Goal: Information Seeking & Learning: Learn about a topic

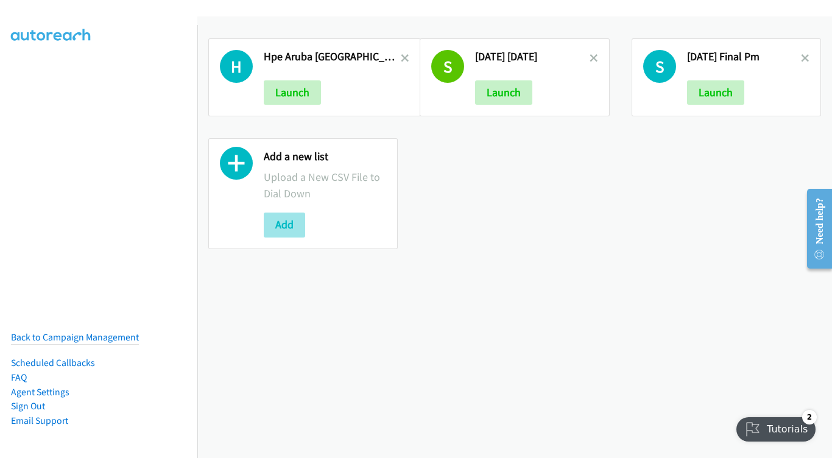
click at [286, 230] on button "Add" at bounding box center [284, 225] width 41 height 24
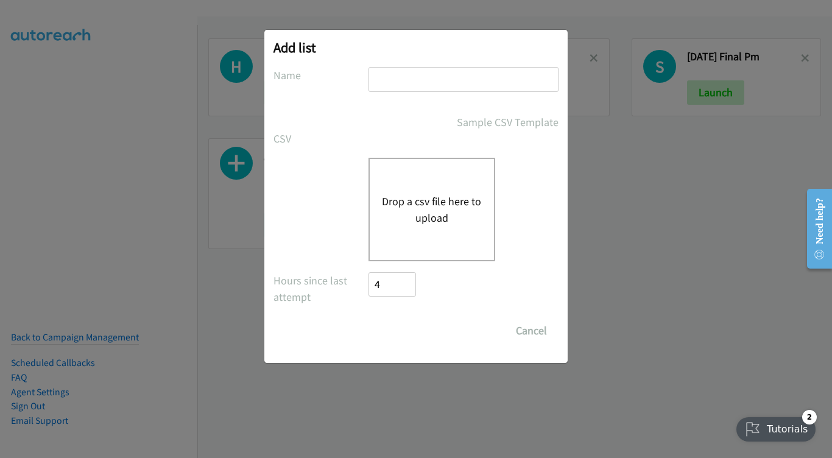
click at [417, 85] on input "text" at bounding box center [464, 79] width 190 height 25
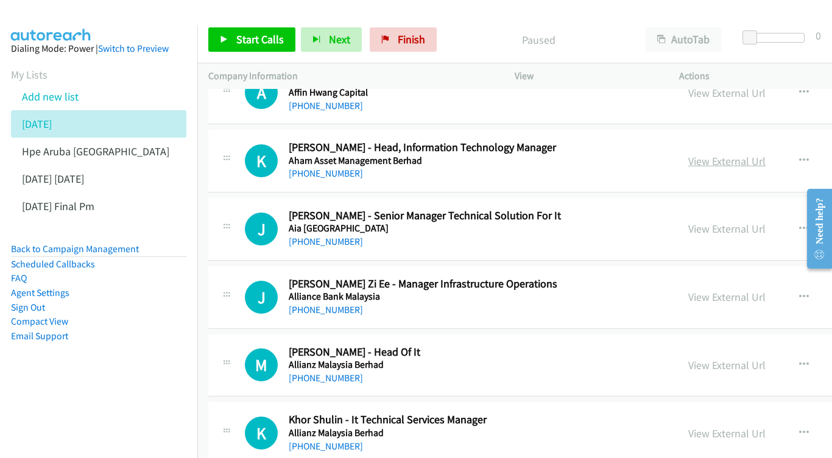
scroll to position [140, 0]
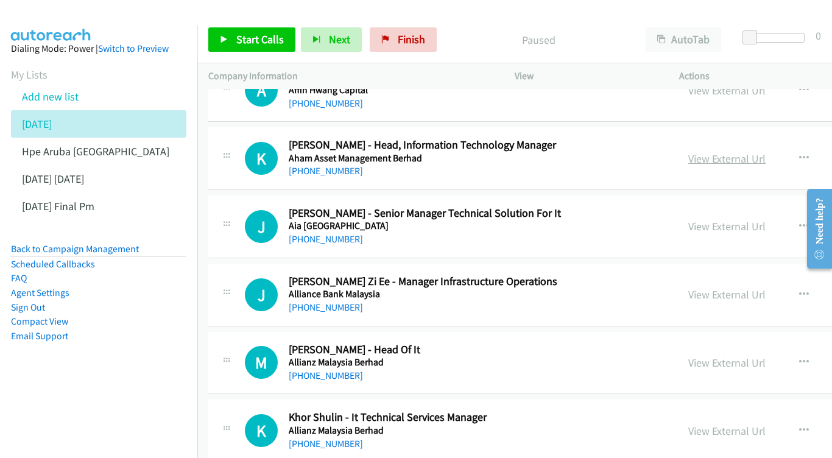
click at [705, 152] on link "View External Url" at bounding box center [726, 159] width 77 height 14
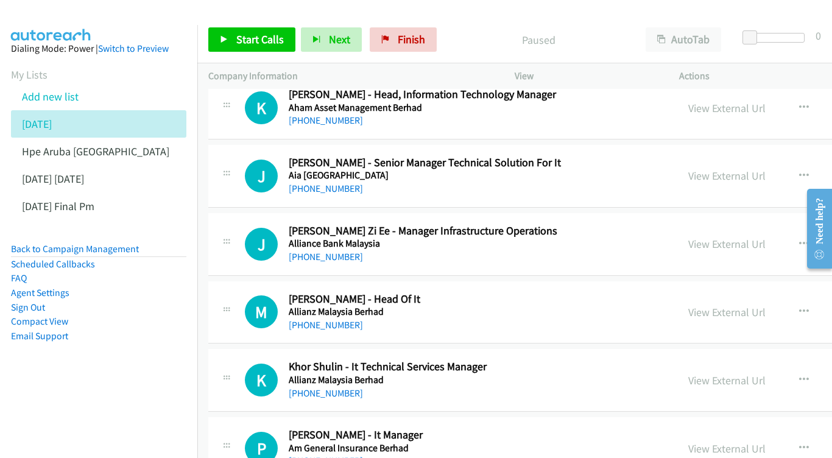
scroll to position [210, 0]
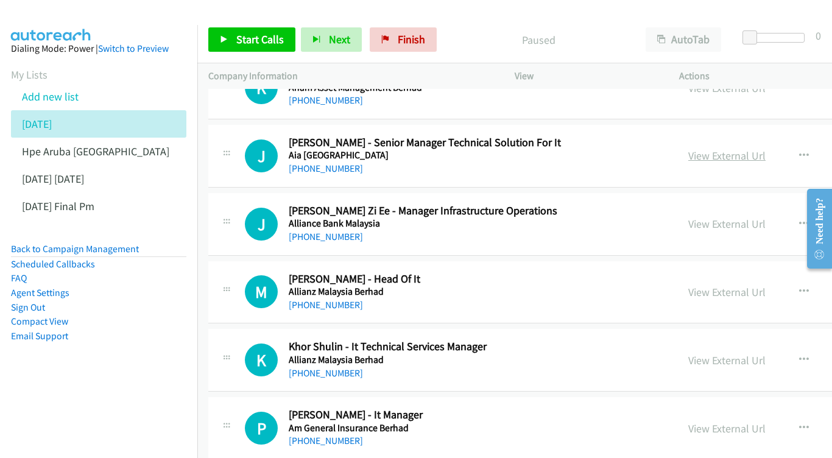
click at [719, 149] on link "View External Url" at bounding box center [726, 156] width 77 height 14
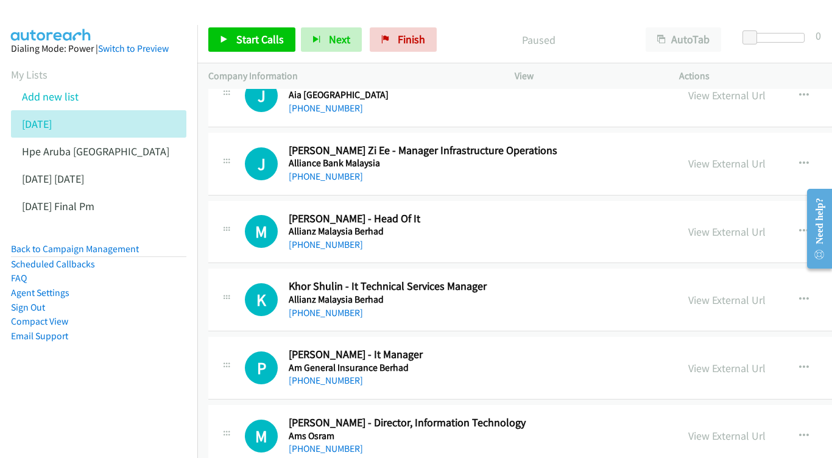
scroll to position [281, 0]
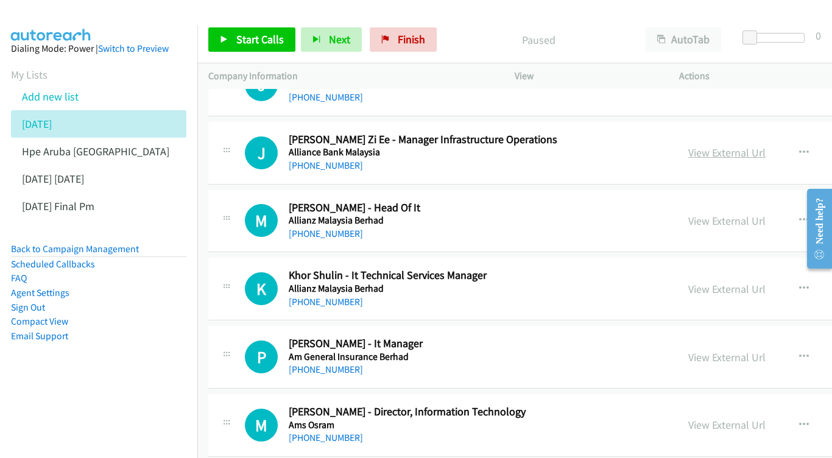
click at [712, 146] on link "View External Url" at bounding box center [726, 153] width 77 height 14
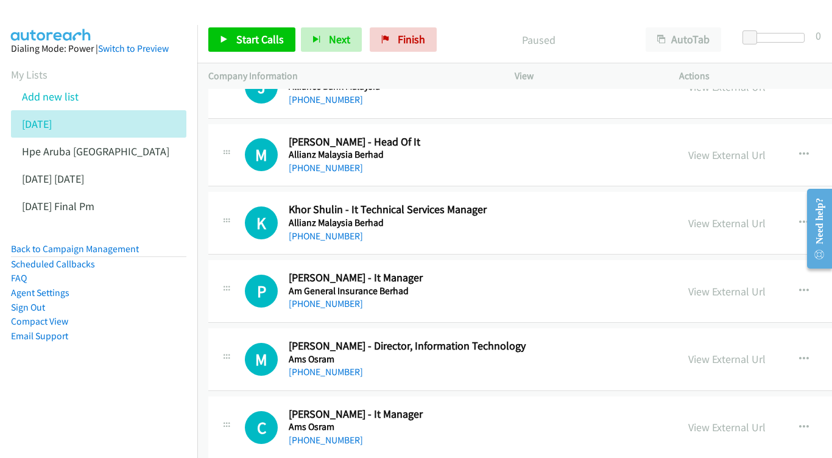
scroll to position [348, 0]
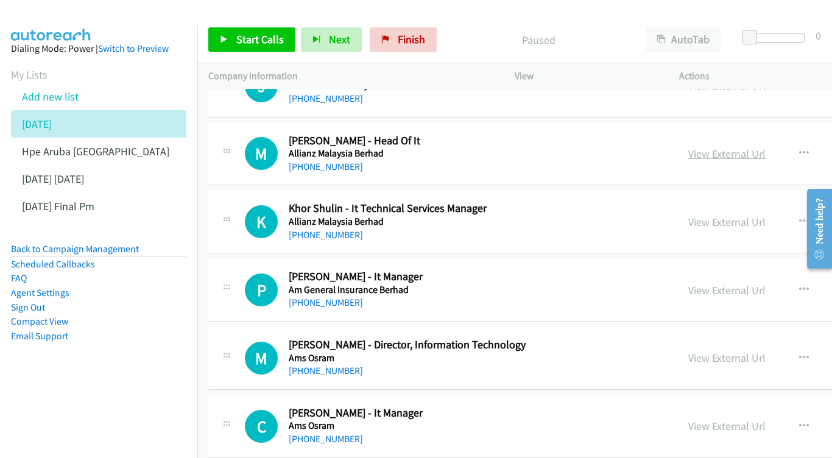
click at [721, 148] on link "View External Url" at bounding box center [726, 154] width 77 height 14
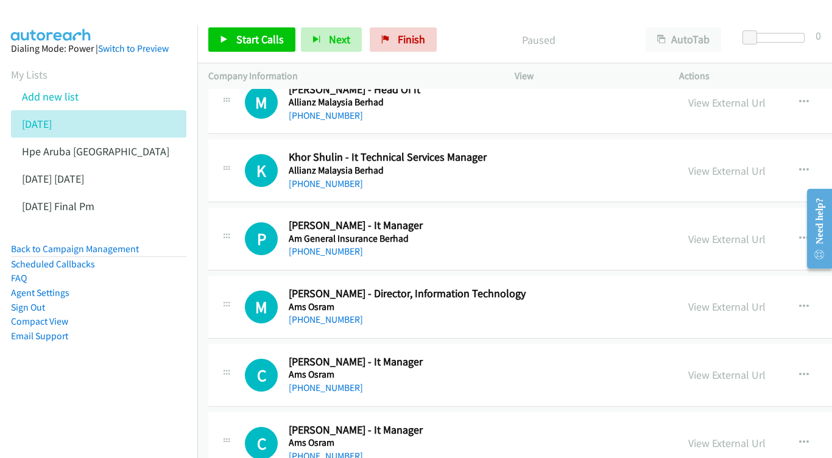
scroll to position [402, 0]
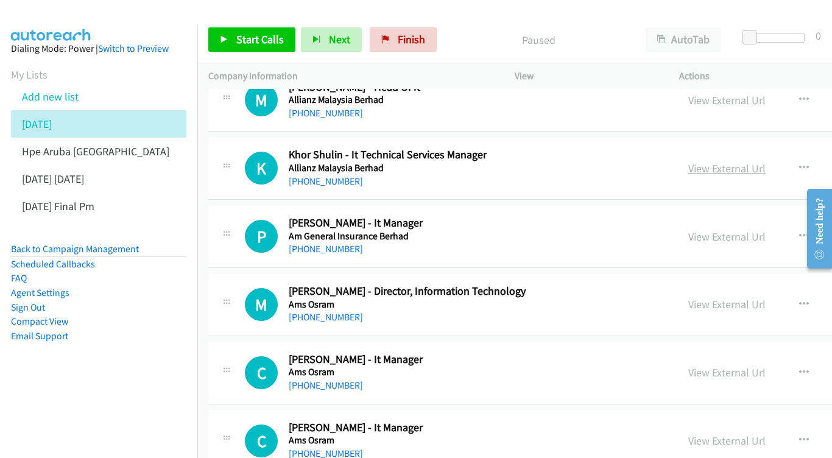
click at [690, 161] on link "View External Url" at bounding box center [726, 168] width 77 height 14
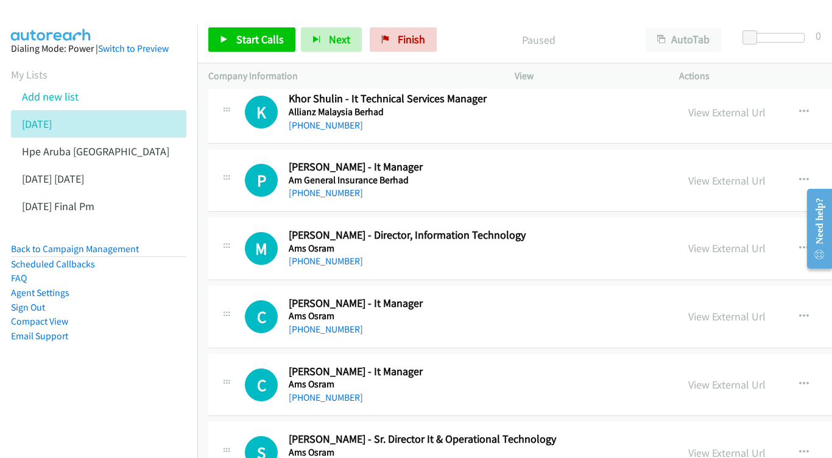
scroll to position [461, 0]
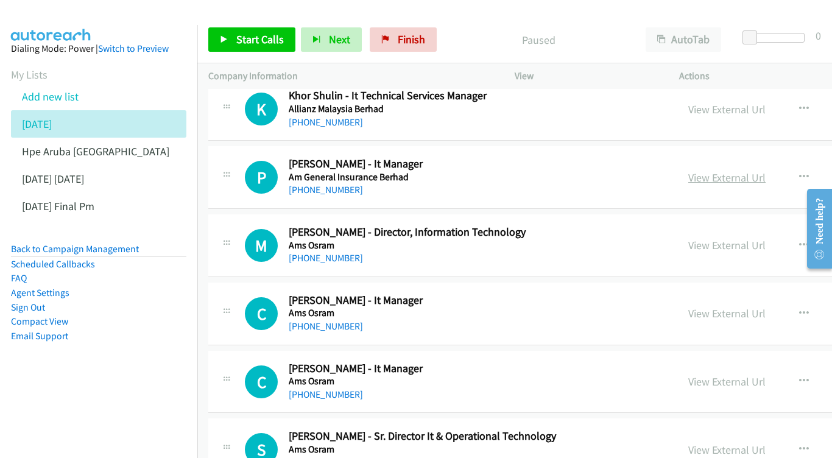
click at [699, 171] on link "View External Url" at bounding box center [726, 178] width 77 height 14
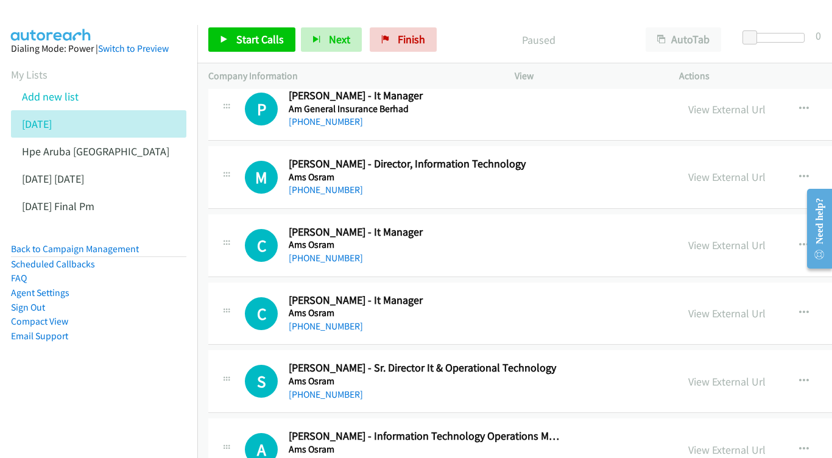
scroll to position [530, 0]
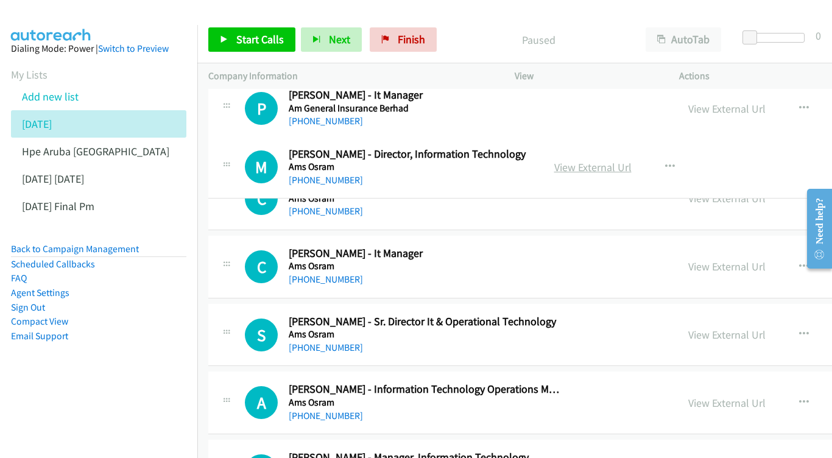
click at [632, 166] on link "View External Url" at bounding box center [592, 167] width 77 height 14
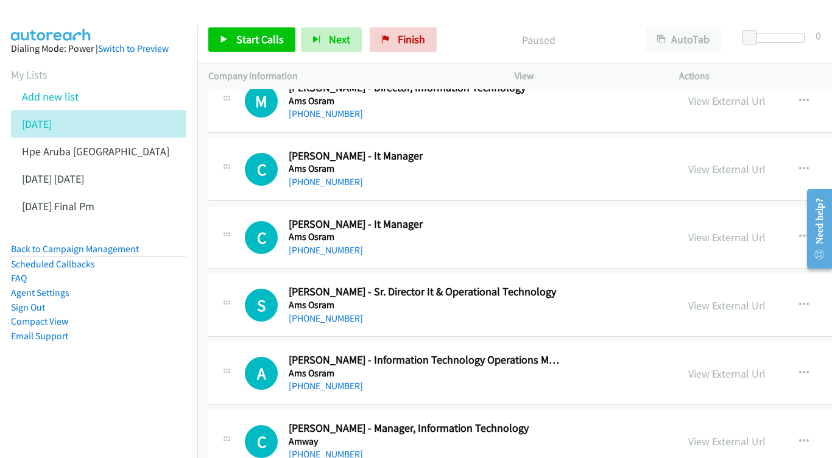
scroll to position [606, 0]
click at [692, 161] on link "View External Url" at bounding box center [726, 168] width 77 height 14
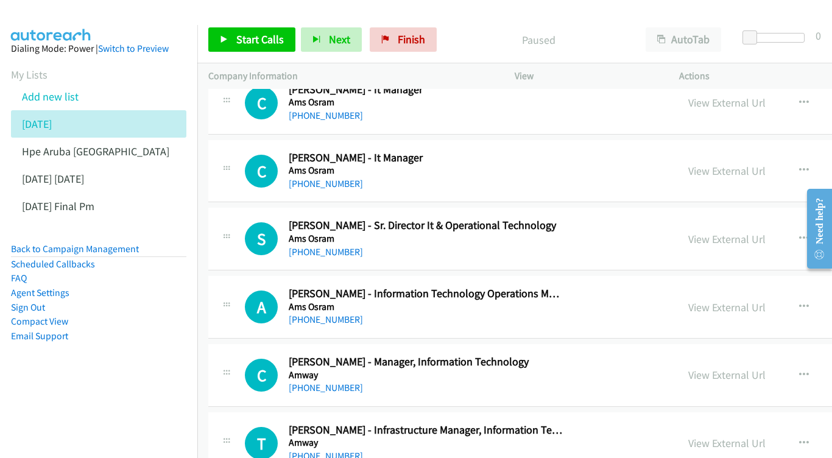
scroll to position [680, 0]
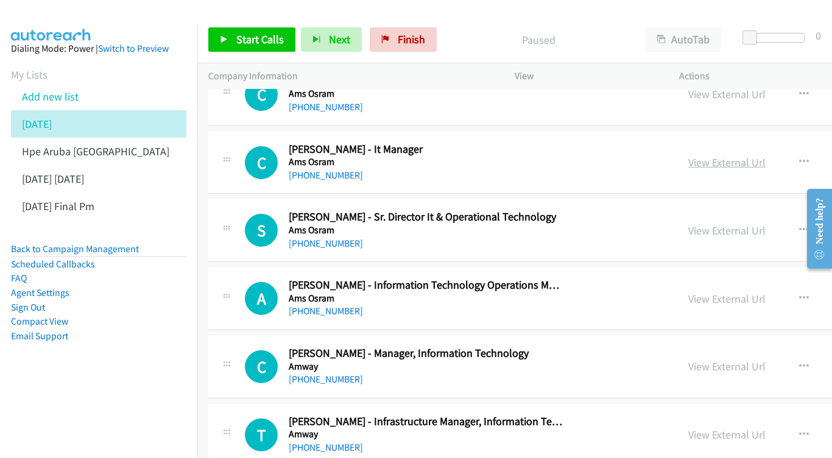
click at [746, 155] on link "View External Url" at bounding box center [726, 162] width 77 height 14
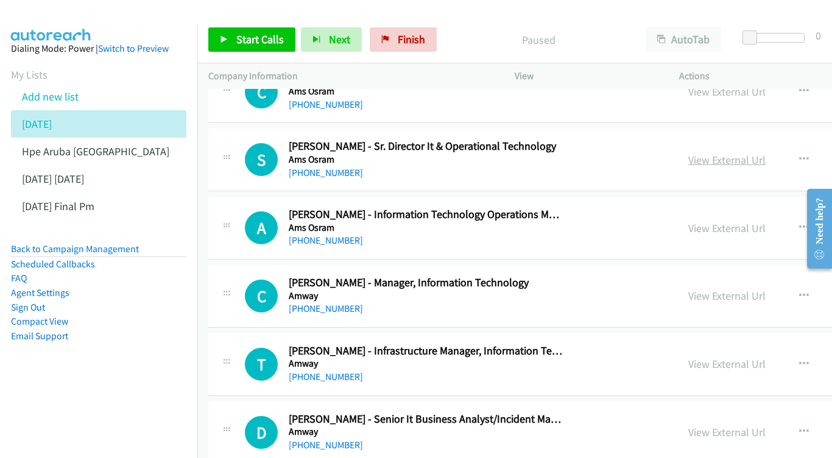
scroll to position [752, 0]
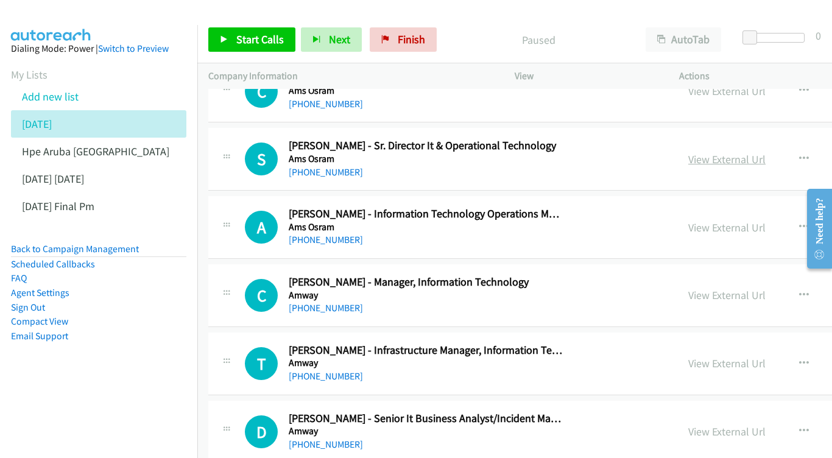
click at [733, 152] on link "View External Url" at bounding box center [726, 159] width 77 height 14
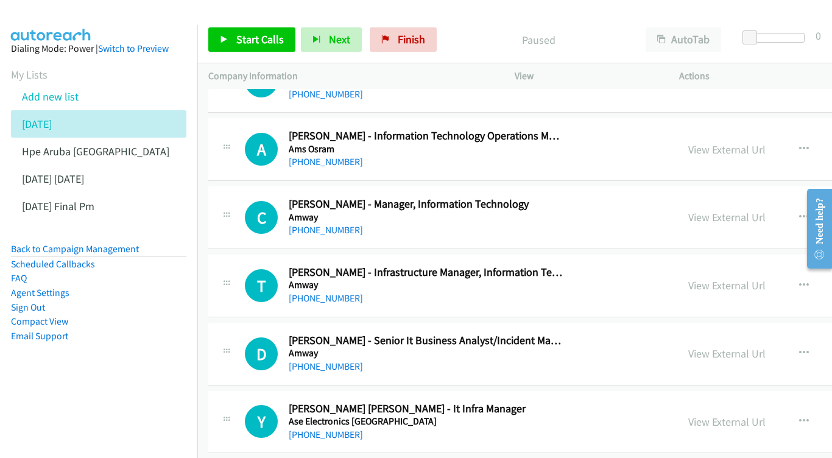
scroll to position [830, 0]
click at [737, 145] on div "View External Url View External Url Schedule/Manage Callback Start Calls Here R…" at bounding box center [800, 149] width 246 height 40
click at [734, 142] on link "View External Url" at bounding box center [726, 149] width 77 height 14
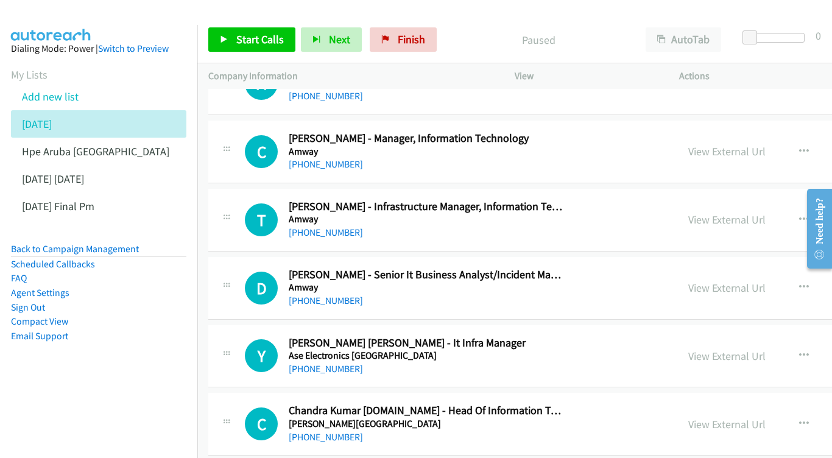
scroll to position [891, 0]
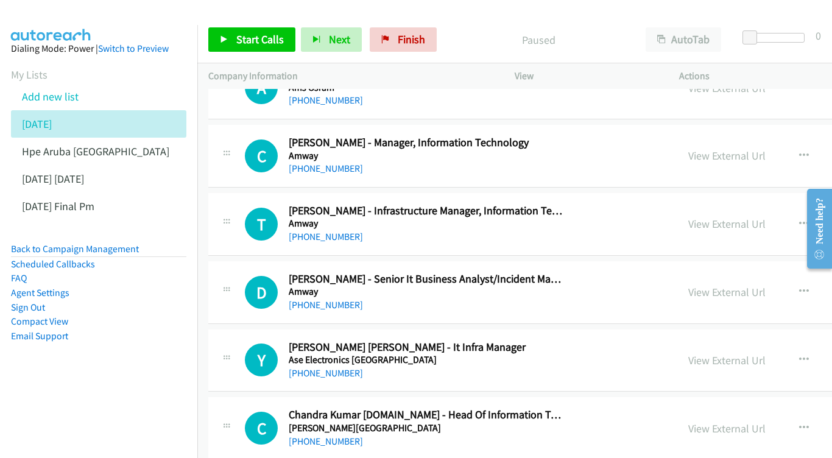
click at [748, 136] on div "View External Url View External Url Schedule/Manage Callback Start Calls Here R…" at bounding box center [800, 156] width 246 height 40
click at [735, 149] on link "View External Url" at bounding box center [726, 156] width 77 height 14
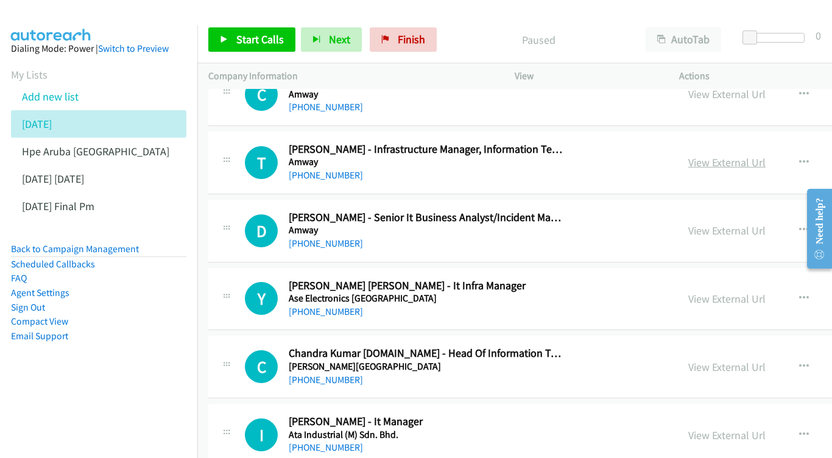
scroll to position [954, 0]
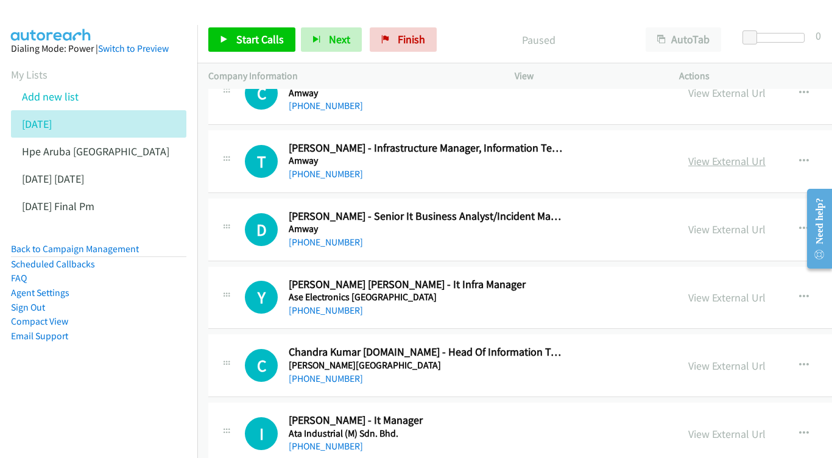
click at [691, 154] on link "View External Url" at bounding box center [726, 161] width 77 height 14
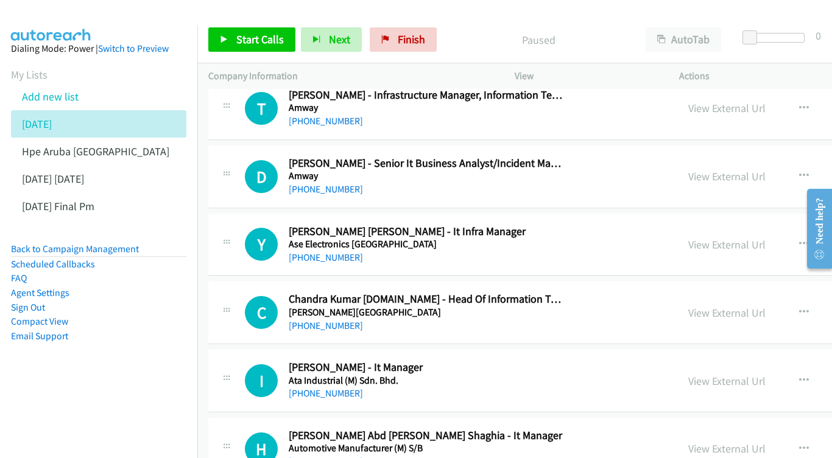
scroll to position [1008, 0]
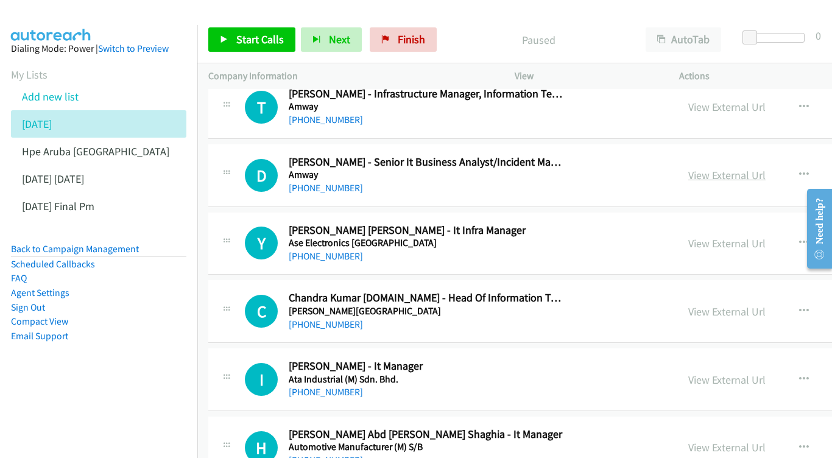
click at [688, 168] on link "View External Url" at bounding box center [726, 175] width 77 height 14
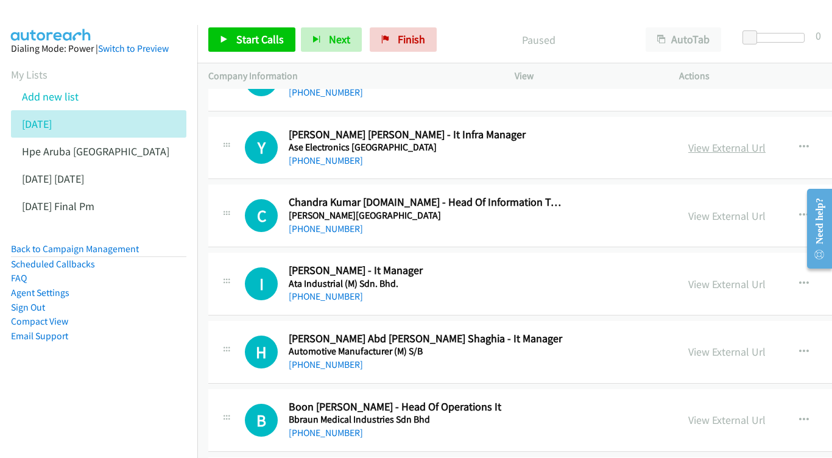
scroll to position [1105, 0]
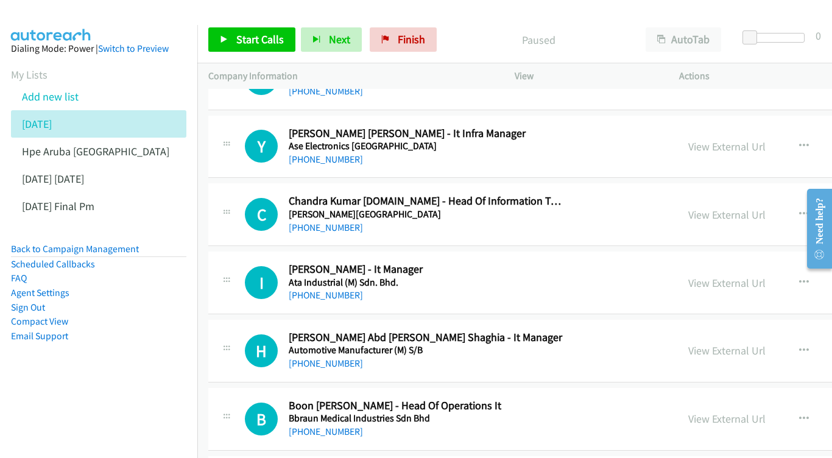
click at [723, 138] on div "View External Url" at bounding box center [726, 146] width 77 height 16
click at [700, 140] on link "View External Url" at bounding box center [726, 147] width 77 height 14
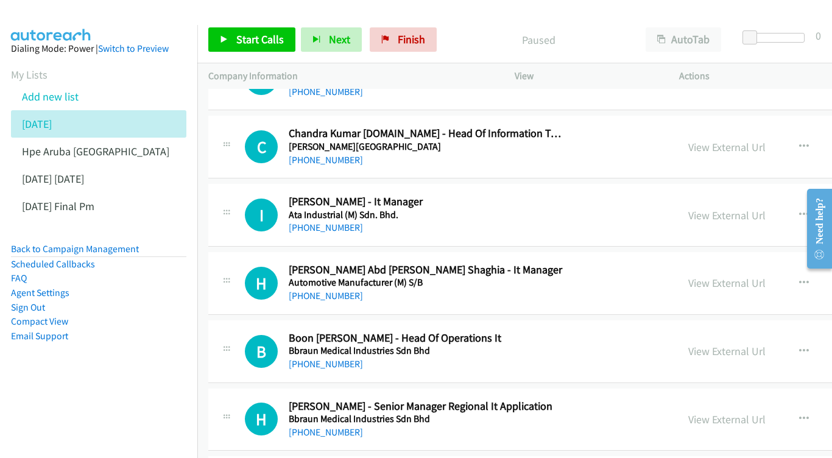
scroll to position [1173, 0]
click at [743, 140] on link "View External Url" at bounding box center [726, 147] width 77 height 14
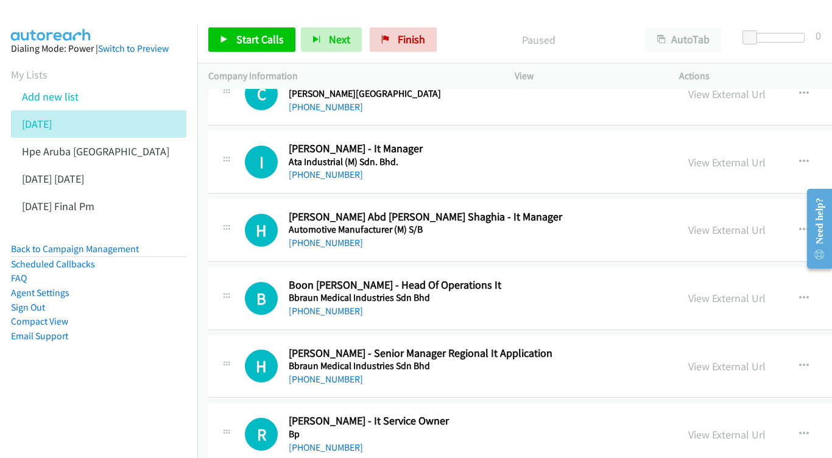
scroll to position [1237, 0]
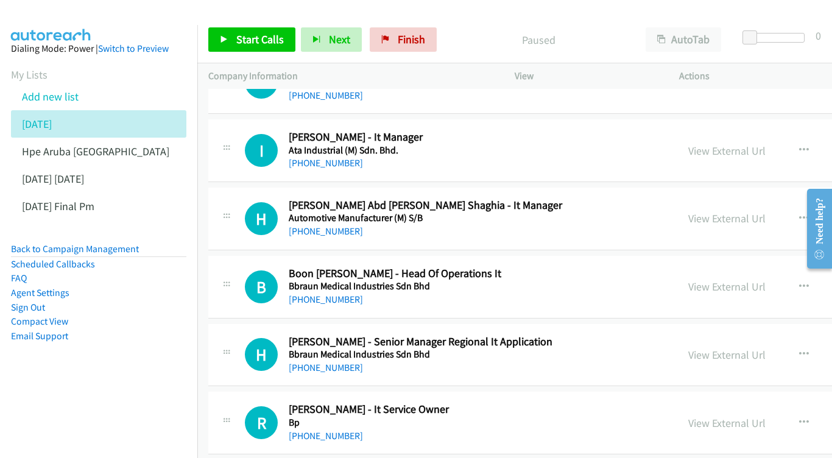
click at [752, 146] on div "View External Url View External Url Schedule/Manage Callback Start Calls Here R…" at bounding box center [800, 150] width 246 height 40
click at [736, 144] on link "View External Url" at bounding box center [726, 151] width 77 height 14
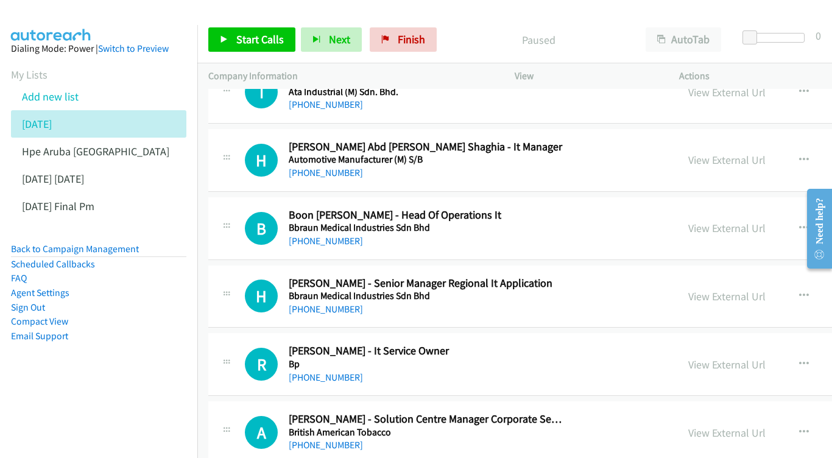
scroll to position [1303, 0]
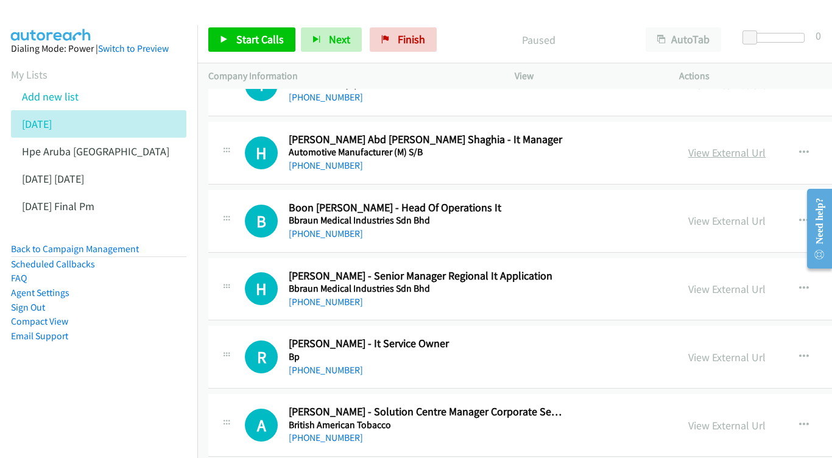
click at [732, 146] on link "View External Url" at bounding box center [726, 153] width 77 height 14
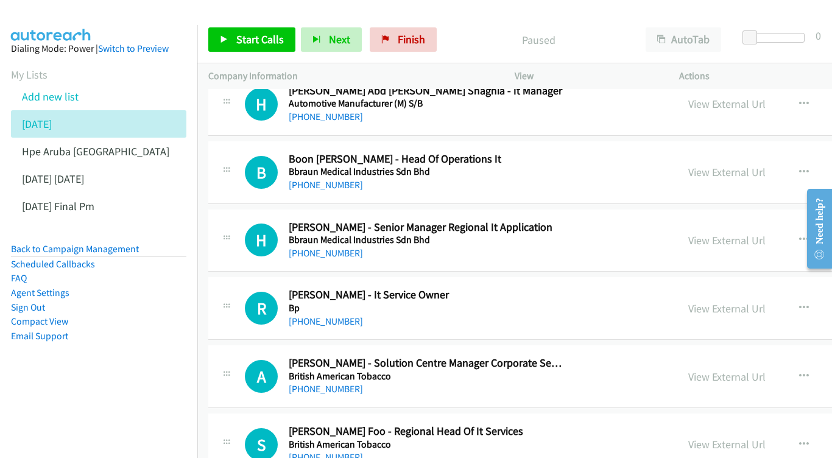
scroll to position [1361, 0]
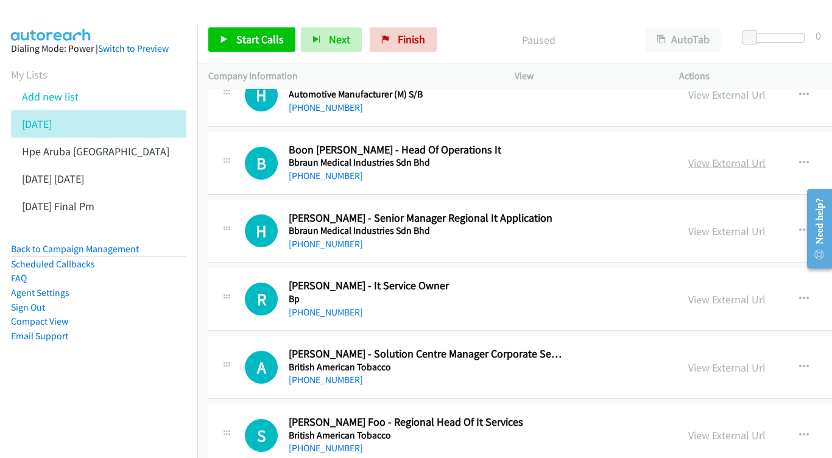
click at [716, 156] on link "View External Url" at bounding box center [726, 163] width 77 height 14
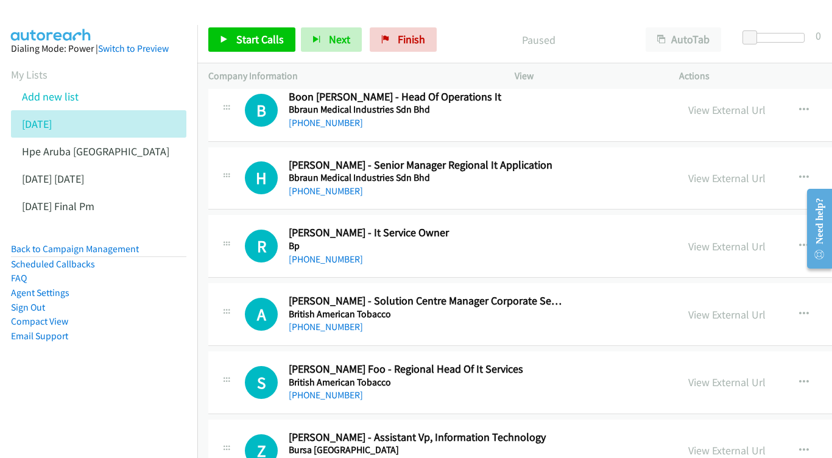
scroll to position [1416, 0]
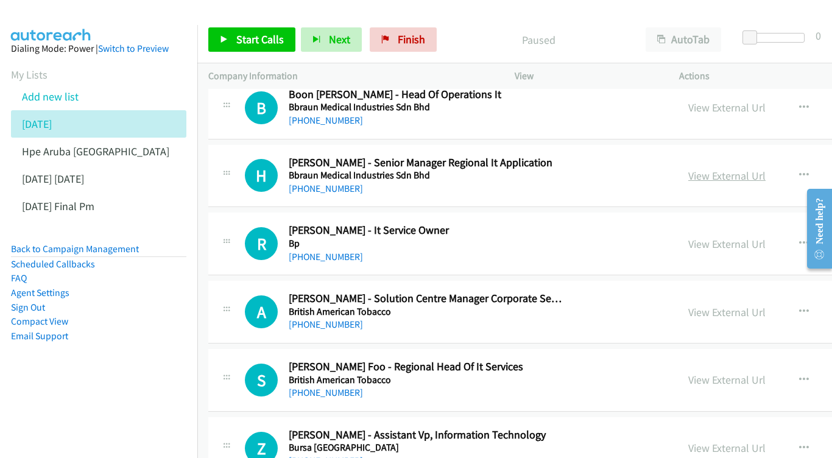
click at [721, 169] on link "View External Url" at bounding box center [726, 176] width 77 height 14
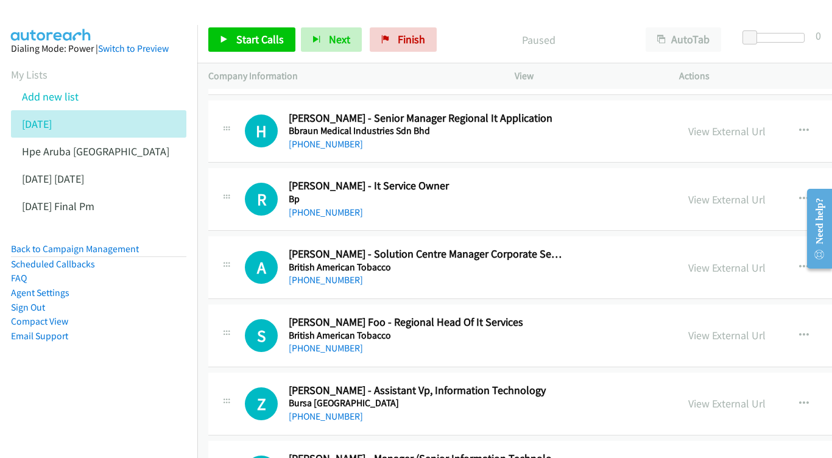
scroll to position [1469, 0]
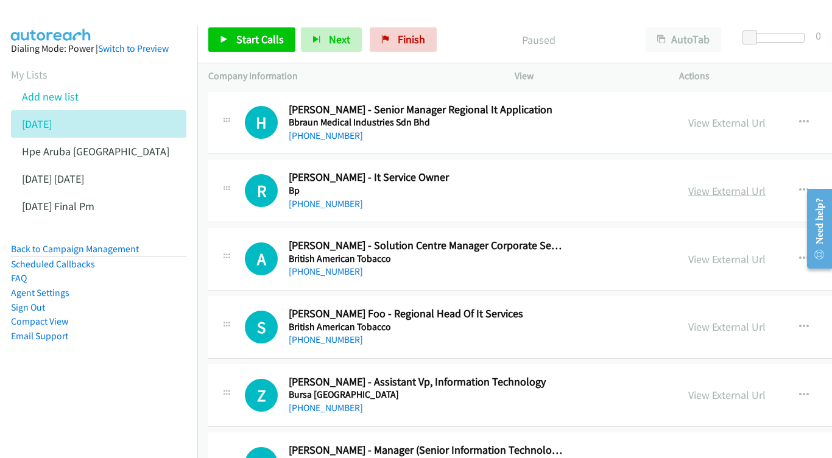
click at [730, 184] on link "View External Url" at bounding box center [726, 191] width 77 height 14
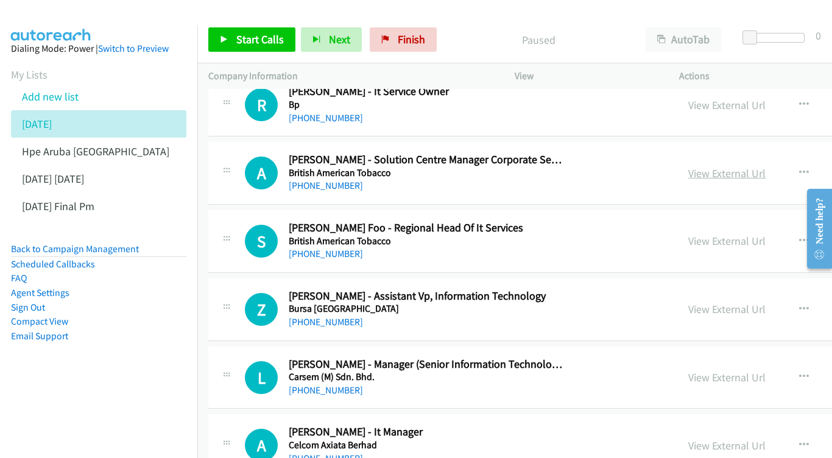
scroll to position [1563, 0]
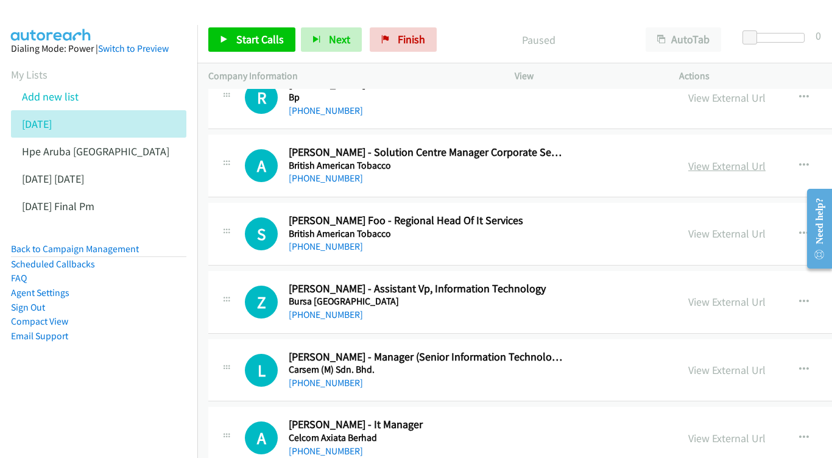
click at [711, 159] on link "View External Url" at bounding box center [726, 166] width 77 height 14
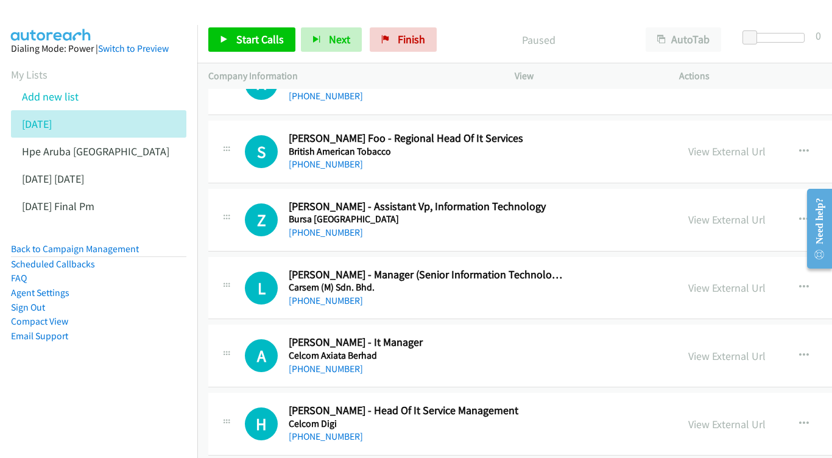
scroll to position [1646, 0]
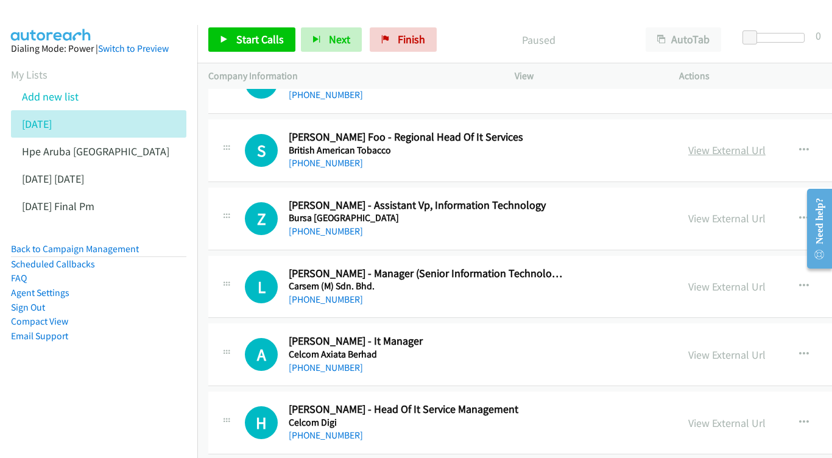
click at [737, 143] on link "View External Url" at bounding box center [726, 150] width 77 height 14
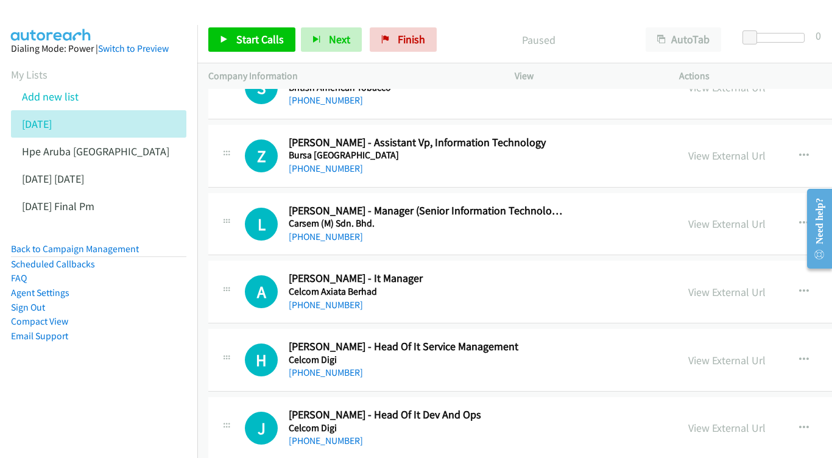
scroll to position [1712, 0]
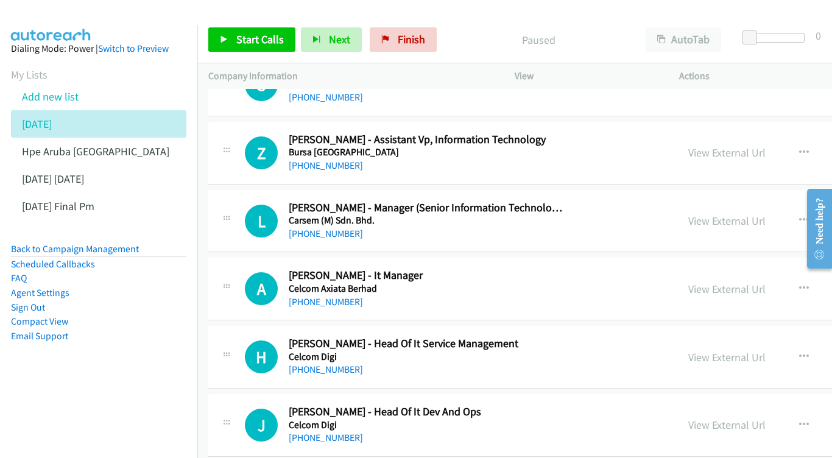
click at [703, 133] on div "View External Url View External Url Schedule/Manage Callback Start Calls Here R…" at bounding box center [800, 153] width 246 height 40
click at [721, 146] on link "View External Url" at bounding box center [726, 153] width 77 height 14
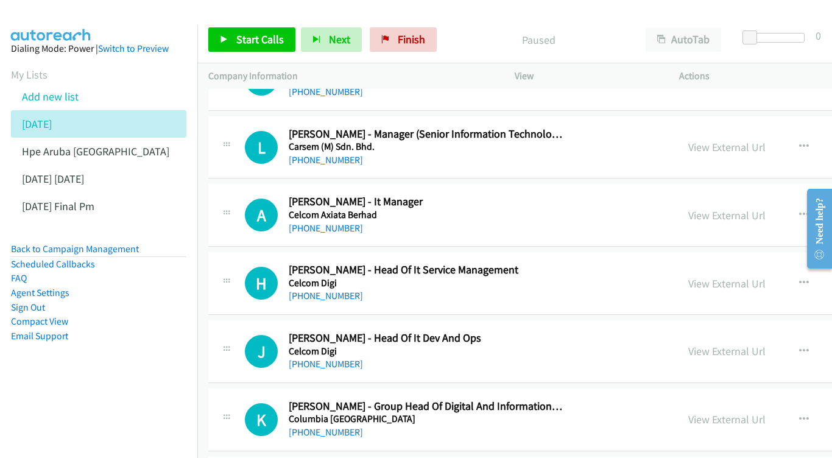
scroll to position [1786, 0]
click at [714, 140] on link "View External Url" at bounding box center [726, 147] width 77 height 14
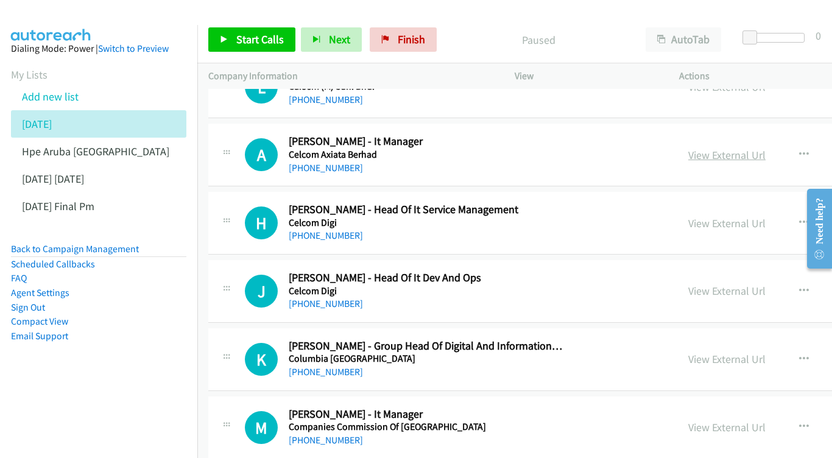
click at [745, 148] on link "View External Url" at bounding box center [726, 155] width 77 height 14
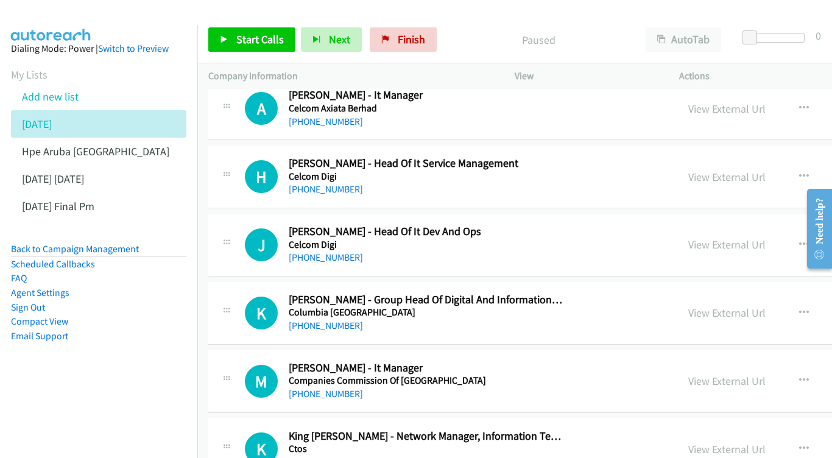
scroll to position [1895, 0]
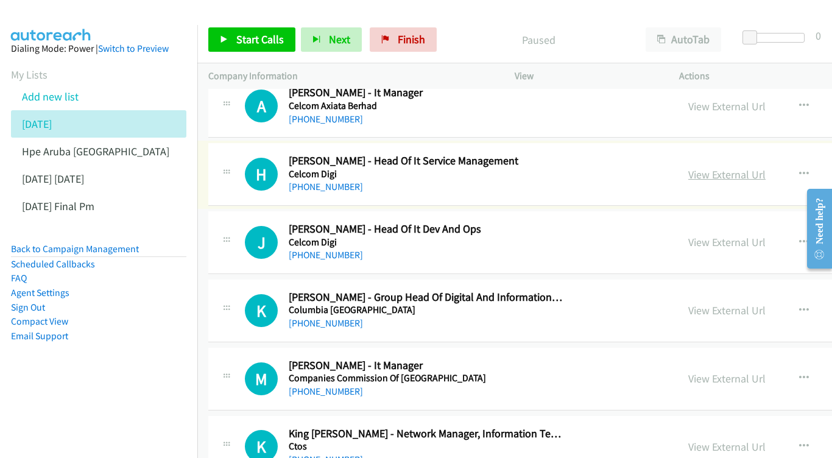
click at [741, 168] on link "View External Url" at bounding box center [726, 175] width 77 height 14
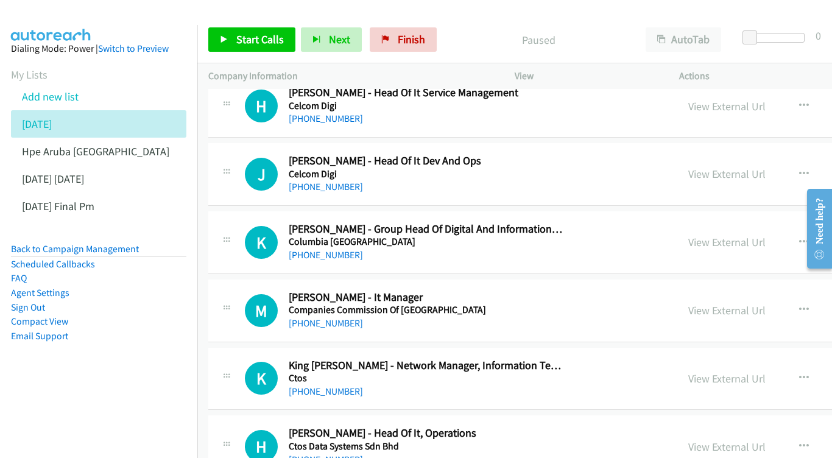
scroll to position [1965, 0]
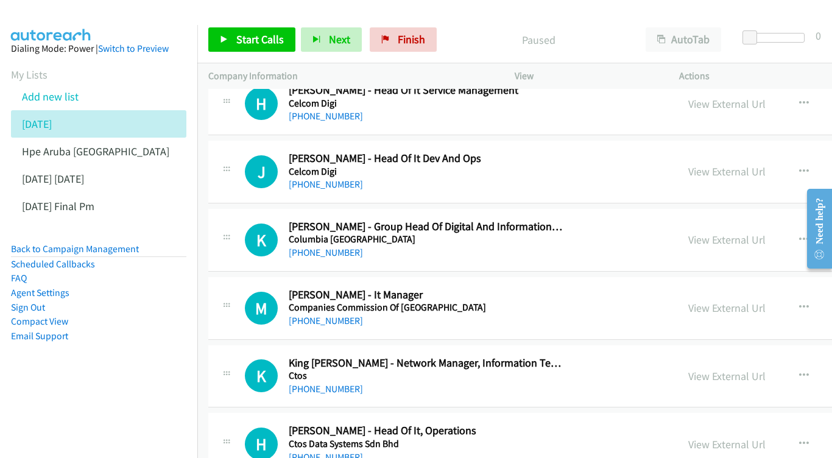
click at [705, 163] on div "View External Url" at bounding box center [726, 171] width 77 height 16
click at [705, 164] on link "View External Url" at bounding box center [726, 171] width 77 height 14
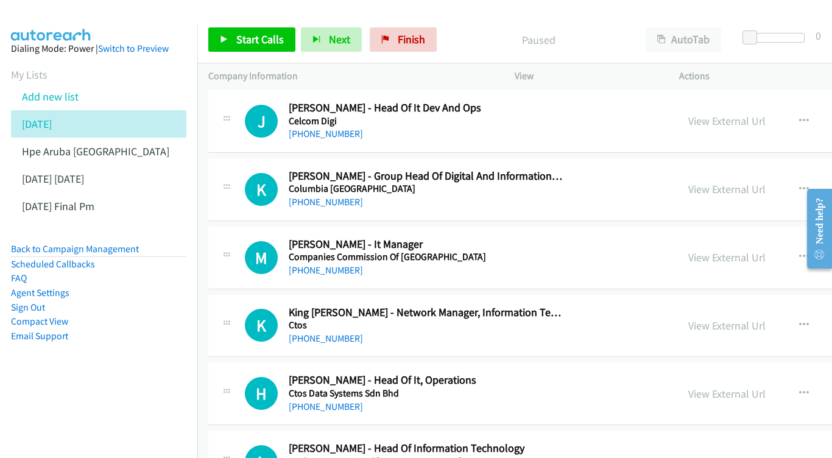
scroll to position [2030, 0]
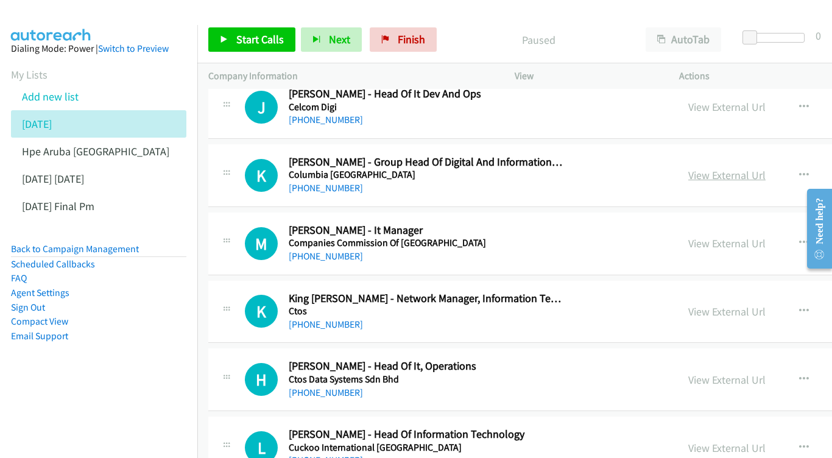
click at [688, 168] on link "View External Url" at bounding box center [726, 175] width 77 height 14
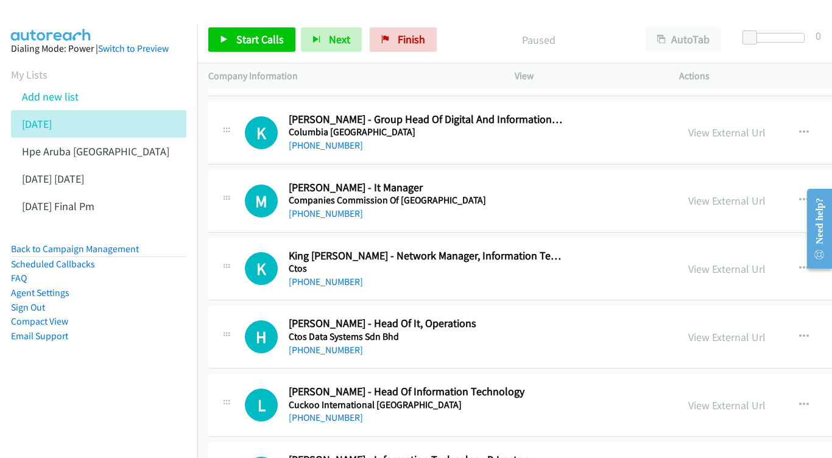
scroll to position [2093, 0]
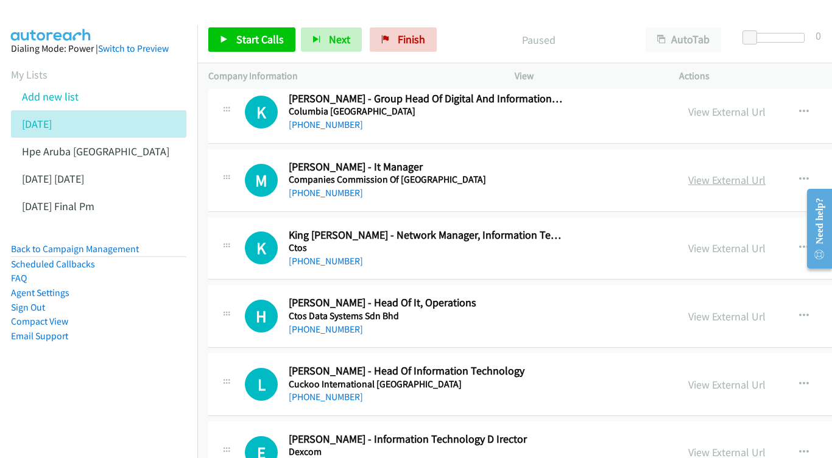
click at [700, 173] on link "View External Url" at bounding box center [726, 180] width 77 height 14
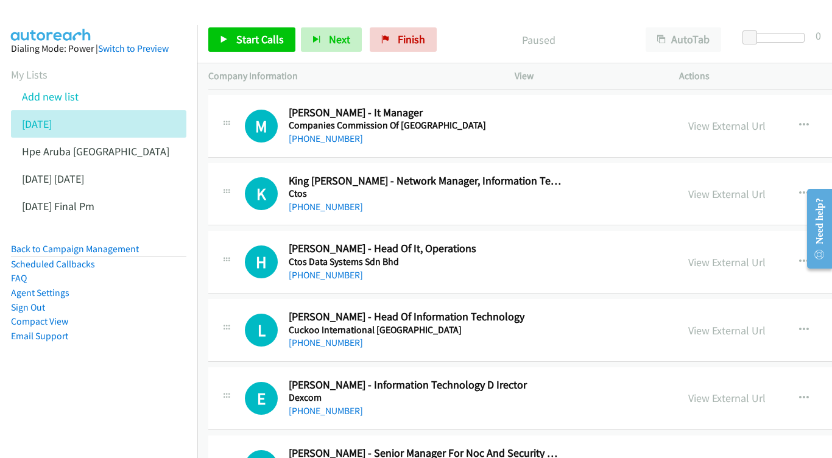
scroll to position [2169, 0]
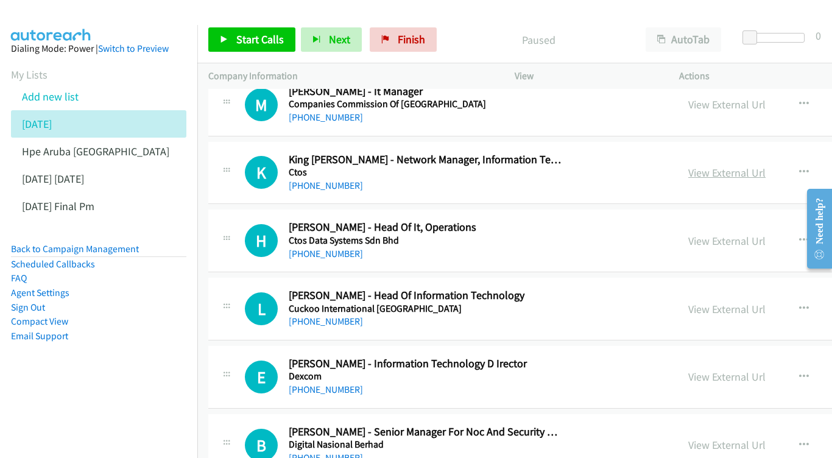
click at [701, 166] on link "View External Url" at bounding box center [726, 173] width 77 height 14
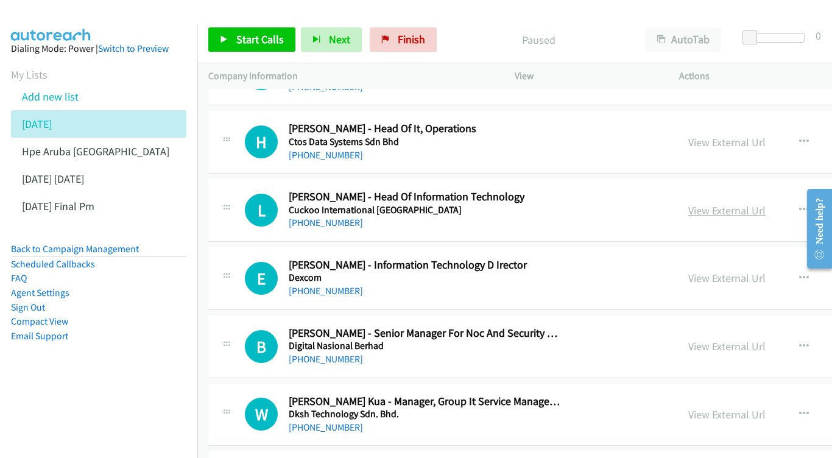
scroll to position [2244, 0]
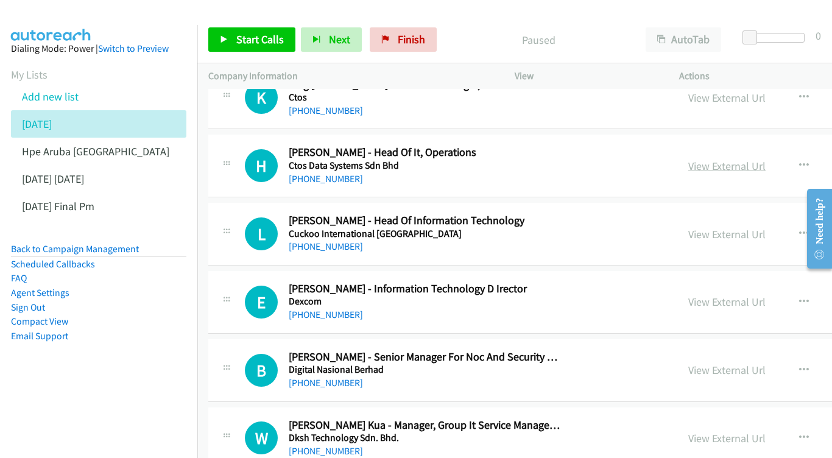
click at [718, 159] on link "View External Url" at bounding box center [726, 166] width 77 height 14
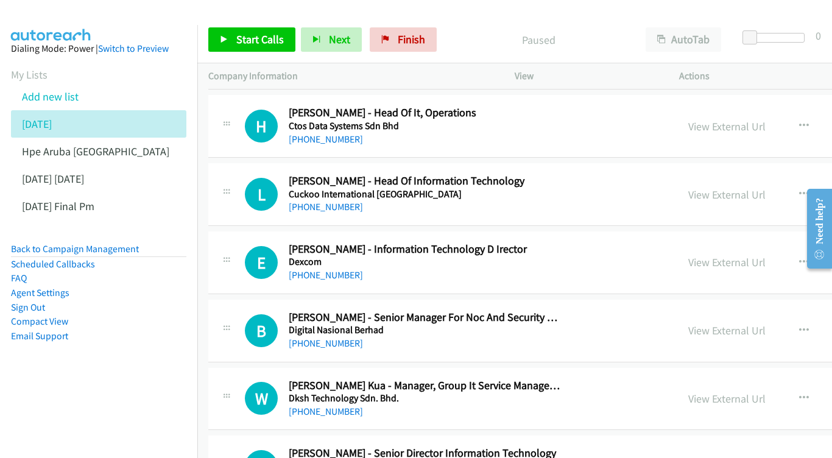
scroll to position [2304, 0]
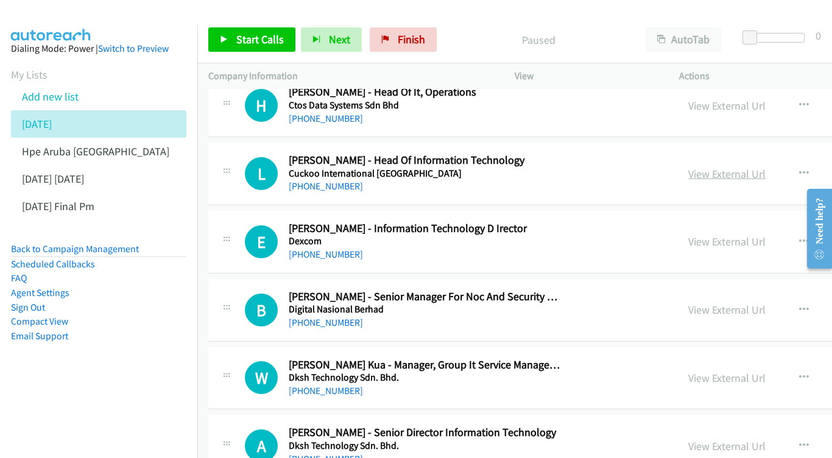
click at [742, 167] on link "View External Url" at bounding box center [726, 174] width 77 height 14
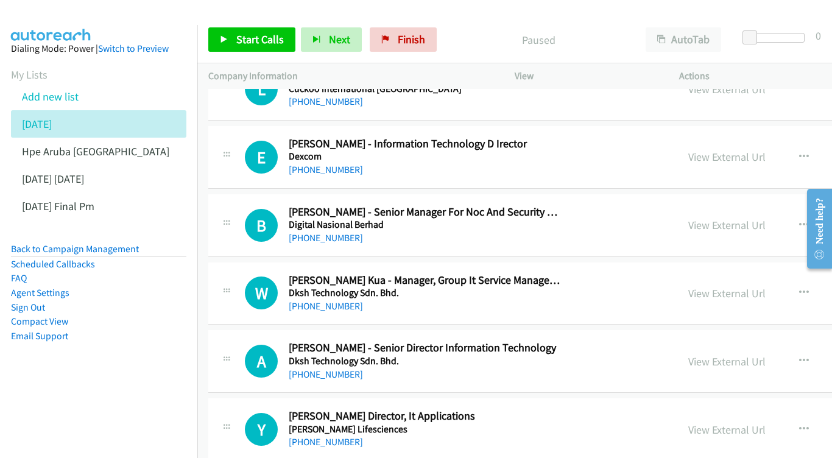
scroll to position [2371, 0]
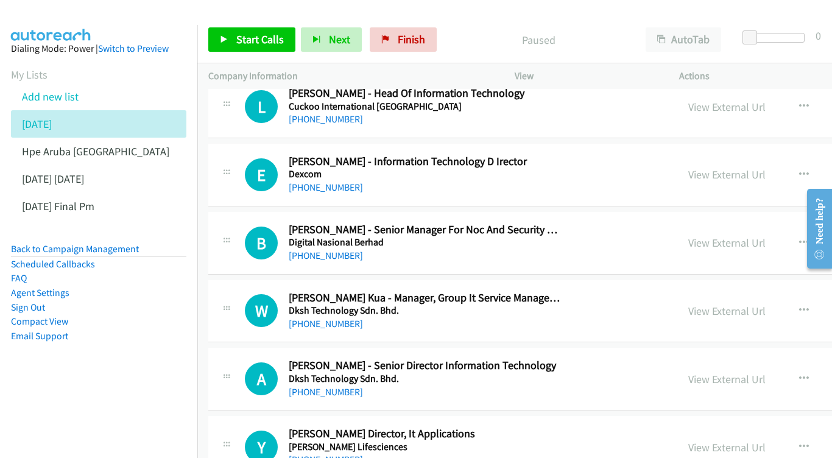
click at [688, 166] on div "View External Url" at bounding box center [726, 174] width 77 height 16
click at [688, 168] on link "View External Url" at bounding box center [726, 175] width 77 height 14
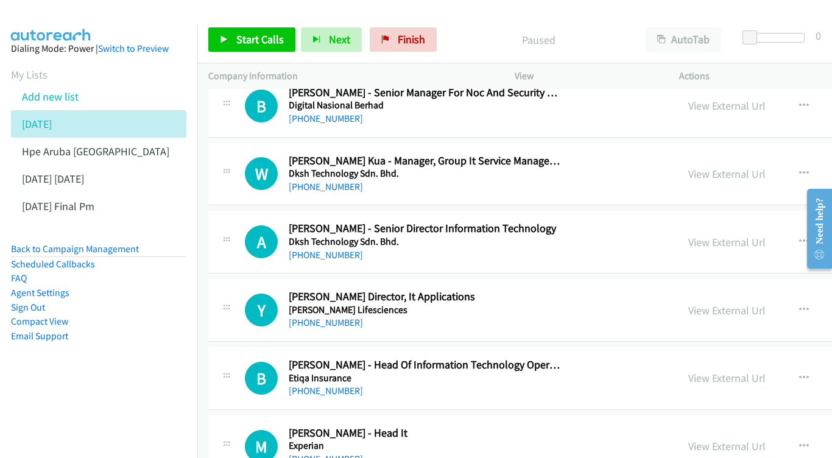
scroll to position [2510, 0]
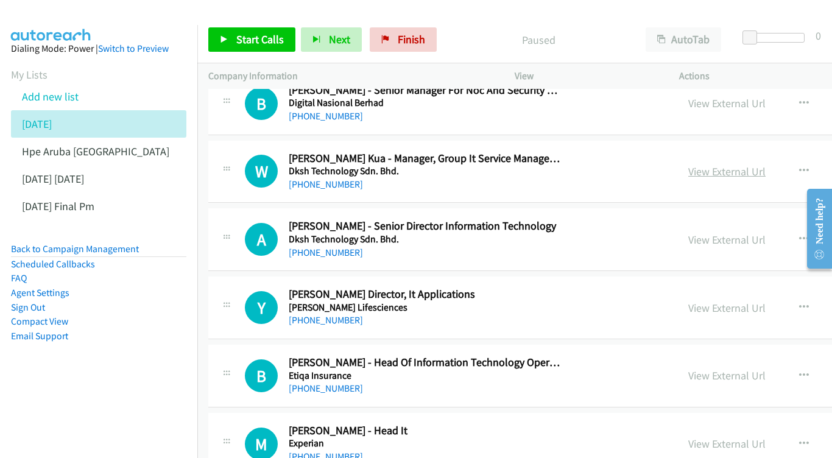
click at [733, 164] on link "View External Url" at bounding box center [726, 171] width 77 height 14
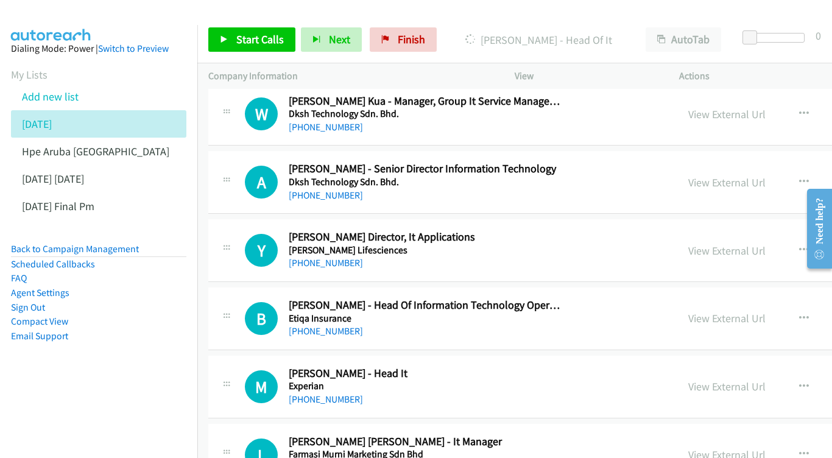
scroll to position [2579, 0]
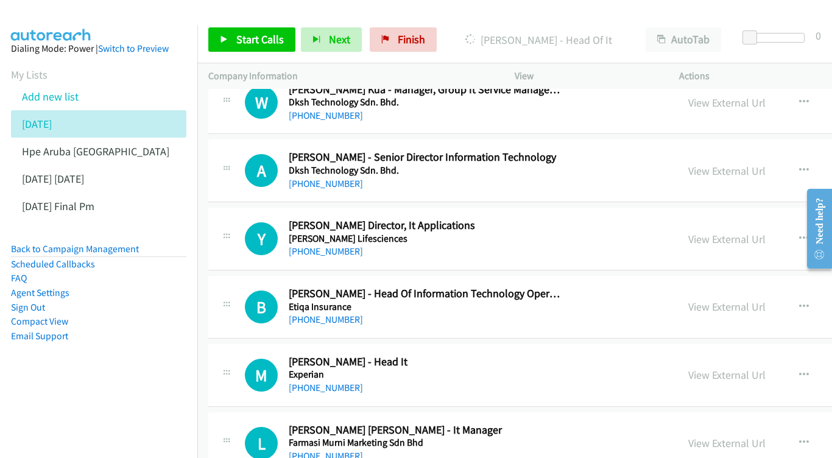
click at [720, 150] on div "View External Url View External Url Schedule/Manage Callback Start Calls Here R…" at bounding box center [800, 170] width 246 height 40
click at [716, 164] on link "View External Url" at bounding box center [726, 171] width 77 height 14
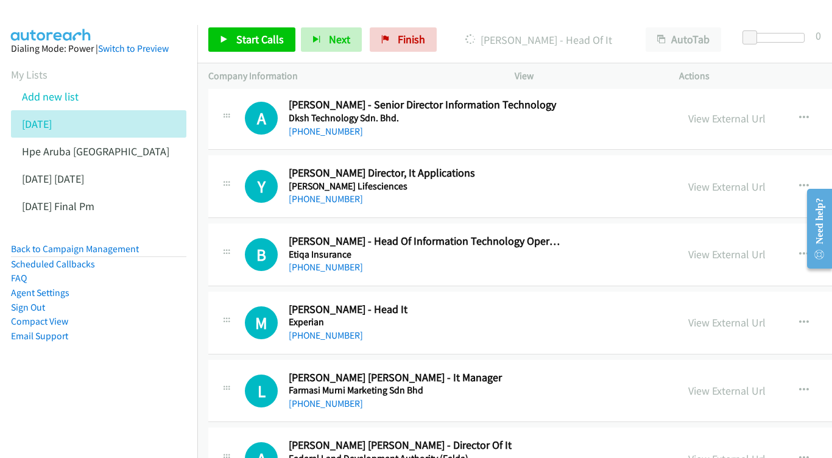
scroll to position [2633, 0]
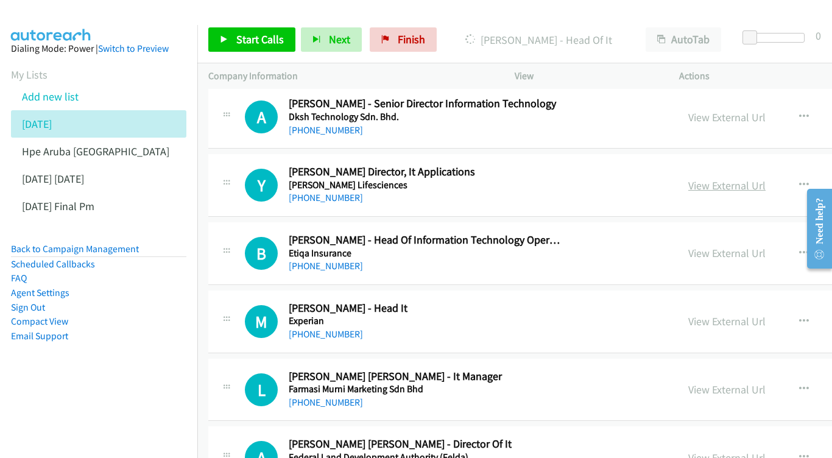
click at [730, 178] on link "View External Url" at bounding box center [726, 185] width 77 height 14
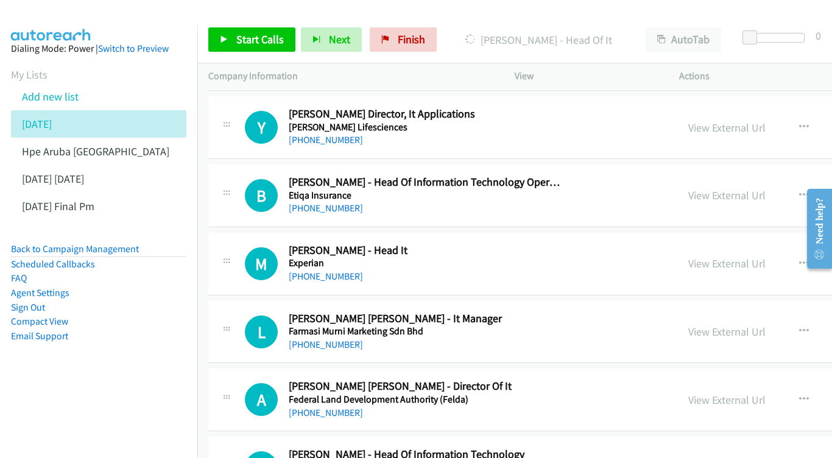
scroll to position [2692, 0]
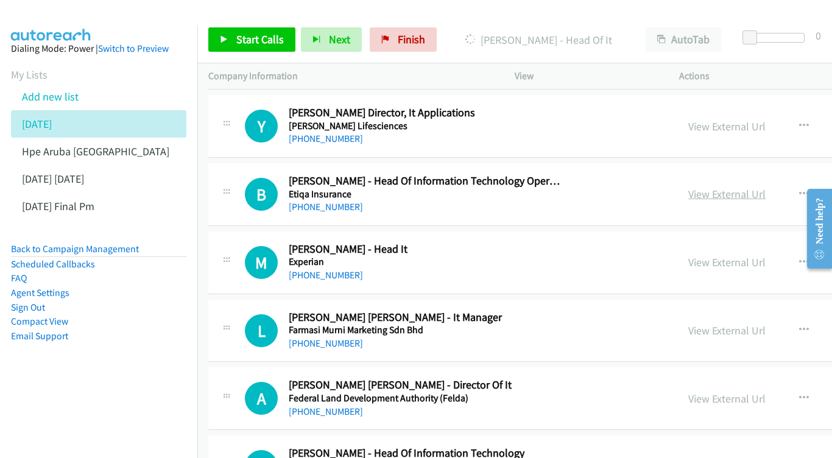
click at [701, 187] on link "View External Url" at bounding box center [726, 194] width 77 height 14
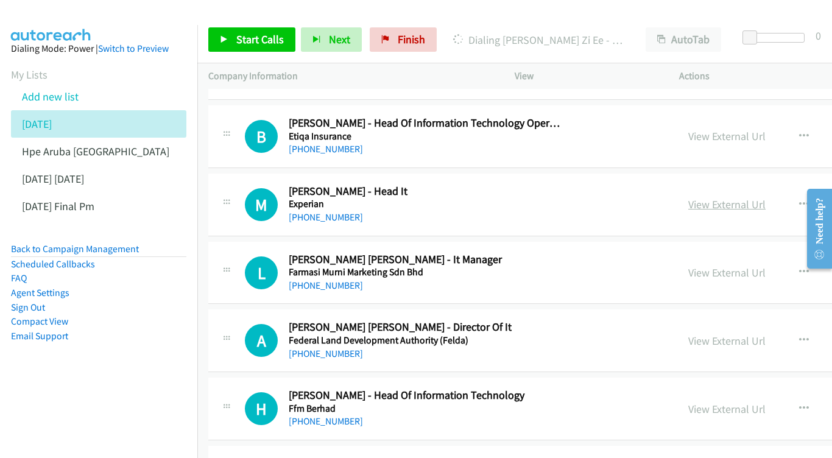
scroll to position [2752, 0]
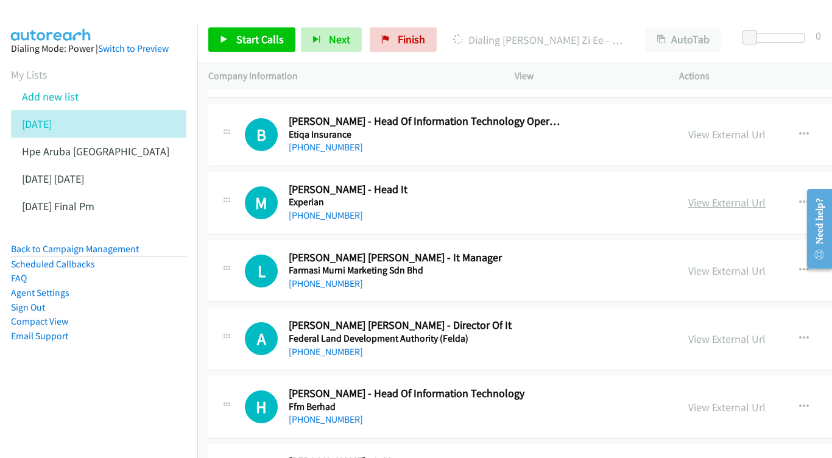
click at [712, 196] on link "View External Url" at bounding box center [726, 203] width 77 height 14
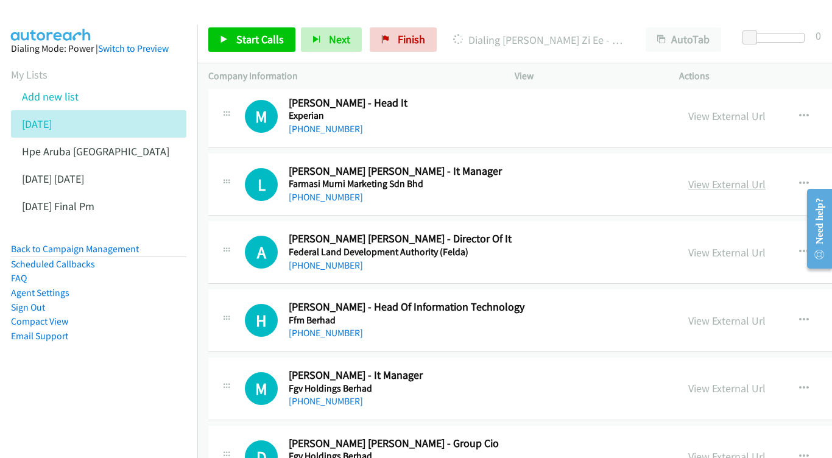
scroll to position [2839, 0]
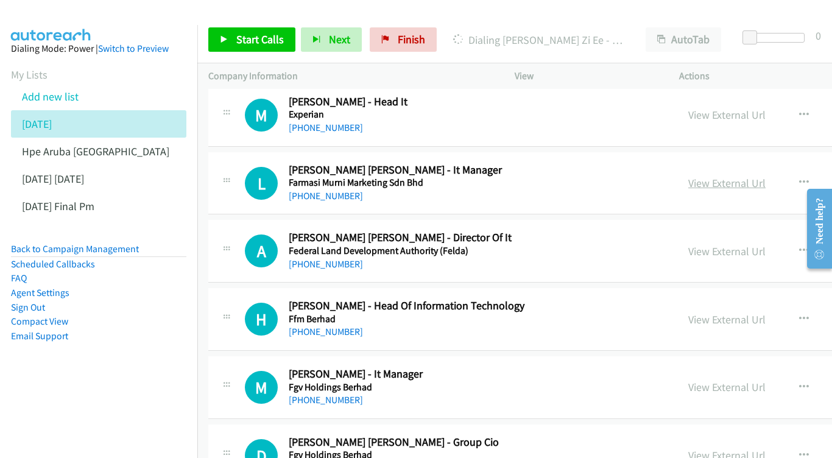
click at [692, 176] on link "View External Url" at bounding box center [726, 183] width 77 height 14
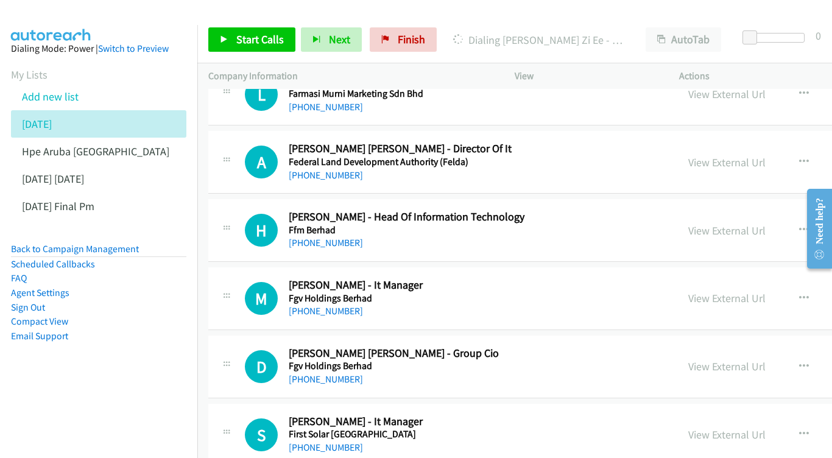
scroll to position [2925, 0]
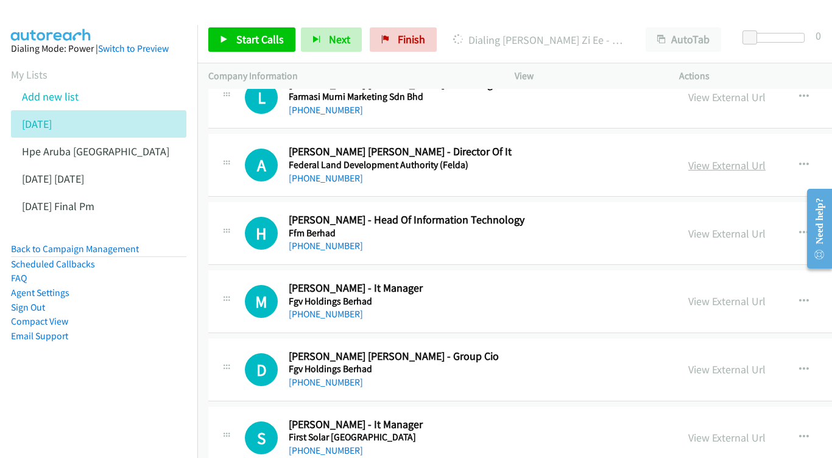
click at [733, 158] on link "View External Url" at bounding box center [726, 165] width 77 height 14
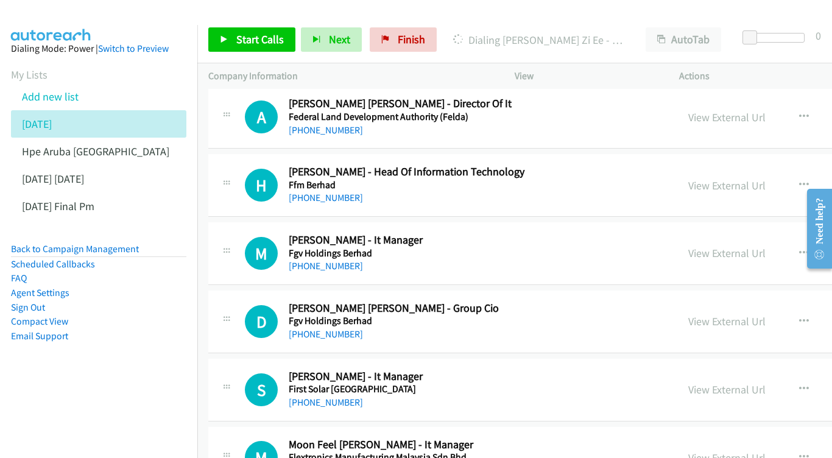
scroll to position [2983, 0]
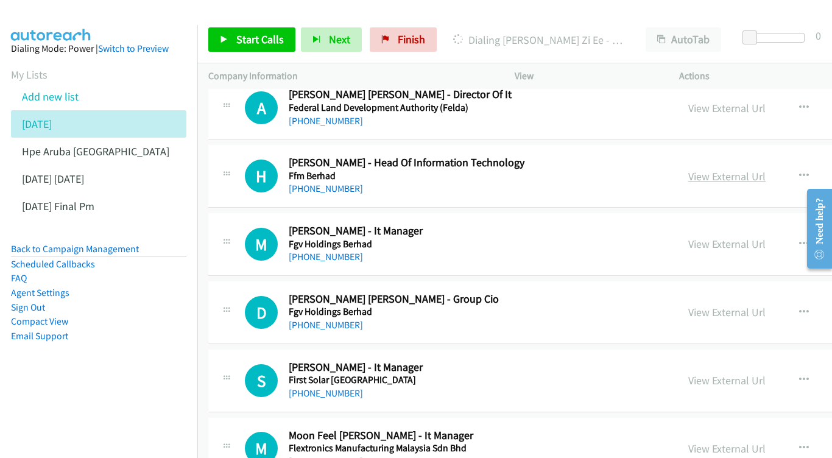
click at [722, 169] on link "View External Url" at bounding box center [726, 176] width 77 height 14
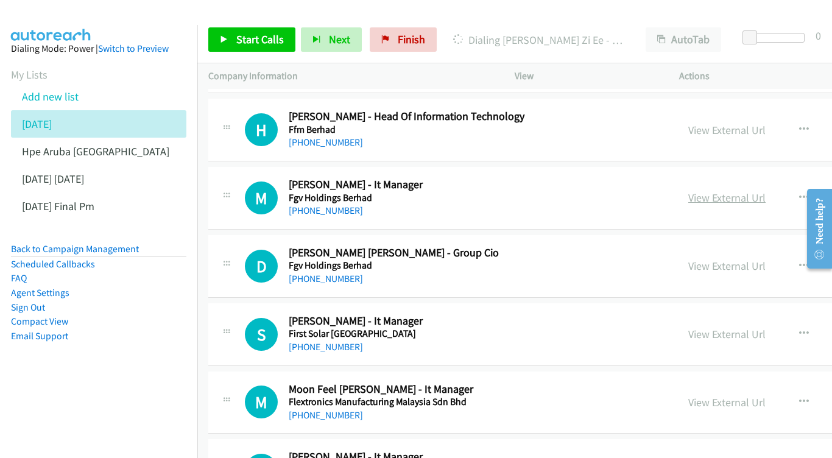
click at [696, 191] on link "View External Url" at bounding box center [726, 198] width 77 height 14
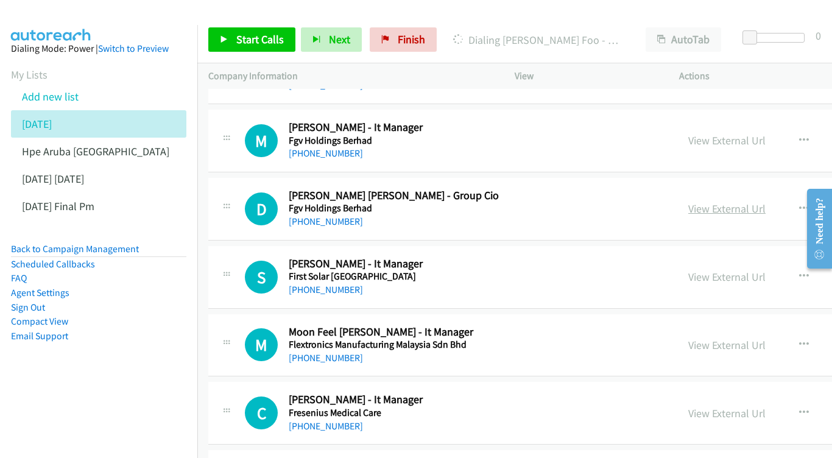
scroll to position [3088, 0]
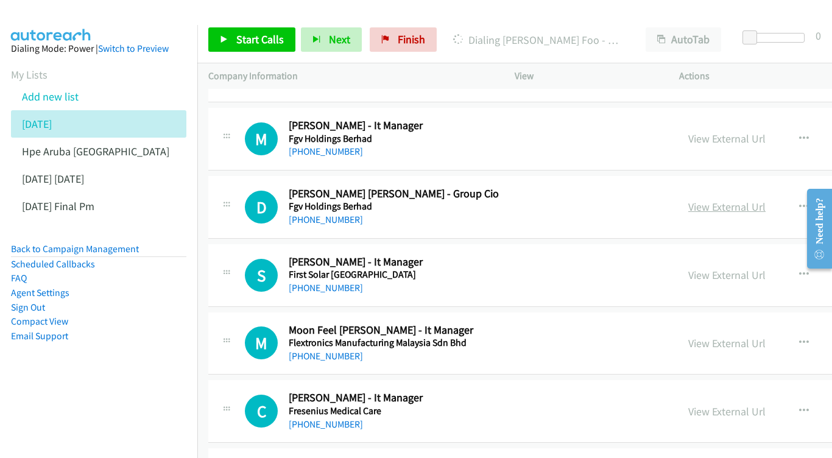
click at [712, 200] on link "View External Url" at bounding box center [726, 207] width 77 height 14
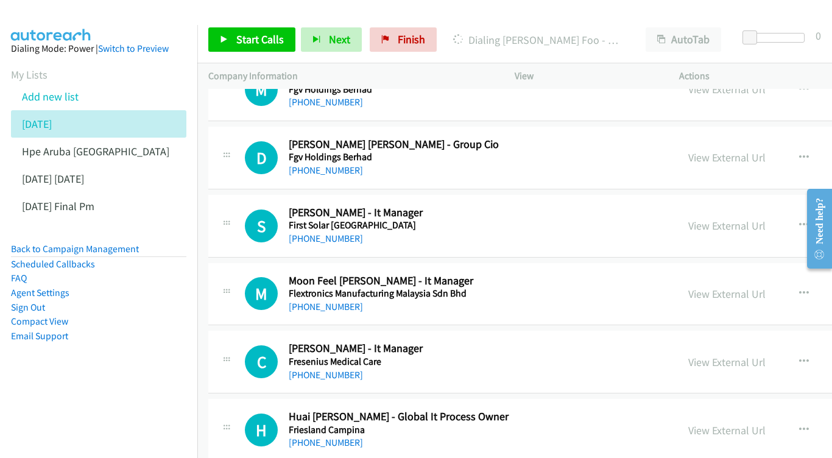
scroll to position [3178, 0]
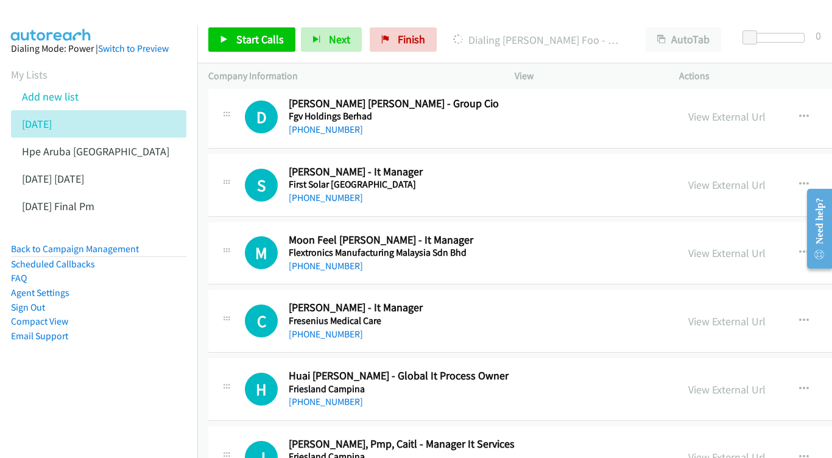
click at [727, 165] on div "View External Url View External Url Schedule/Manage Callback Start Calls Here R…" at bounding box center [800, 185] width 246 height 40
click at [715, 178] on link "View External Url" at bounding box center [726, 185] width 77 height 14
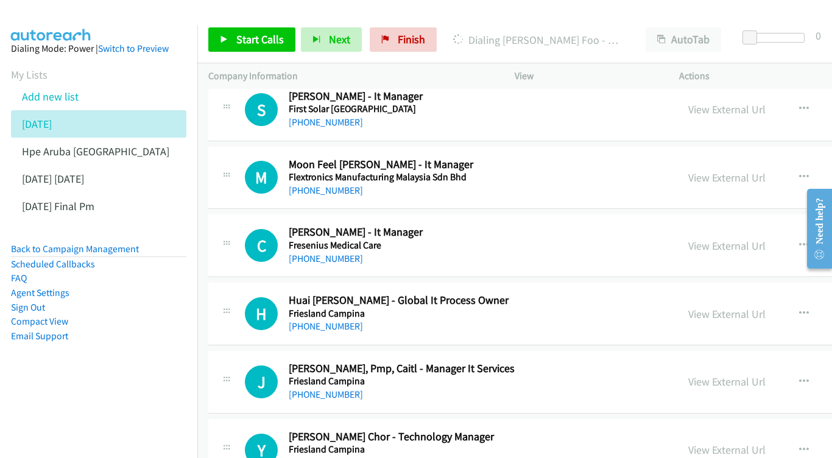
scroll to position [3255, 0]
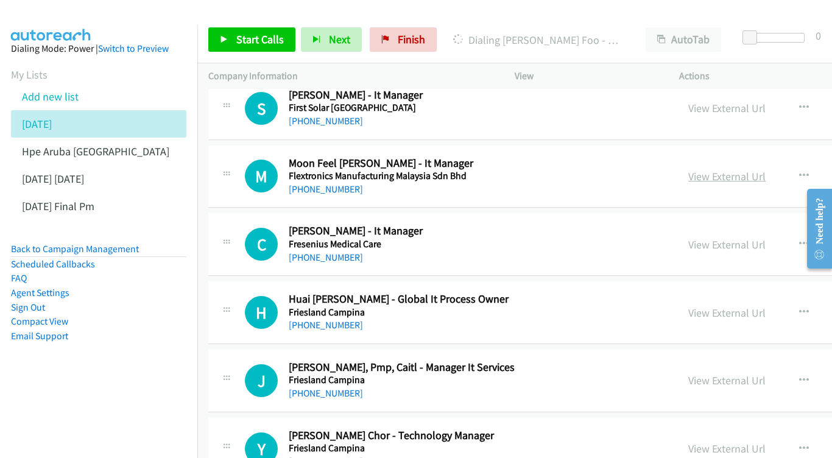
click at [704, 169] on link "View External Url" at bounding box center [726, 176] width 77 height 14
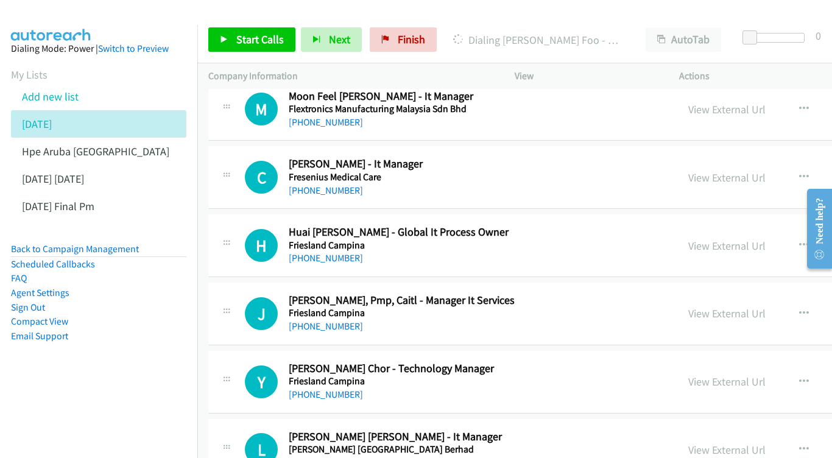
scroll to position [3322, 0]
click at [728, 157] on div "View External Url View External Url Schedule/Manage Callback Start Calls Here R…" at bounding box center [800, 177] width 246 height 40
click at [721, 170] on link "View External Url" at bounding box center [726, 177] width 77 height 14
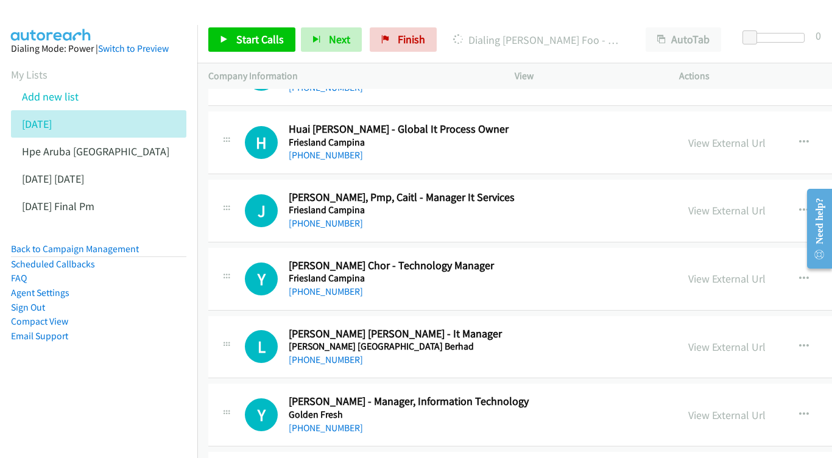
scroll to position [3425, 0]
click at [732, 203] on link "View External Url" at bounding box center [726, 210] width 77 height 14
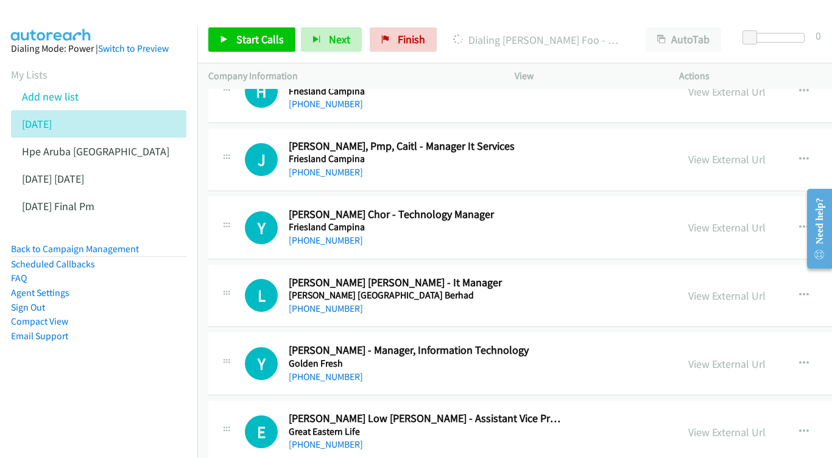
scroll to position [3478, 0]
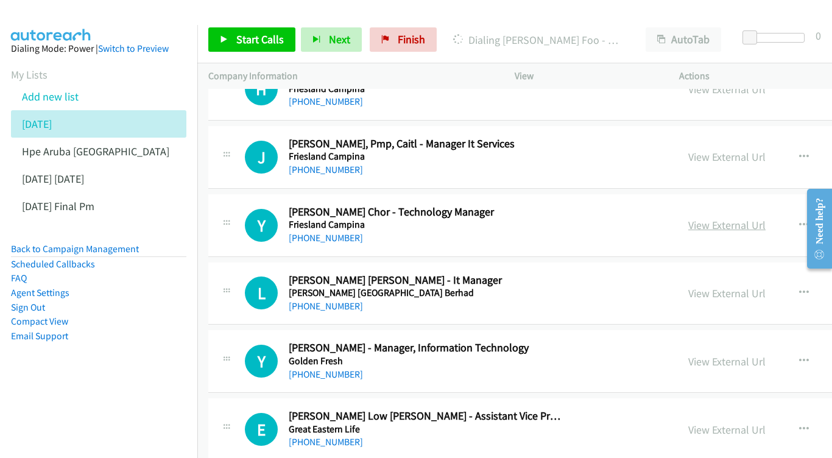
click at [707, 218] on link "View External Url" at bounding box center [726, 225] width 77 height 14
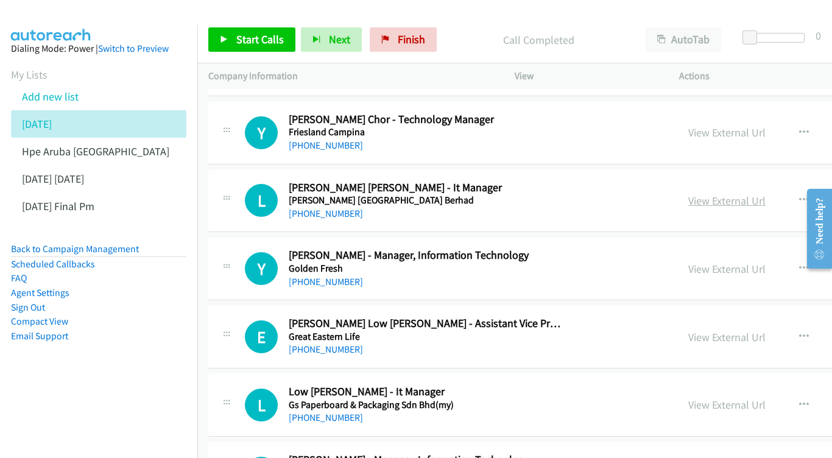
scroll to position [3572, 0]
click at [717, 193] on link "View External Url" at bounding box center [726, 200] width 77 height 14
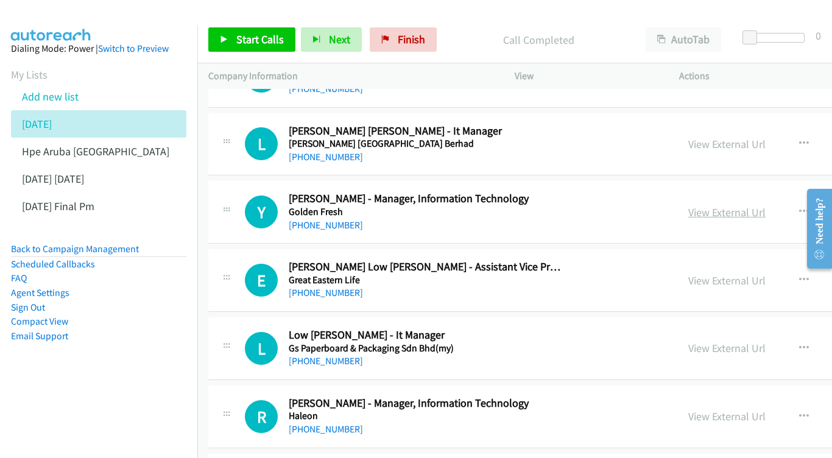
scroll to position [3630, 0]
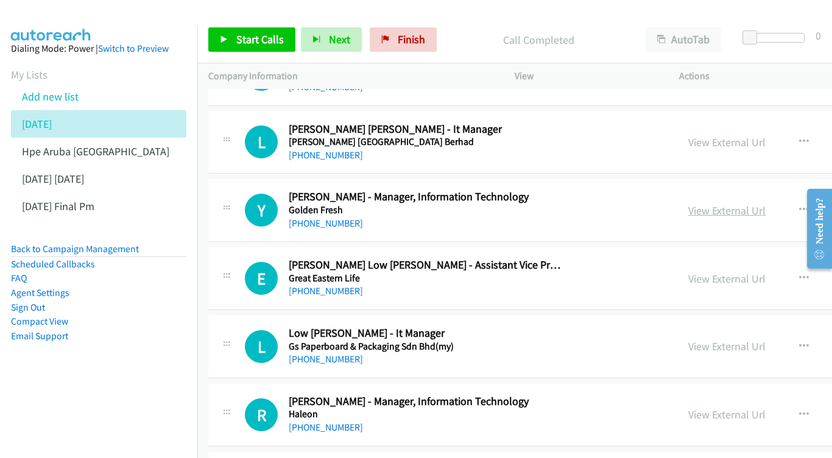
click at [746, 203] on link "View External Url" at bounding box center [726, 210] width 77 height 14
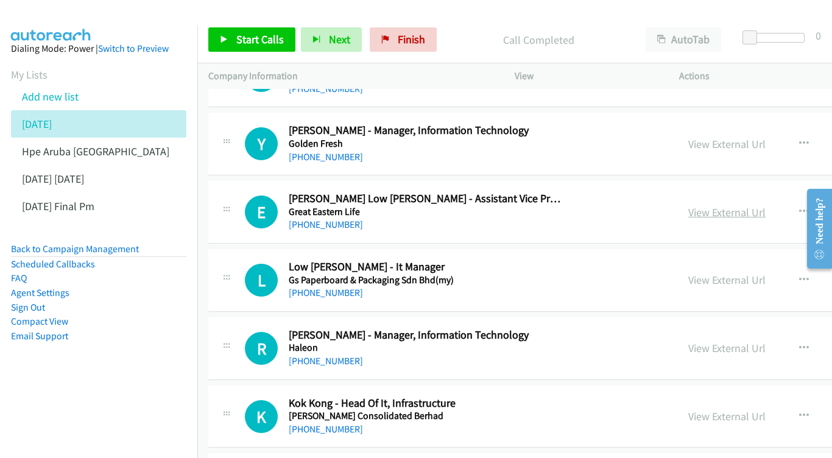
scroll to position [3697, 0]
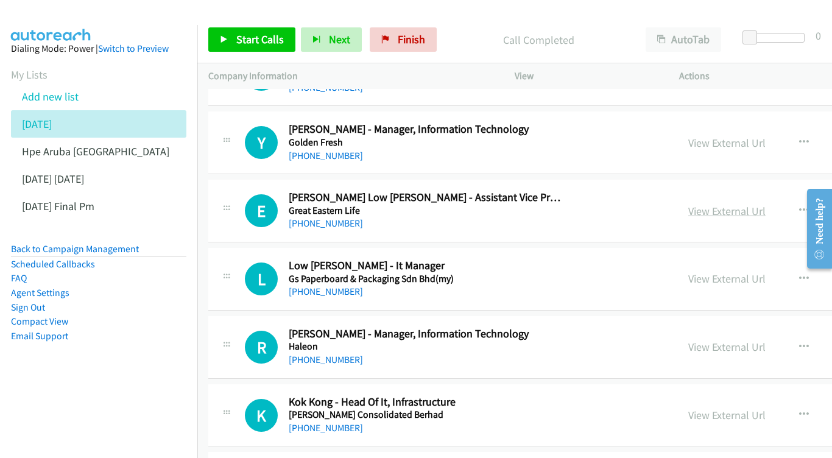
click at [713, 204] on link "View External Url" at bounding box center [726, 211] width 77 height 14
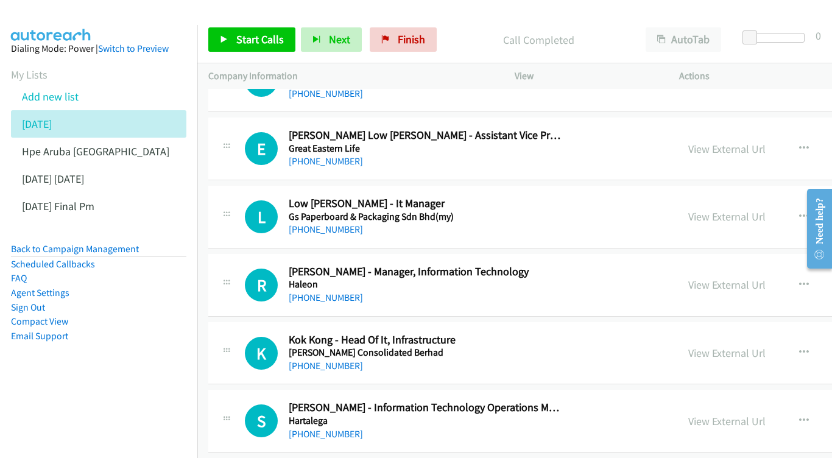
scroll to position [3762, 0]
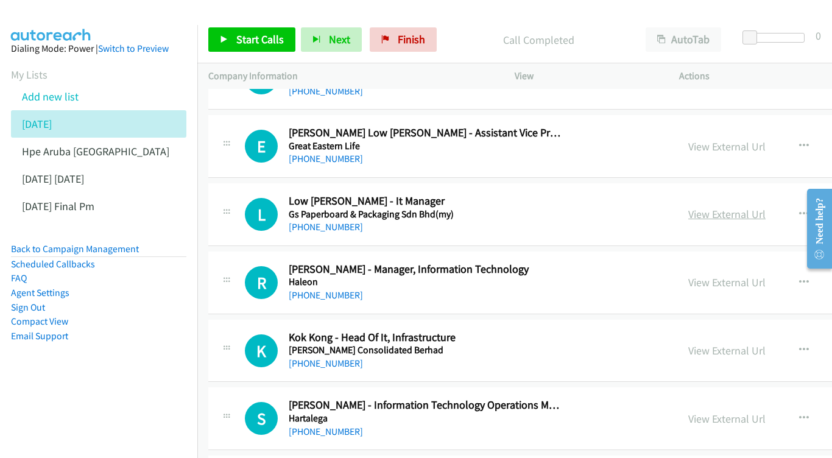
click at [737, 207] on link "View External Url" at bounding box center [726, 214] width 77 height 14
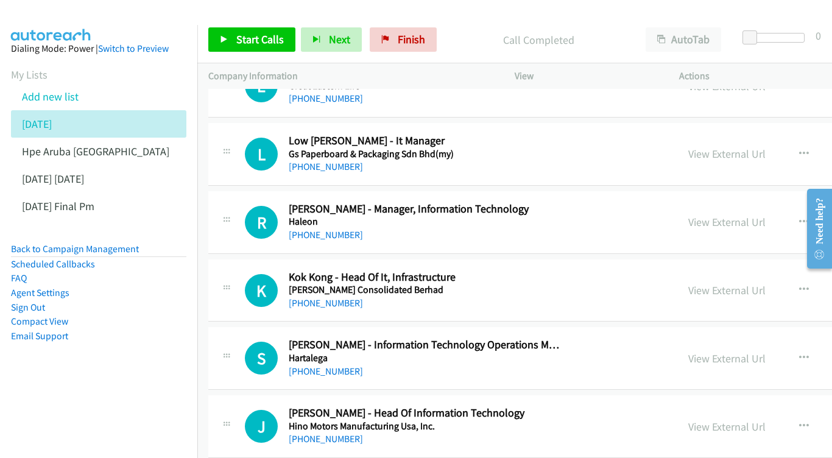
scroll to position [3823, 0]
click at [719, 214] on link "View External Url" at bounding box center [726, 221] width 77 height 14
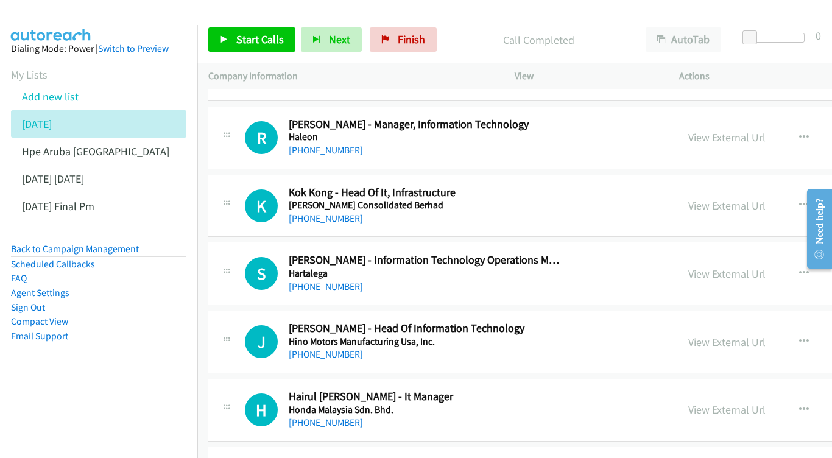
scroll to position [3908, 0]
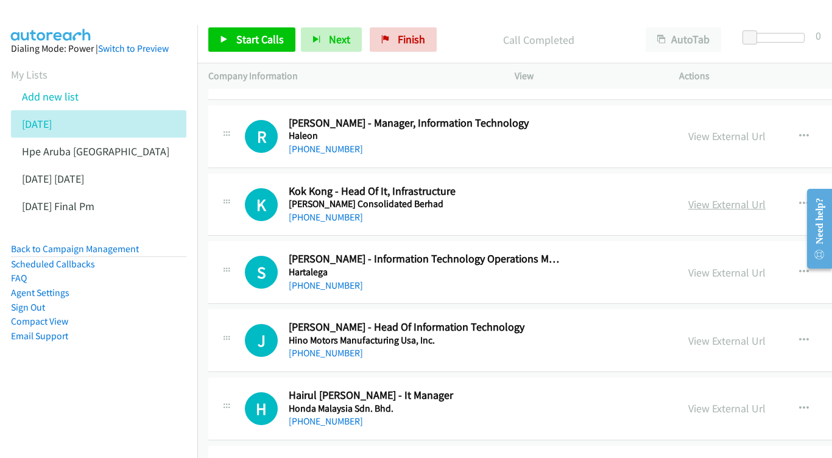
click at [724, 197] on link "View External Url" at bounding box center [726, 204] width 77 height 14
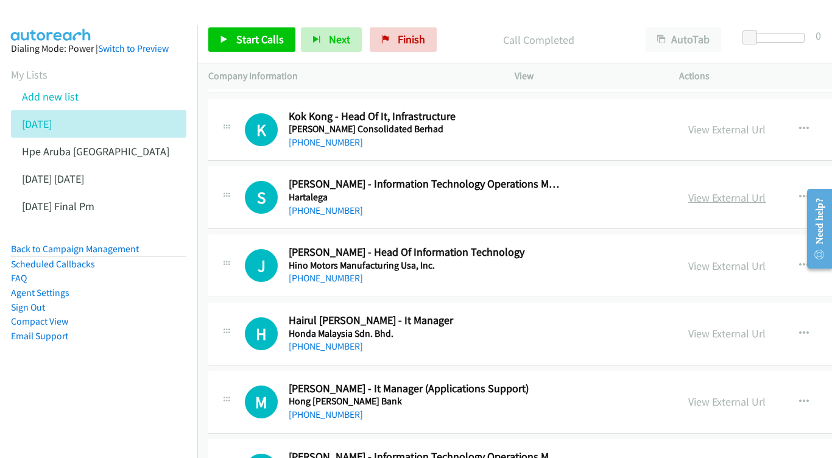
scroll to position [3983, 0]
click at [702, 190] on link "View External Url" at bounding box center [726, 197] width 77 height 14
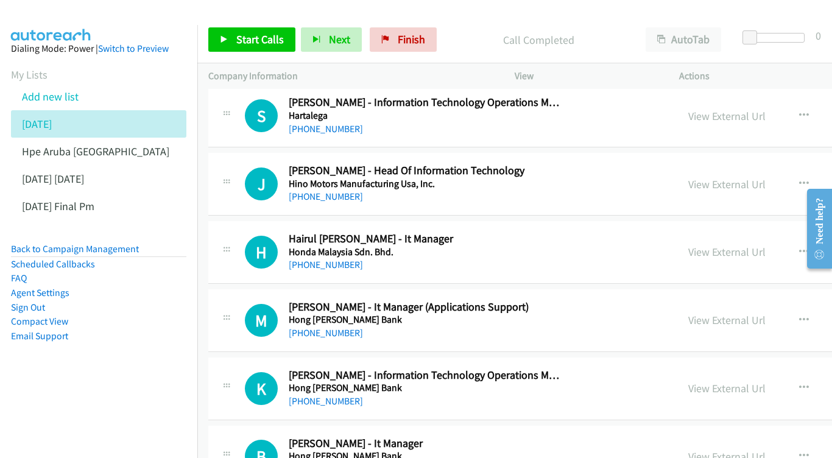
scroll to position [4060, 0]
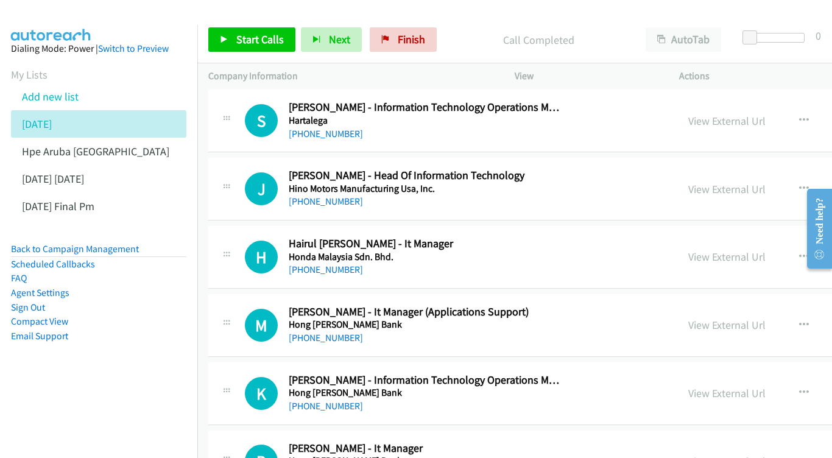
click at [730, 181] on div "View External Url" at bounding box center [726, 189] width 77 height 16
click at [726, 182] on link "View External Url" at bounding box center [726, 189] width 77 height 14
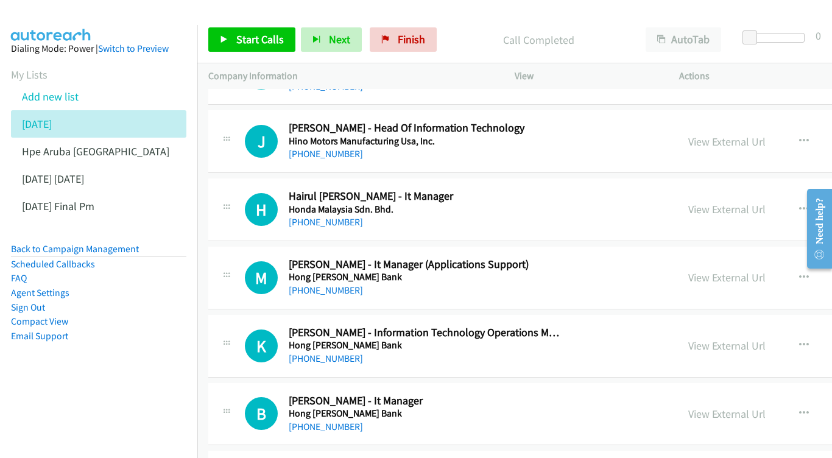
scroll to position [4124, 0]
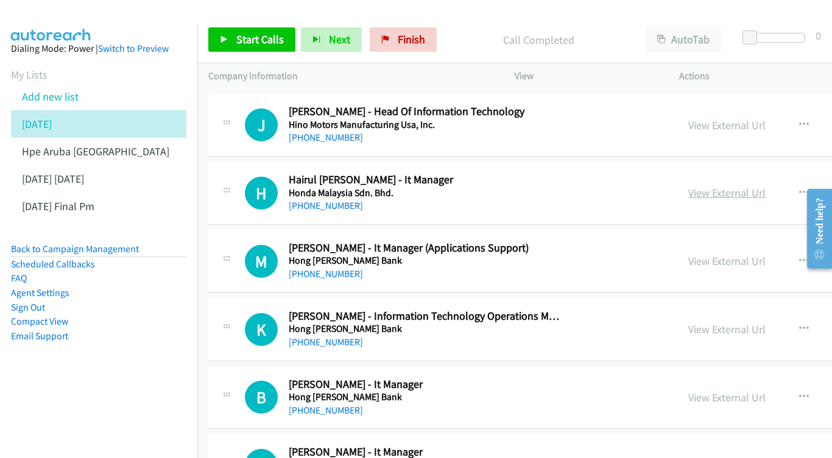
click at [718, 186] on link "View External Url" at bounding box center [726, 193] width 77 height 14
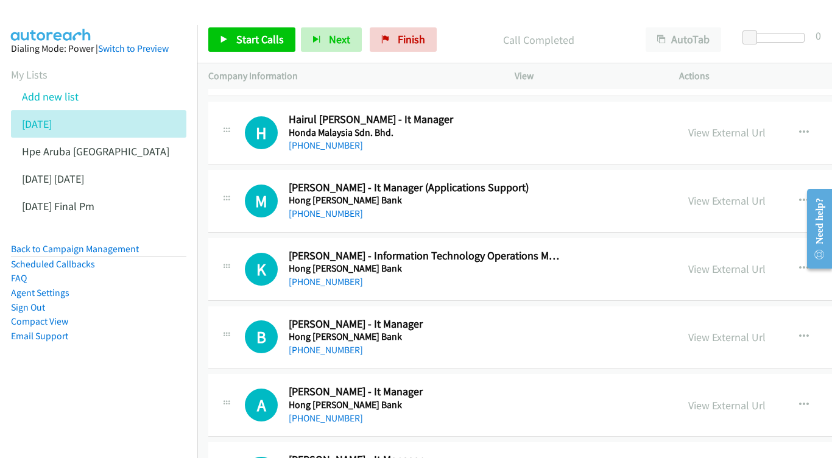
scroll to position [4185, 0]
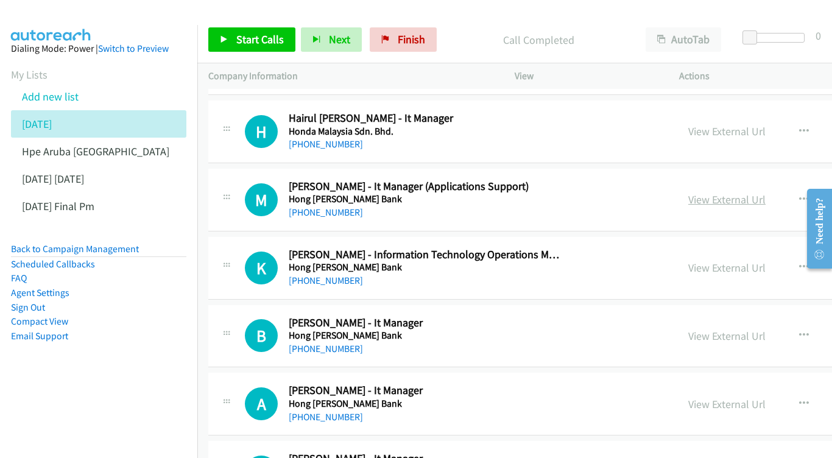
drag, startPoint x: 719, startPoint y: 123, endPoint x: 713, endPoint y: 127, distance: 7.6
click at [719, 191] on div "View External Url" at bounding box center [726, 199] width 77 height 16
click at [747, 193] on link "View External Url" at bounding box center [726, 200] width 77 height 14
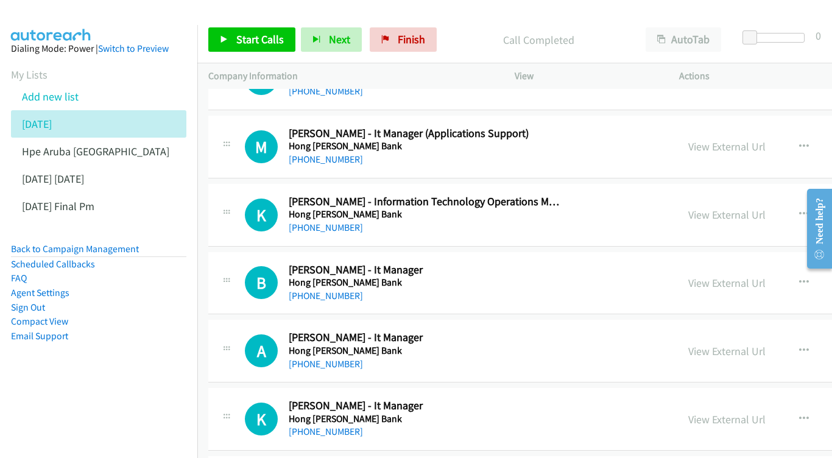
scroll to position [4235, 0]
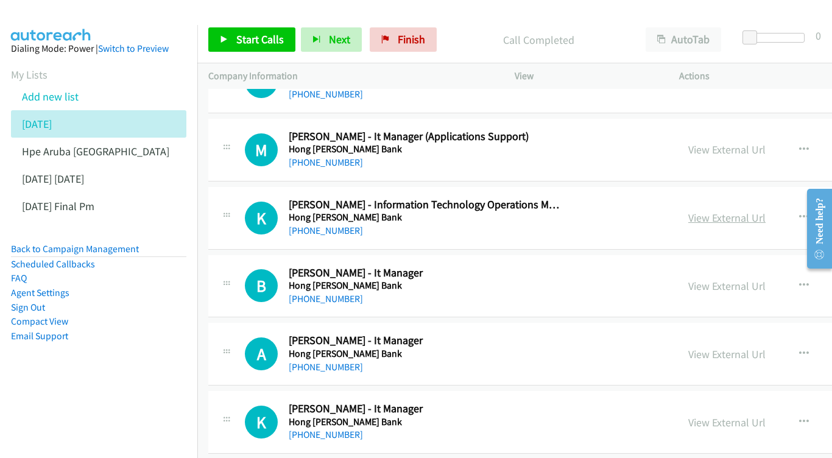
click at [738, 211] on link "View External Url" at bounding box center [726, 218] width 77 height 14
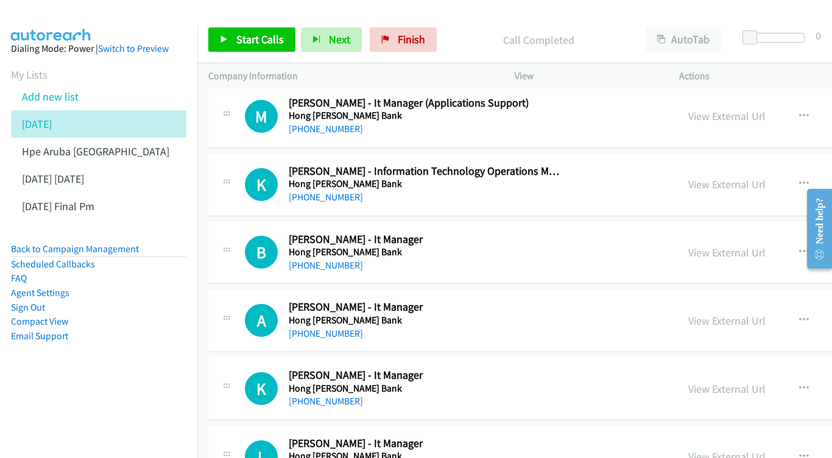
scroll to position [4283, 0]
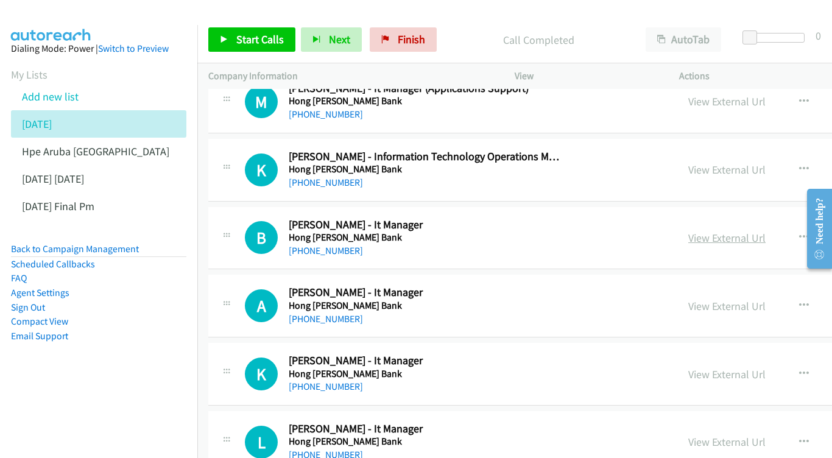
click at [741, 231] on link "View External Url" at bounding box center [726, 238] width 77 height 14
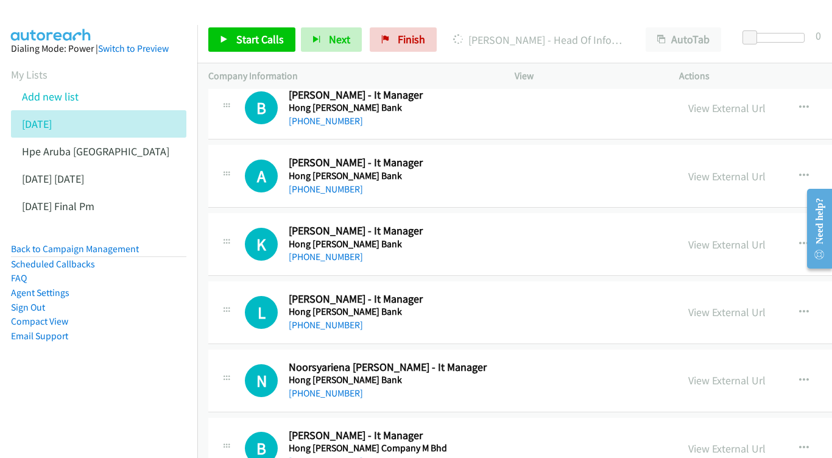
scroll to position [4410, 0]
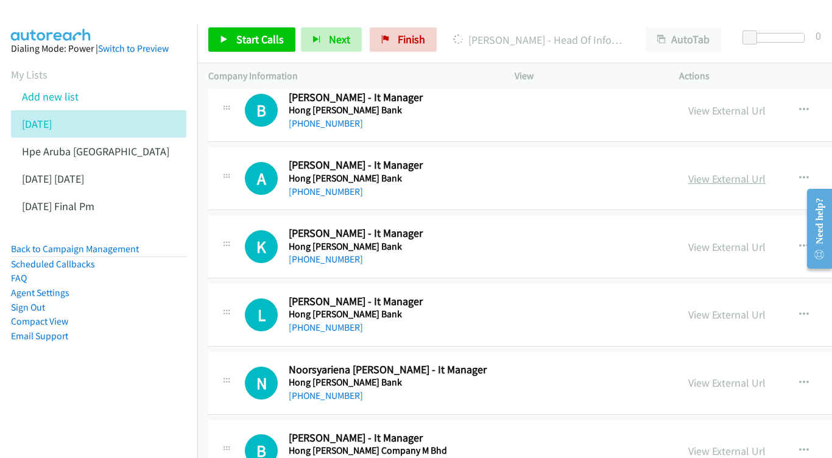
click at [724, 172] on link "View External Url" at bounding box center [726, 179] width 77 height 14
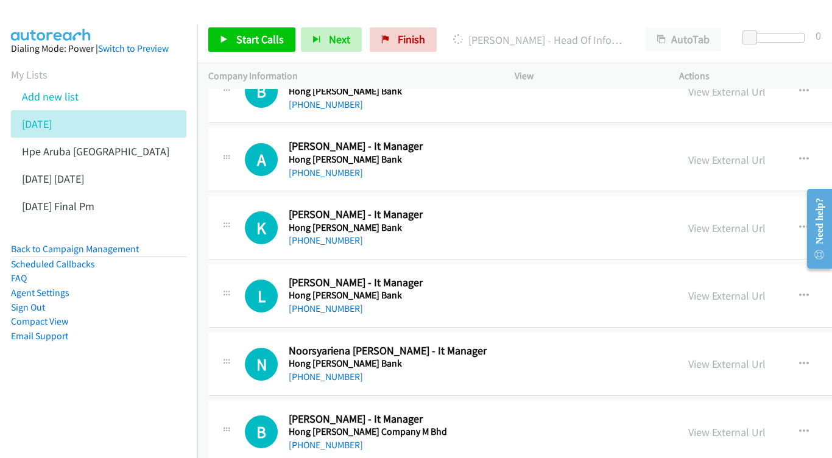
scroll to position [4450, 0]
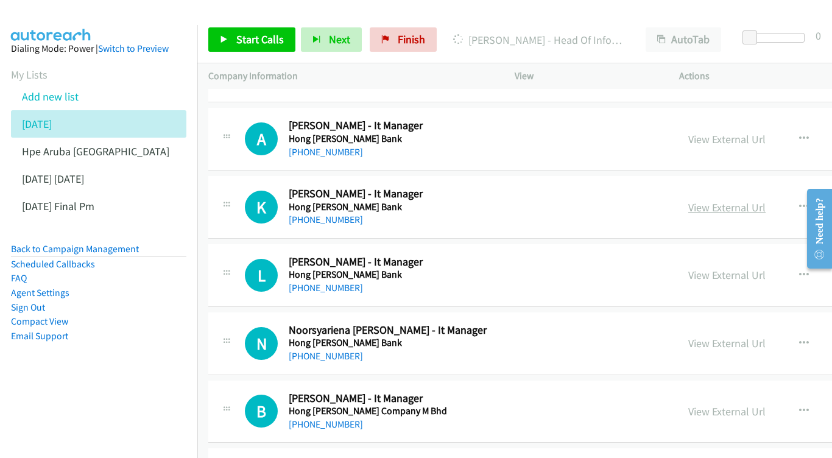
click at [702, 200] on link "View External Url" at bounding box center [726, 207] width 77 height 14
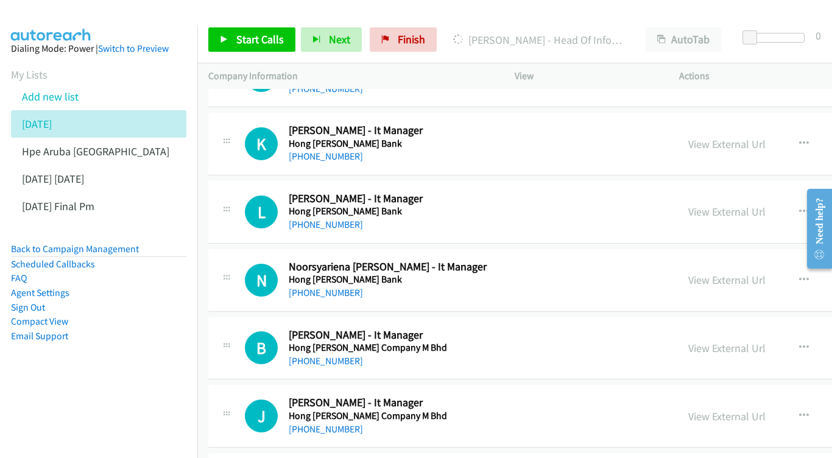
scroll to position [4516, 0]
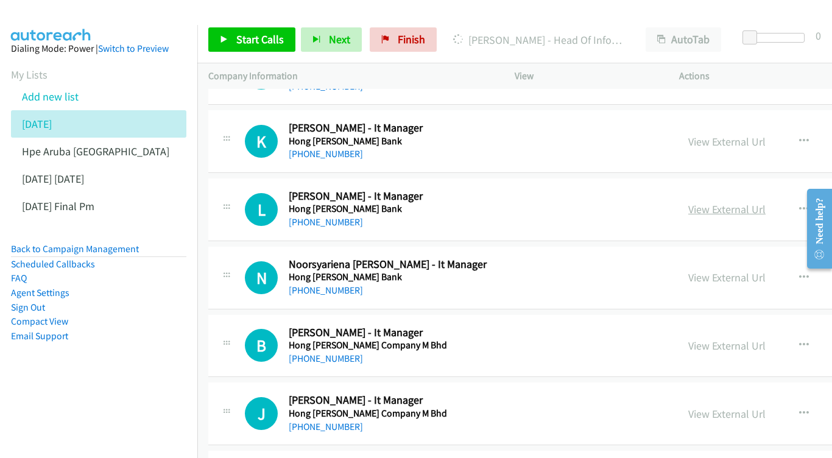
click at [718, 202] on link "View External Url" at bounding box center [726, 209] width 77 height 14
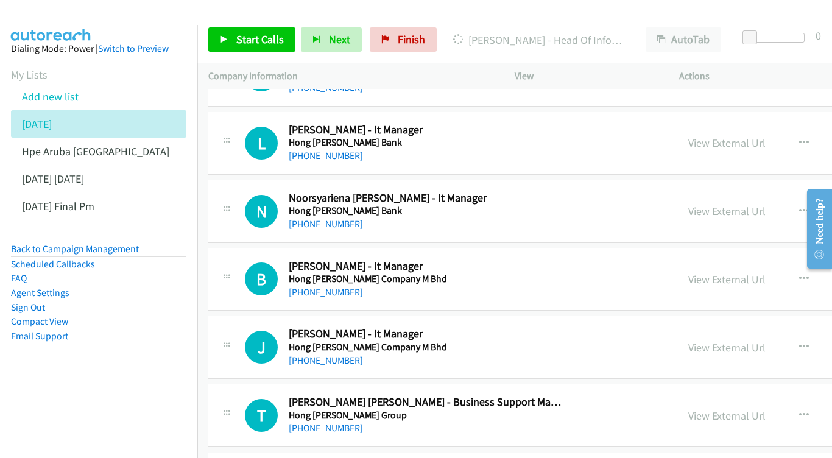
scroll to position [4585, 0]
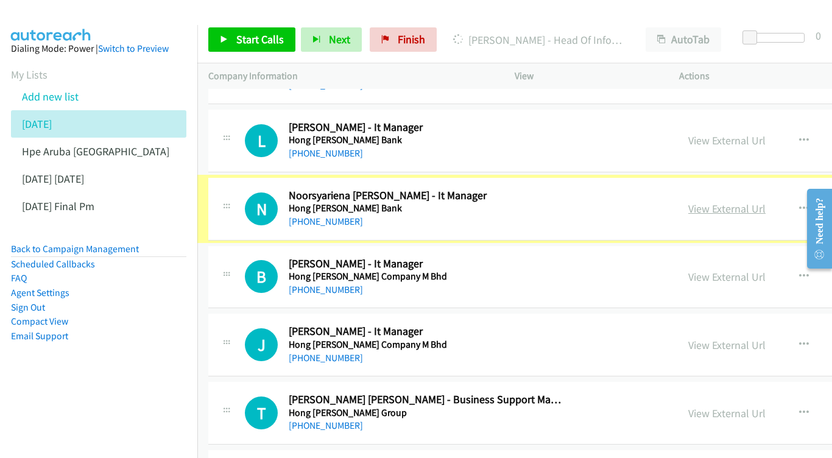
click at [722, 202] on link "View External Url" at bounding box center [726, 209] width 77 height 14
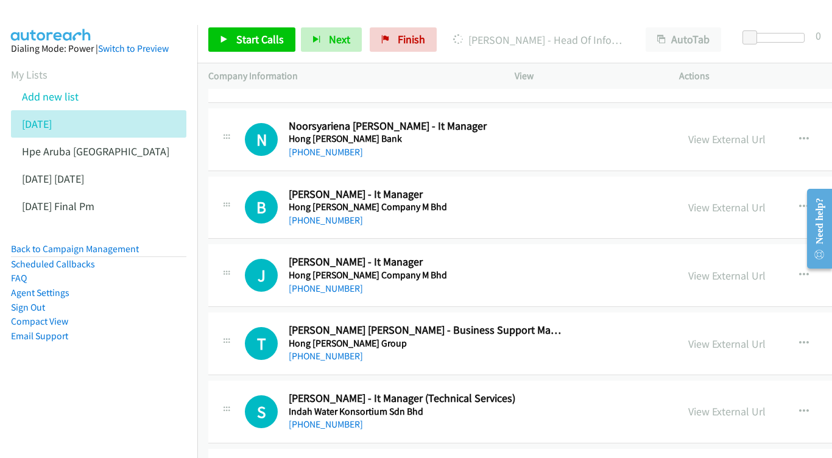
scroll to position [4657, 0]
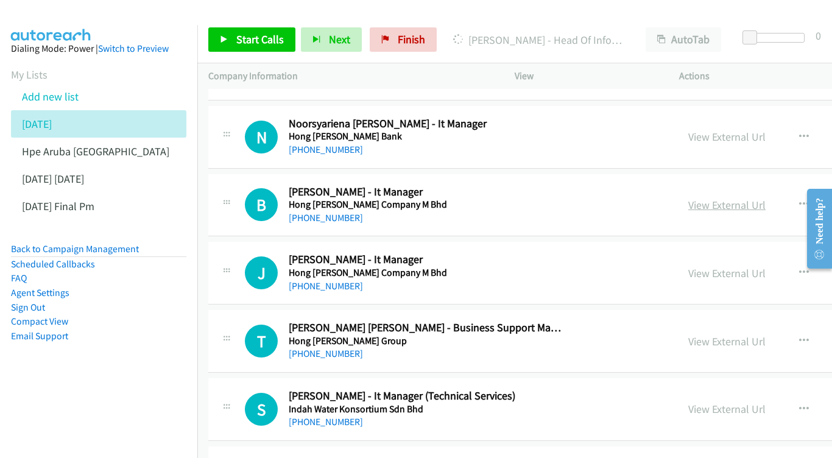
click at [717, 198] on link "View External Url" at bounding box center [726, 205] width 77 height 14
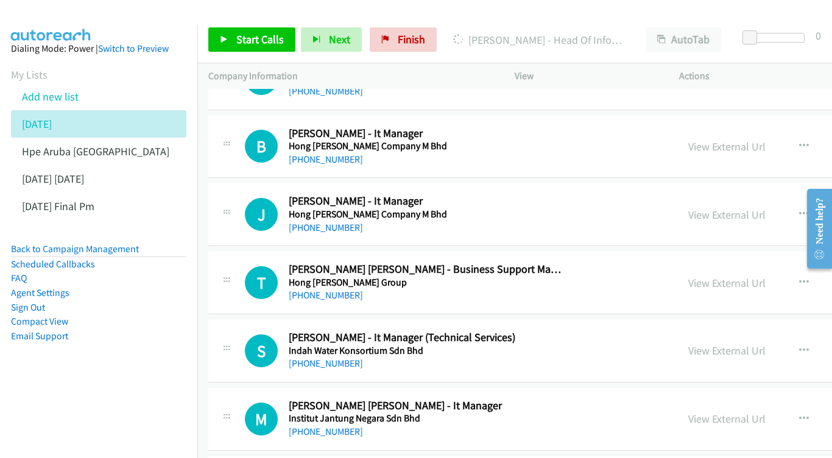
scroll to position [4718, 0]
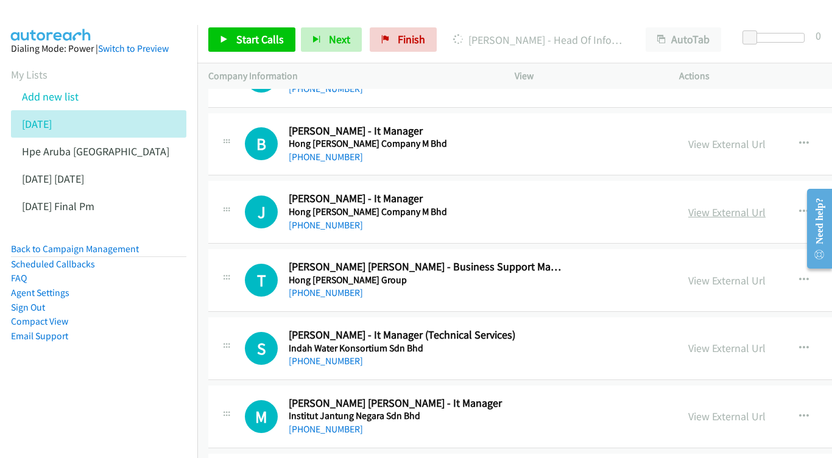
click at [706, 205] on link "View External Url" at bounding box center [726, 212] width 77 height 14
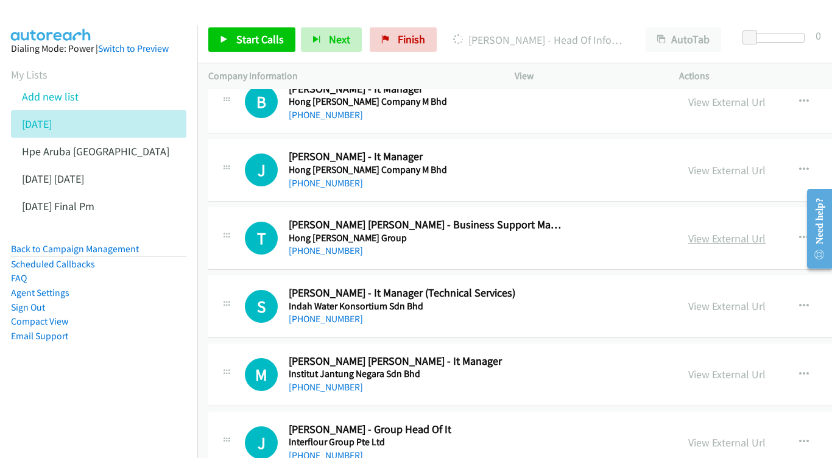
scroll to position [4762, 0]
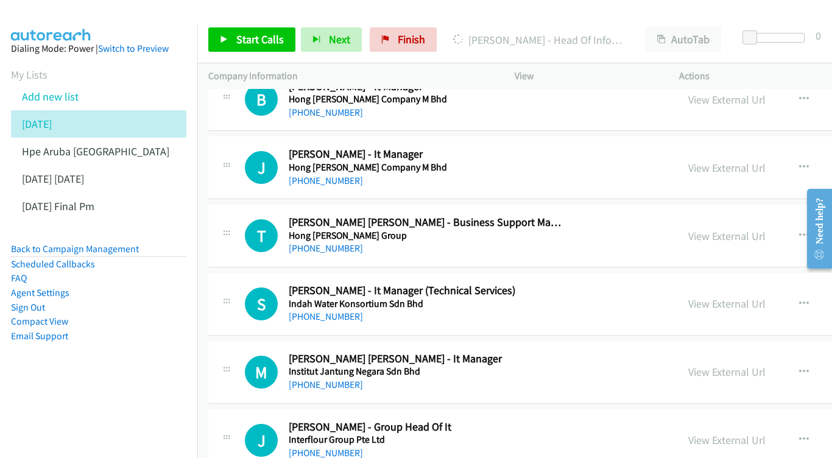
click at [721, 216] on div "View External Url View External Url Schedule/Manage Callback Start Calls Here R…" at bounding box center [800, 236] width 246 height 40
click at [721, 229] on link "View External Url" at bounding box center [726, 236] width 77 height 14
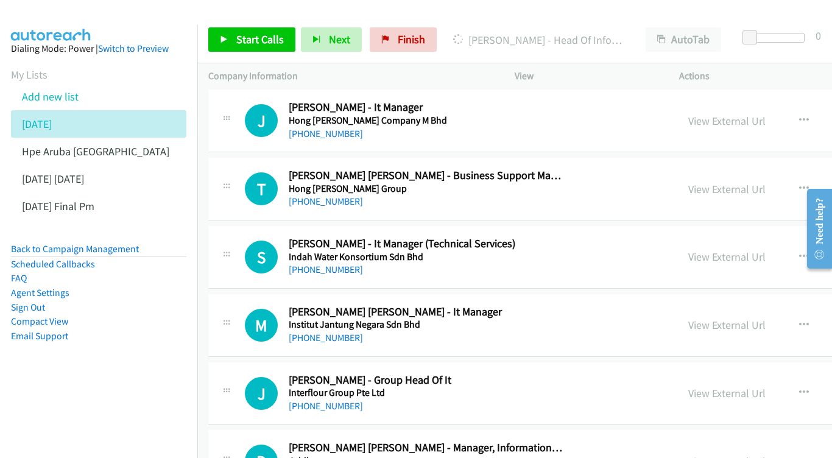
scroll to position [4830, 0]
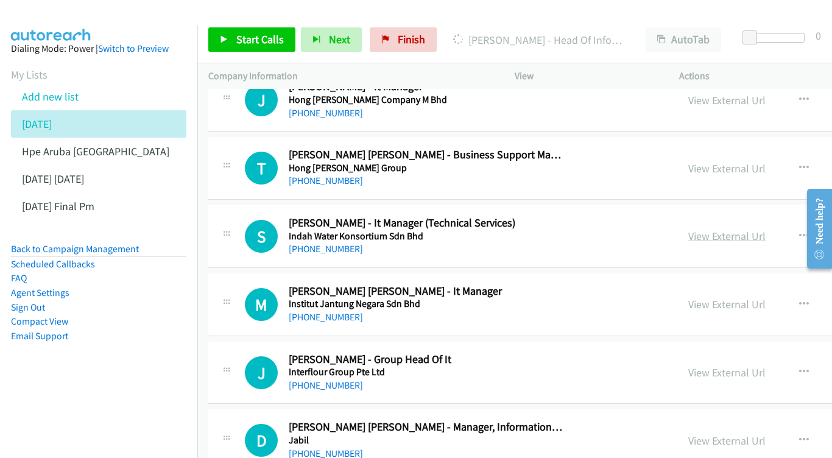
click at [727, 229] on link "View External Url" at bounding box center [726, 236] width 77 height 14
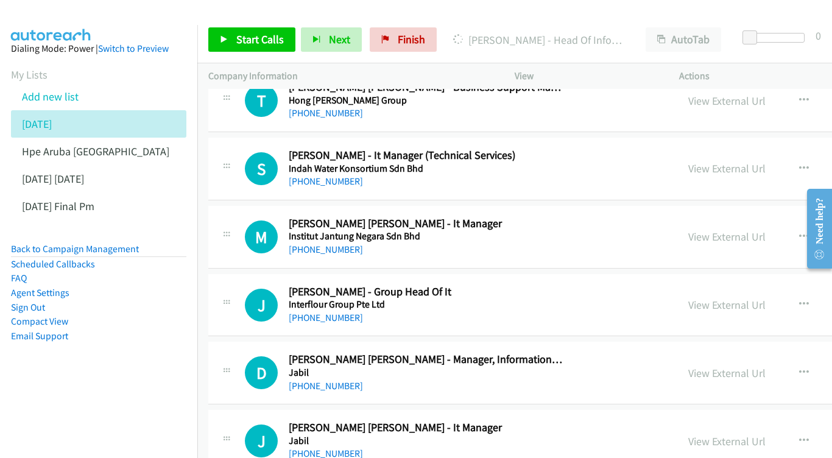
scroll to position [4914, 0]
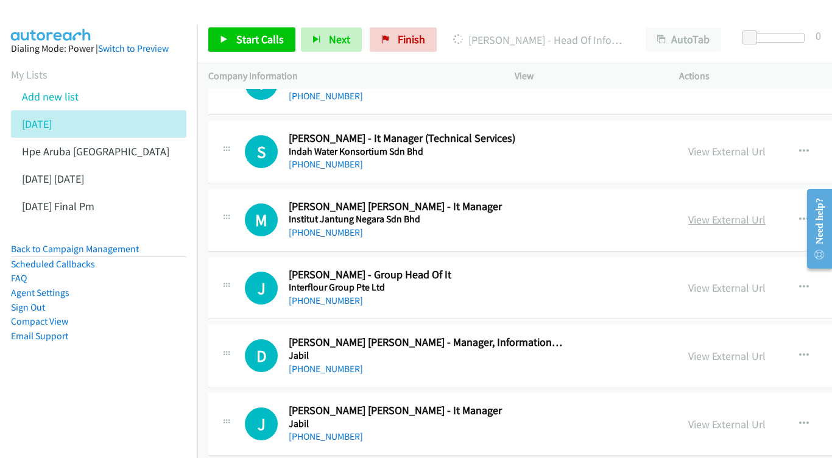
click at [689, 213] on link "View External Url" at bounding box center [726, 220] width 77 height 14
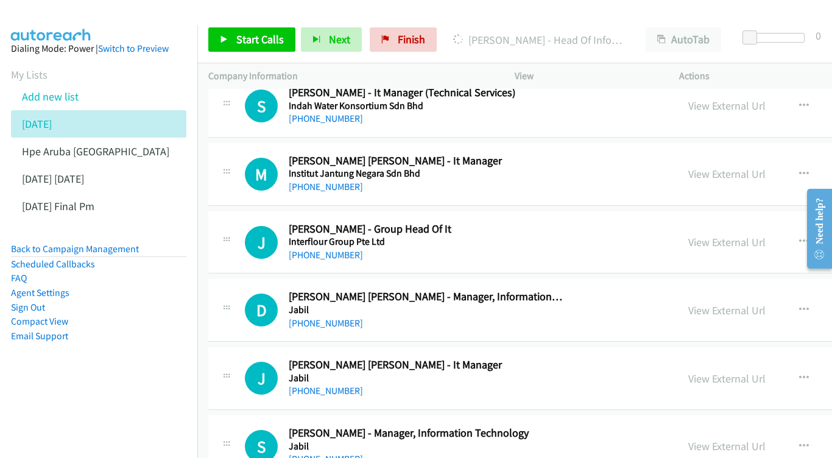
scroll to position [4962, 0]
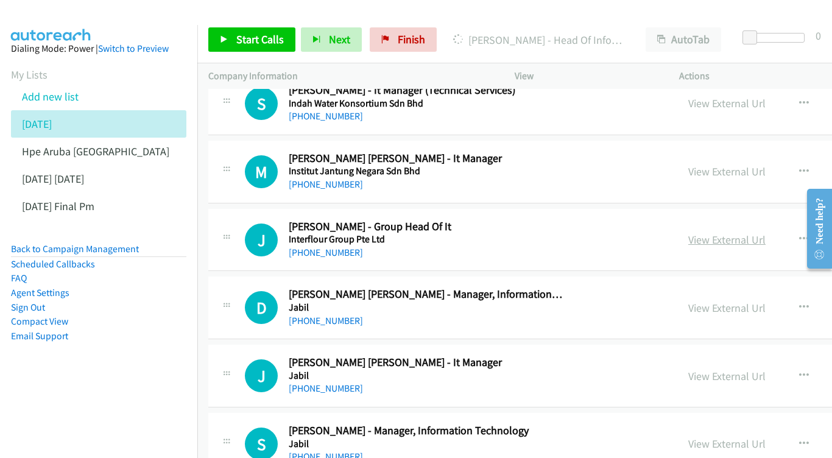
click at [704, 233] on link "View External Url" at bounding box center [726, 240] width 77 height 14
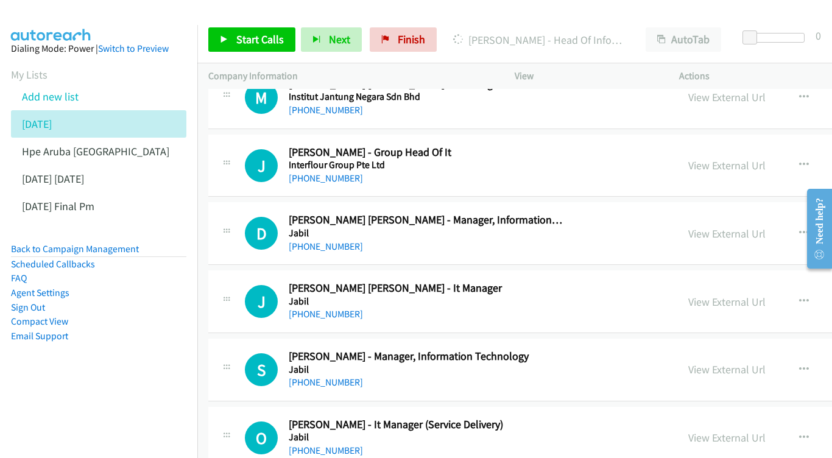
scroll to position [5056, 0]
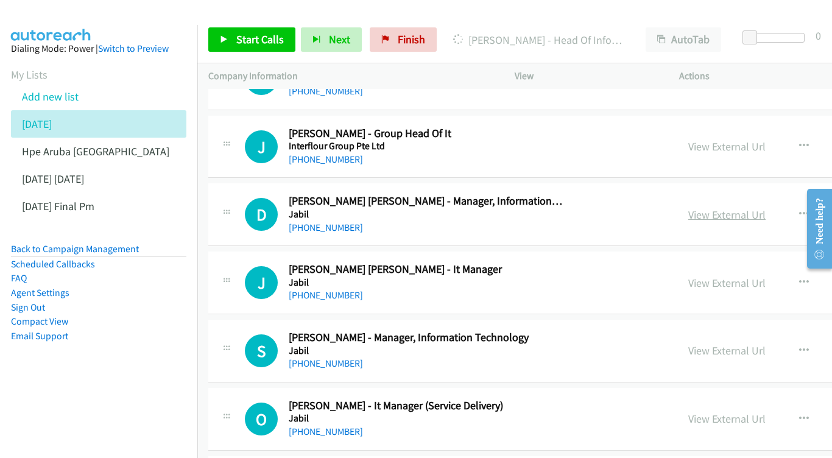
click at [726, 208] on link "View External Url" at bounding box center [726, 215] width 77 height 14
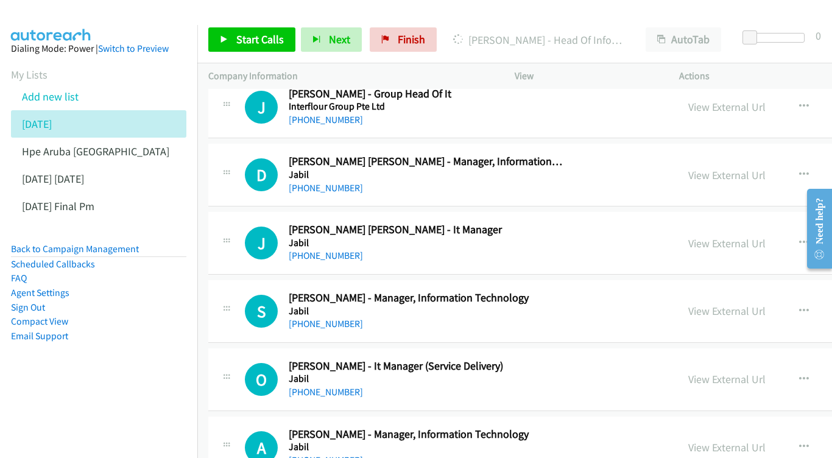
scroll to position [5107, 0]
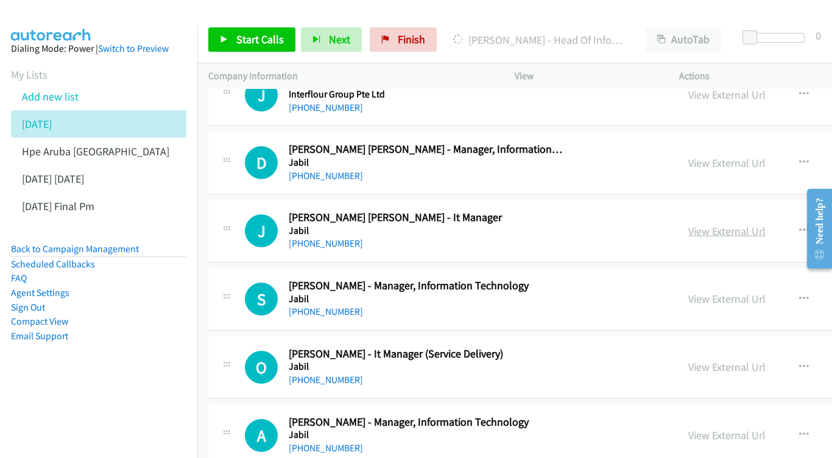
click at [737, 224] on link "View External Url" at bounding box center [726, 231] width 77 height 14
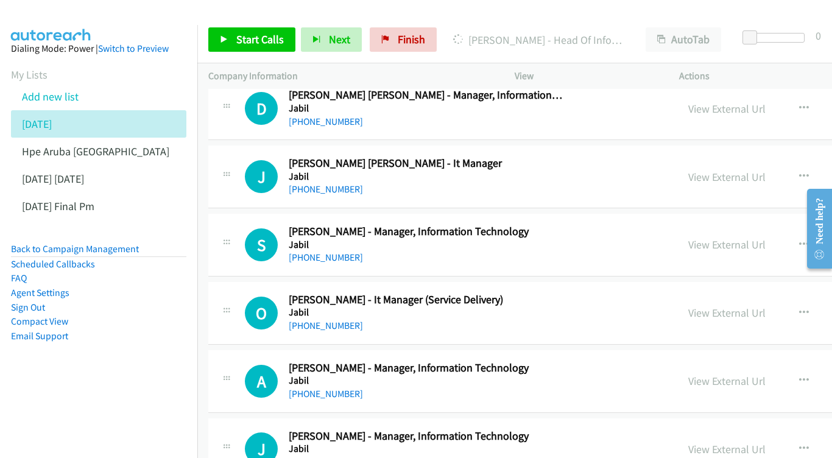
scroll to position [5180, 0]
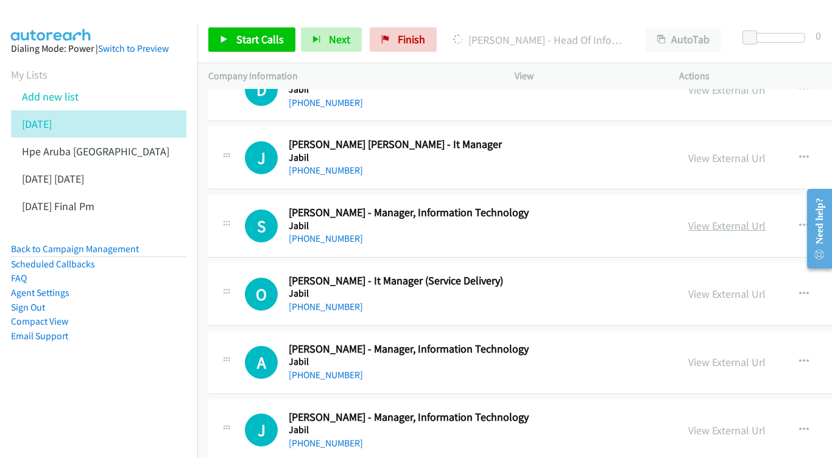
click at [726, 219] on link "View External Url" at bounding box center [726, 226] width 77 height 14
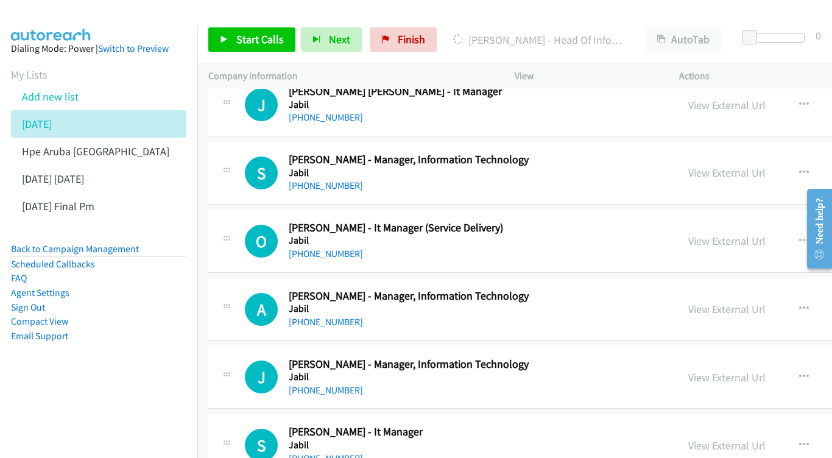
scroll to position [5256, 0]
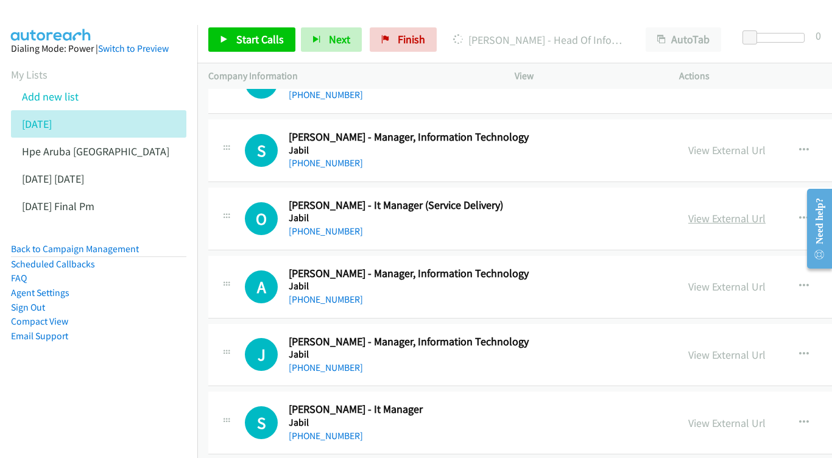
click at [729, 211] on link "View External Url" at bounding box center [726, 218] width 77 height 14
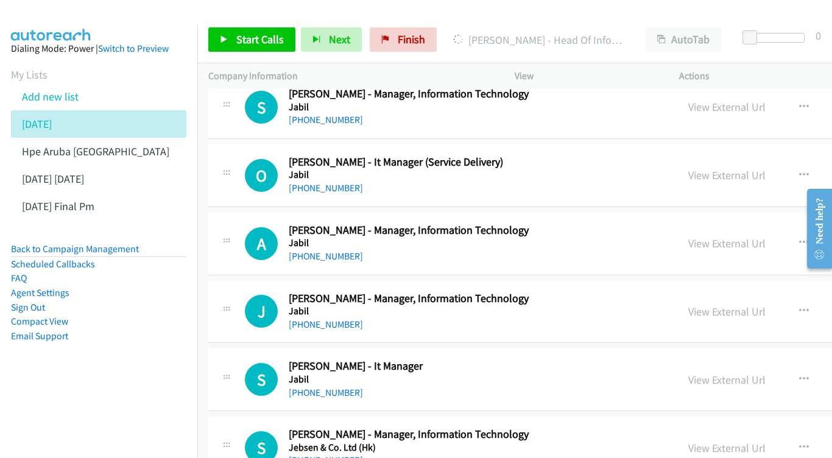
scroll to position [5302, 0]
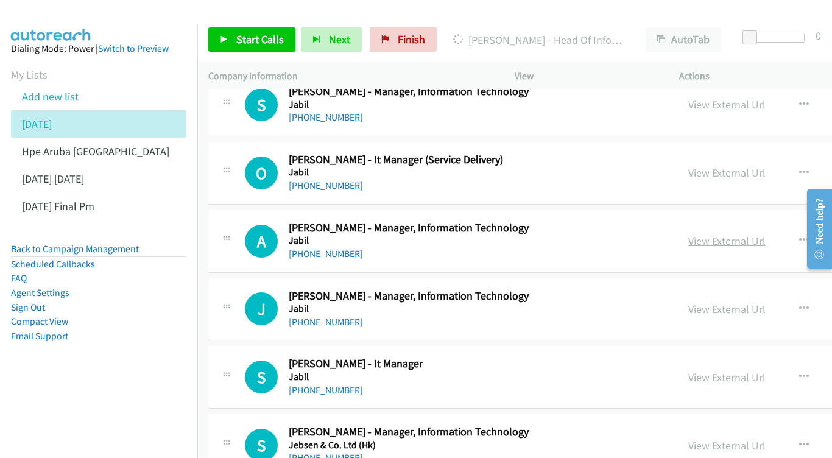
click at [700, 234] on link "View External Url" at bounding box center [726, 241] width 77 height 14
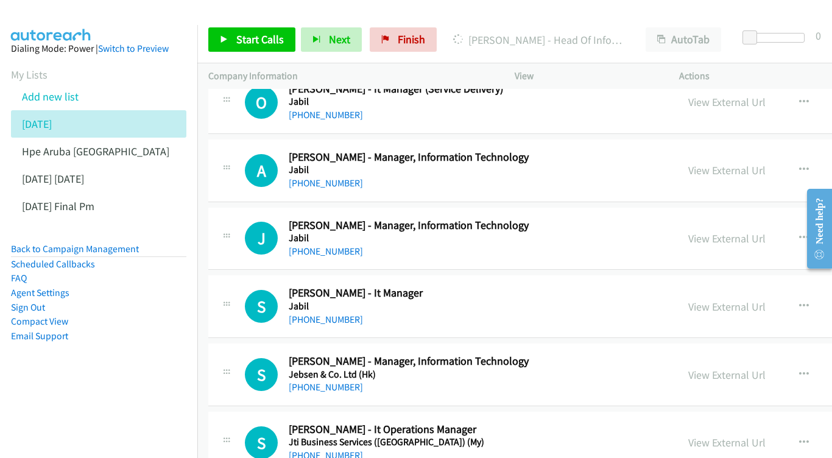
scroll to position [5375, 0]
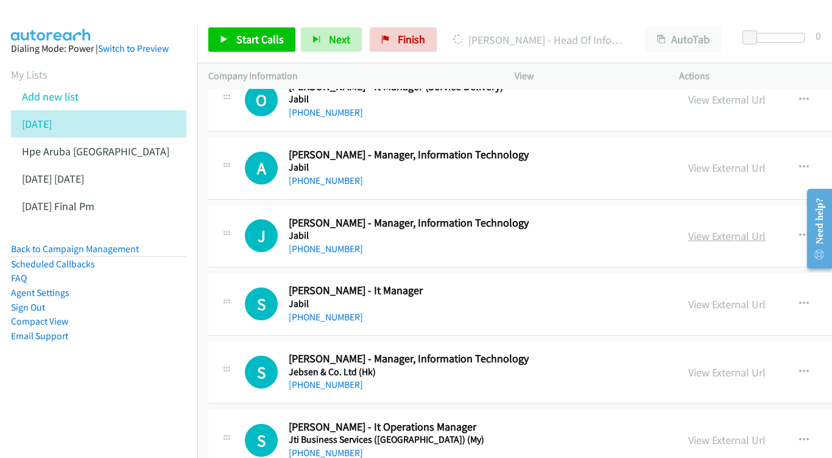
click at [703, 229] on link "View External Url" at bounding box center [726, 236] width 77 height 14
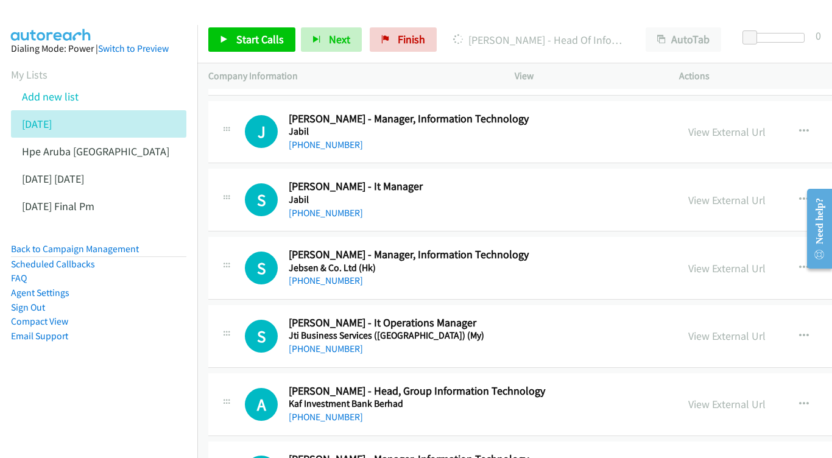
scroll to position [5457, 0]
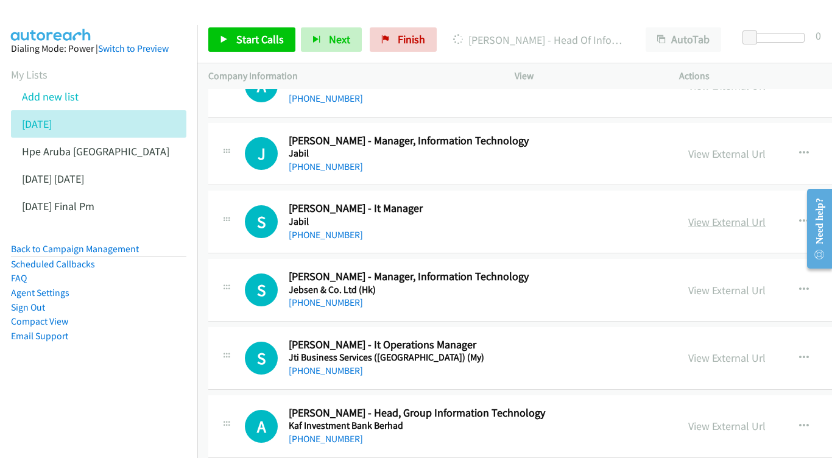
click at [724, 215] on link "View External Url" at bounding box center [726, 222] width 77 height 14
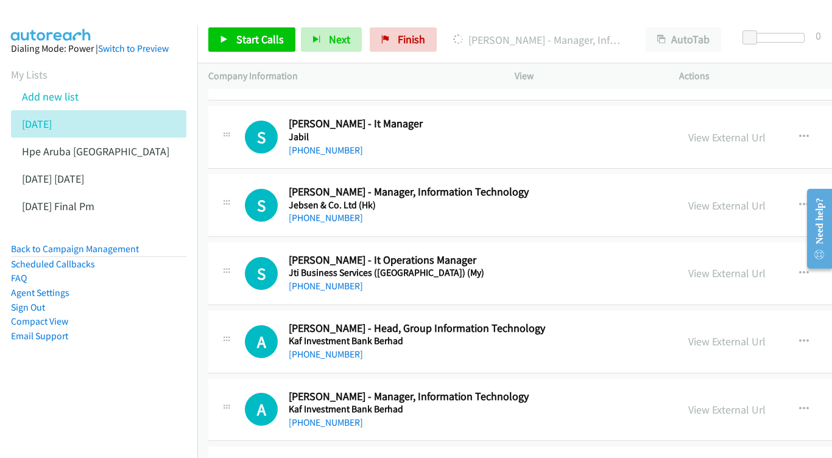
scroll to position [5539, 0]
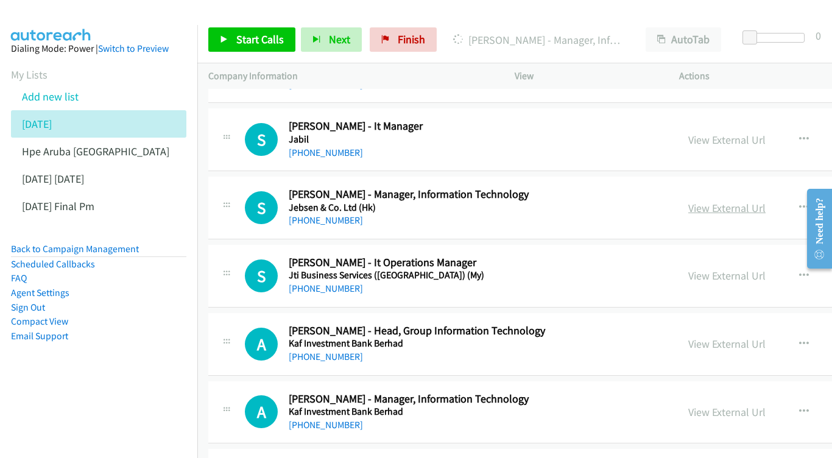
click at [719, 201] on link "View External Url" at bounding box center [726, 208] width 77 height 14
click at [719, 269] on link "View External Url" at bounding box center [726, 276] width 77 height 14
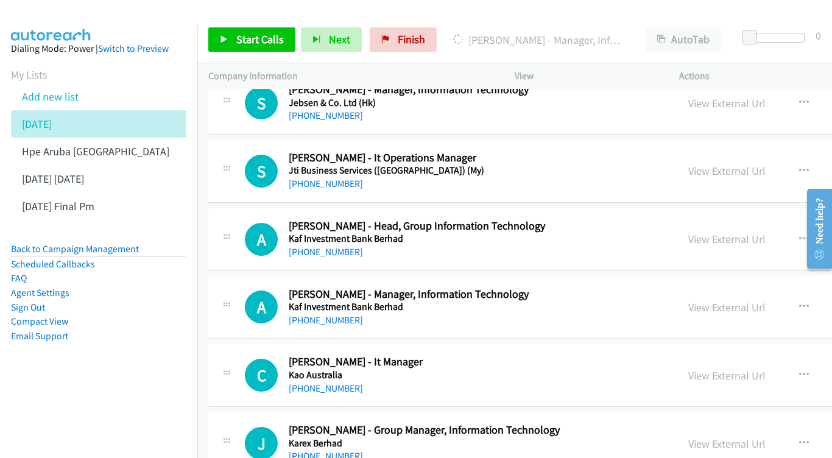
scroll to position [5647, 0]
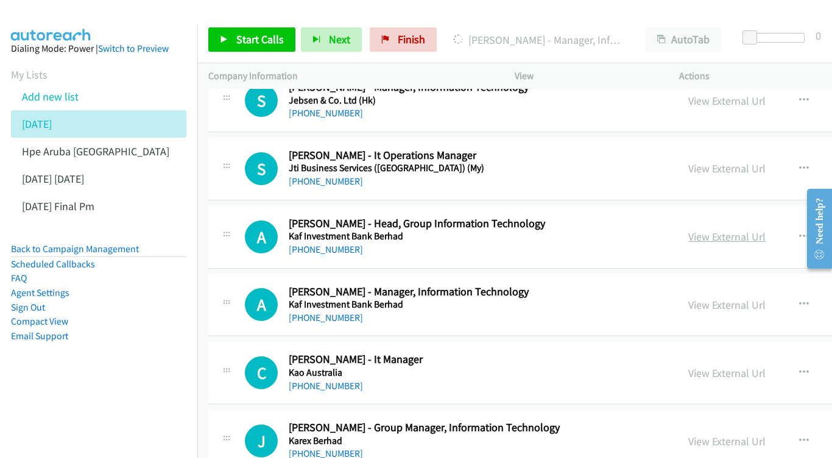
click at [731, 230] on link "View External Url" at bounding box center [726, 237] width 77 height 14
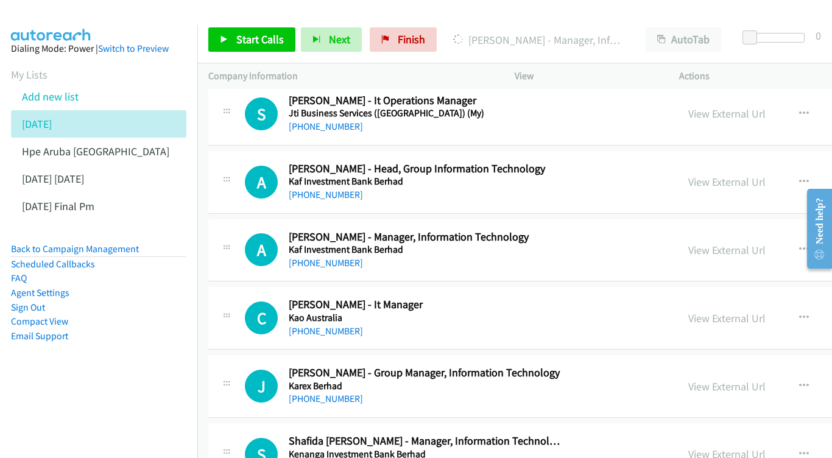
scroll to position [5724, 0]
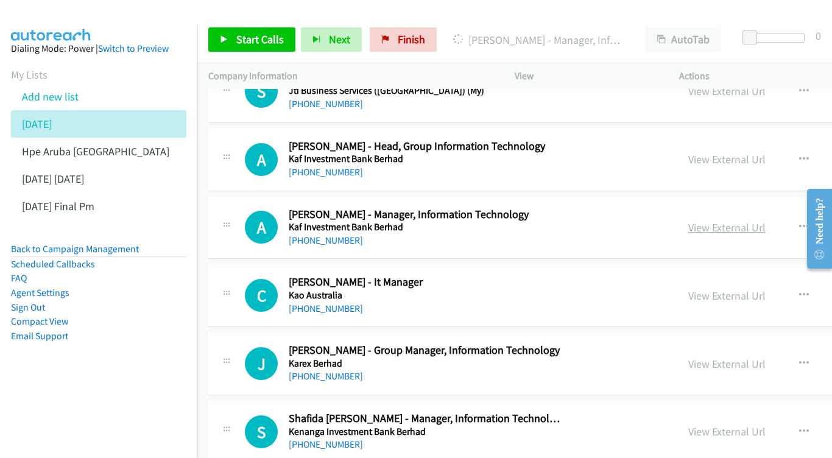
click at [754, 221] on link "View External Url" at bounding box center [726, 228] width 77 height 14
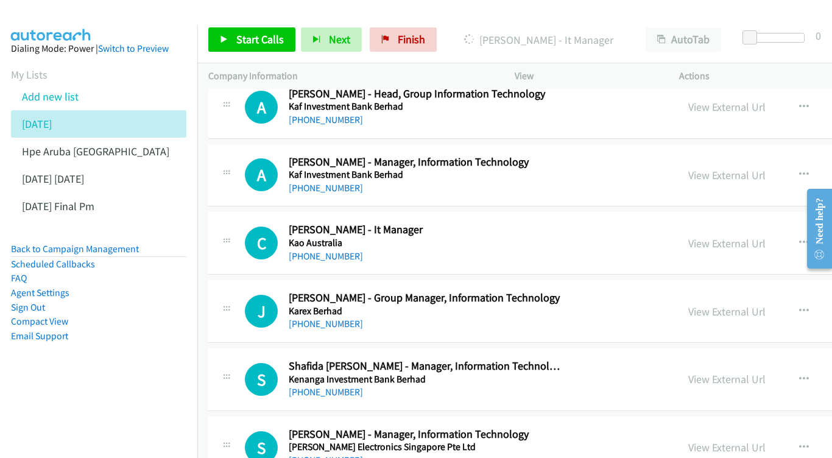
scroll to position [5779, 0]
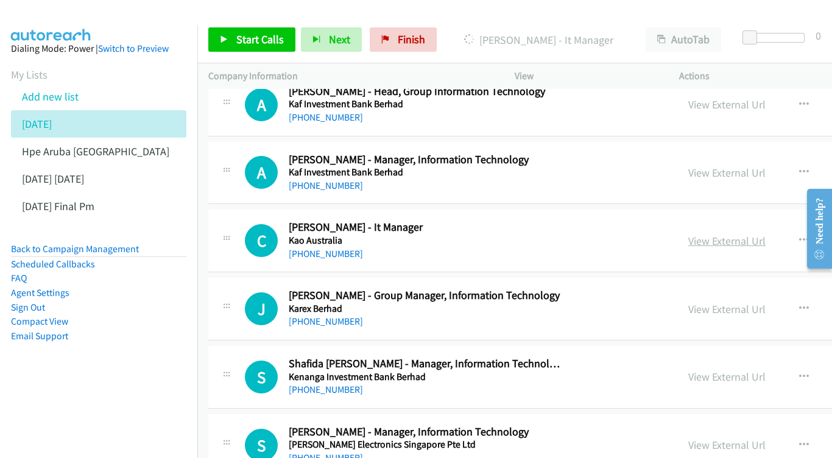
click at [745, 234] on link "View External Url" at bounding box center [726, 241] width 77 height 14
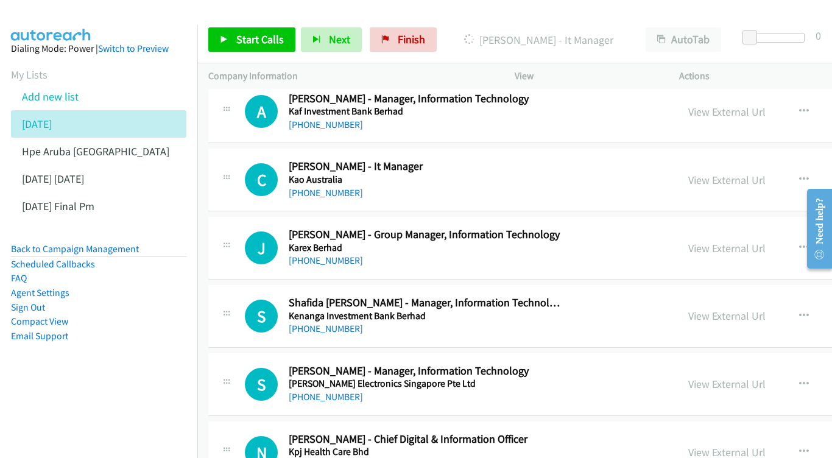
scroll to position [5854, 0]
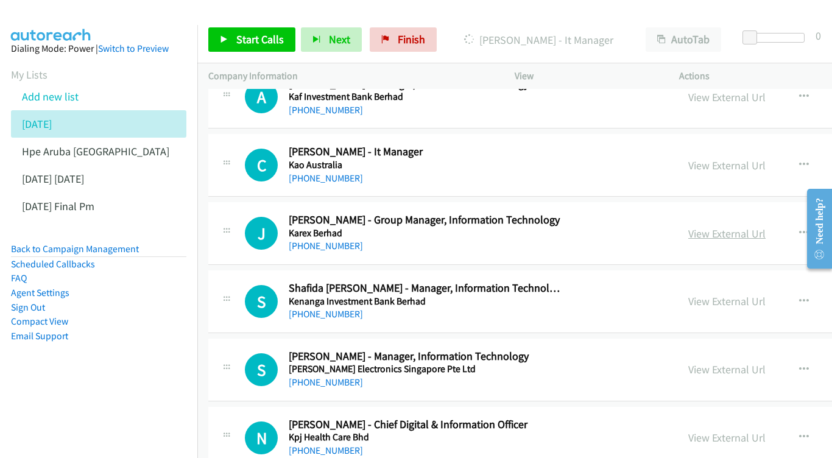
click at [701, 227] on link "View External Url" at bounding box center [726, 234] width 77 height 14
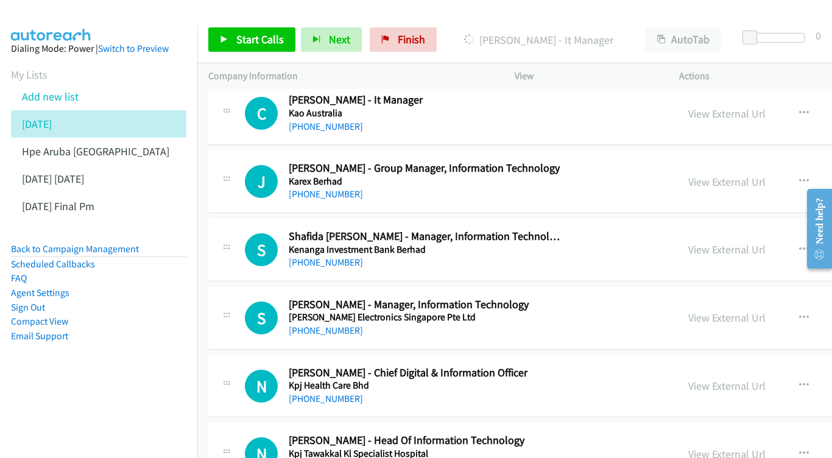
scroll to position [5924, 0]
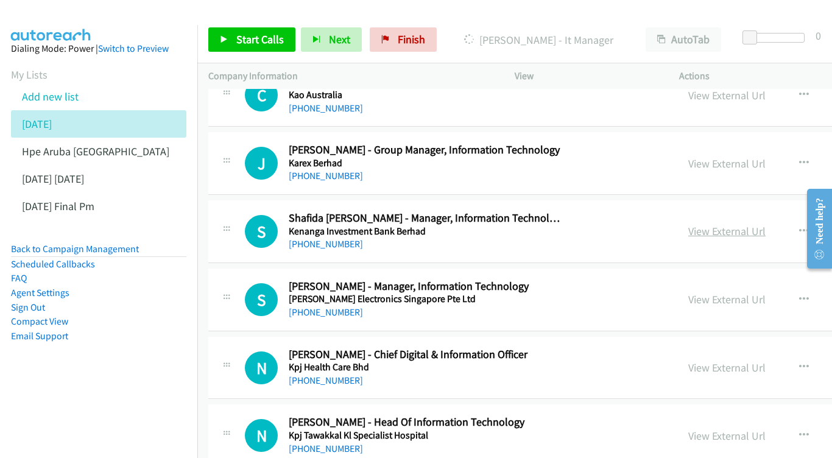
click at [722, 224] on link "View External Url" at bounding box center [726, 231] width 77 height 14
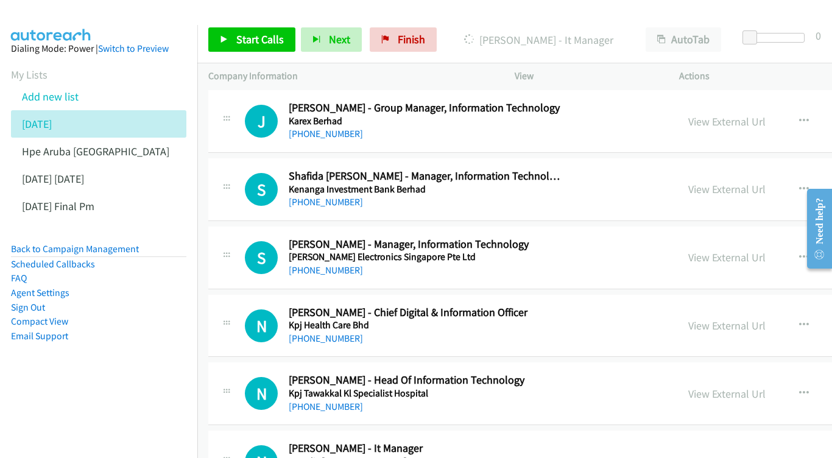
scroll to position [5988, 0]
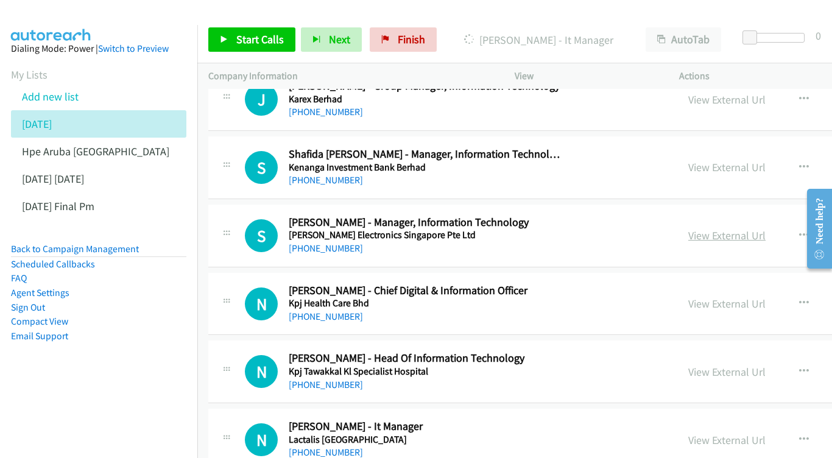
click at [716, 228] on link "View External Url" at bounding box center [726, 235] width 77 height 14
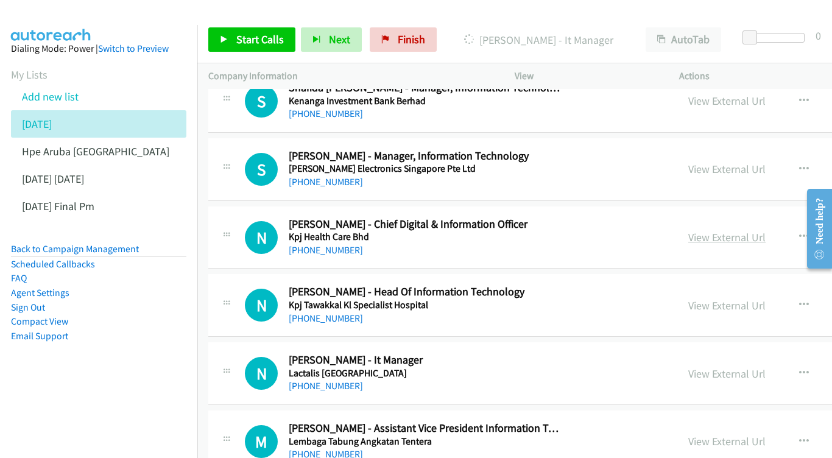
scroll to position [6052, 0]
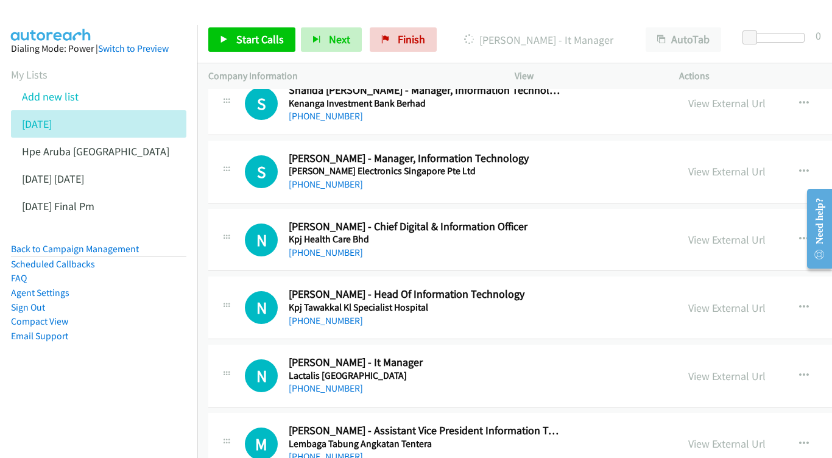
click at [788, 227] on button "button" at bounding box center [804, 239] width 33 height 24
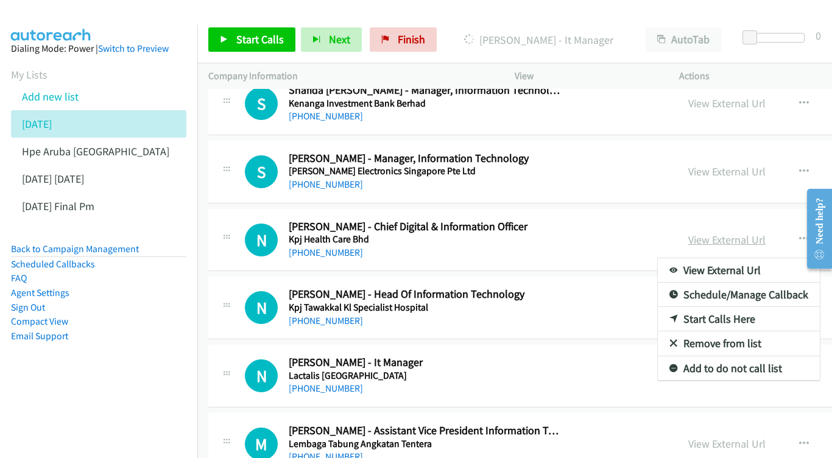
click at [736, 143] on div at bounding box center [416, 229] width 832 height 458
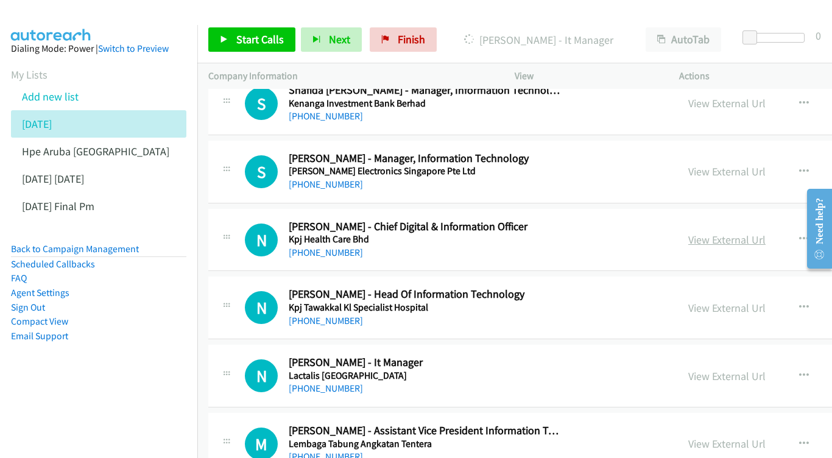
click at [698, 233] on link "View External Url" at bounding box center [726, 240] width 77 height 14
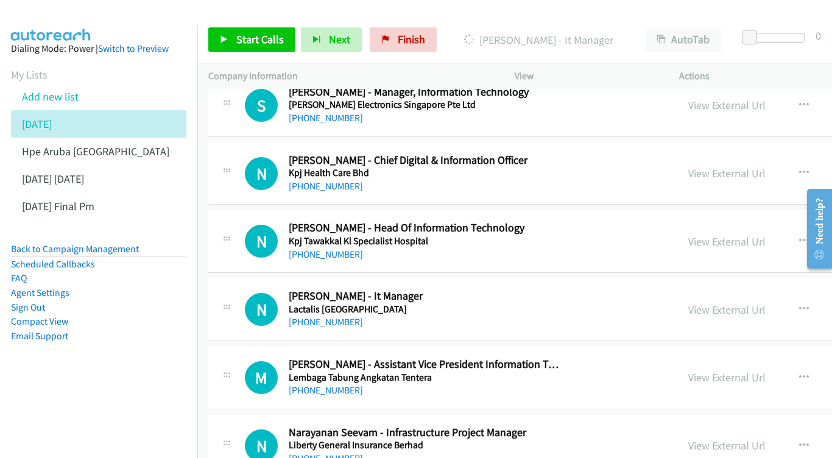
scroll to position [6121, 0]
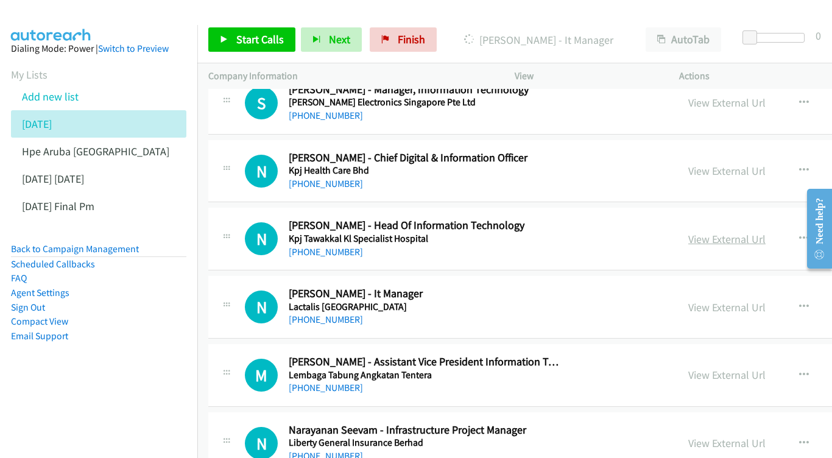
click at [733, 232] on link "View External Url" at bounding box center [726, 239] width 77 height 14
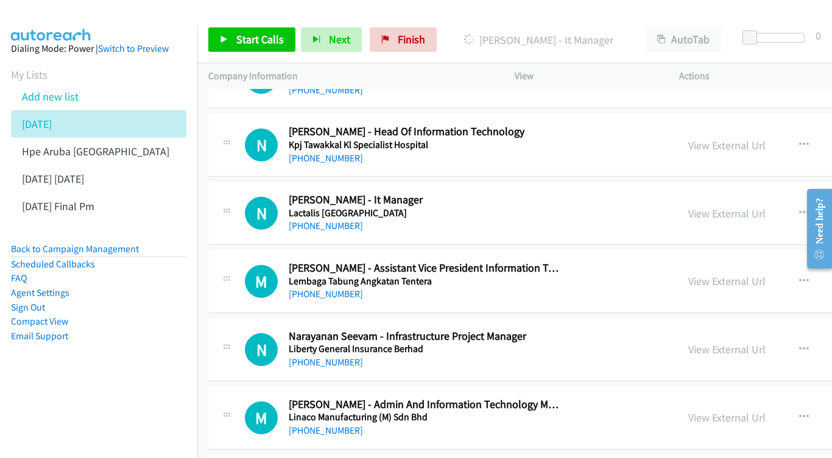
scroll to position [6191, 0]
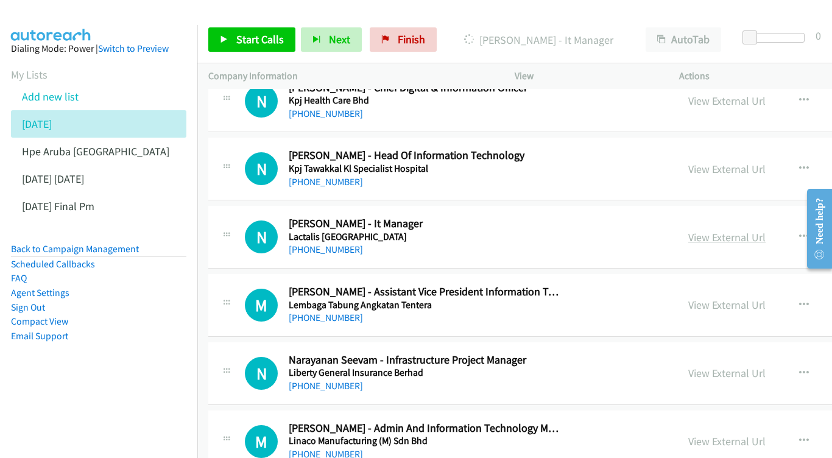
click at [723, 230] on link "View External Url" at bounding box center [726, 237] width 77 height 14
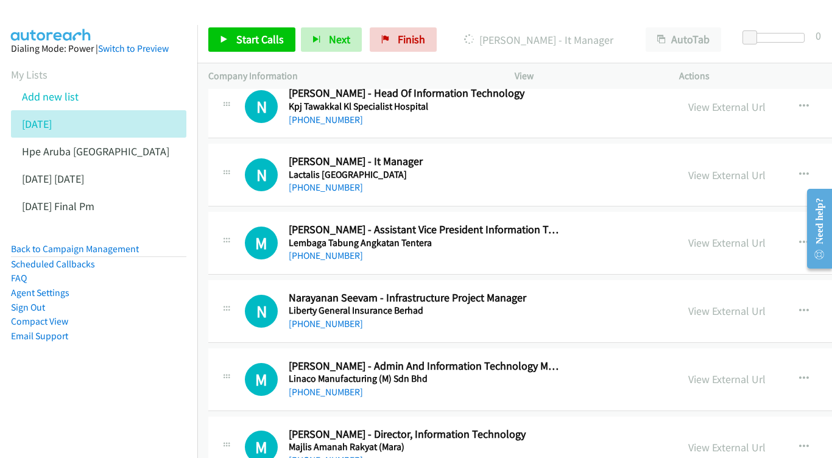
scroll to position [6256, 0]
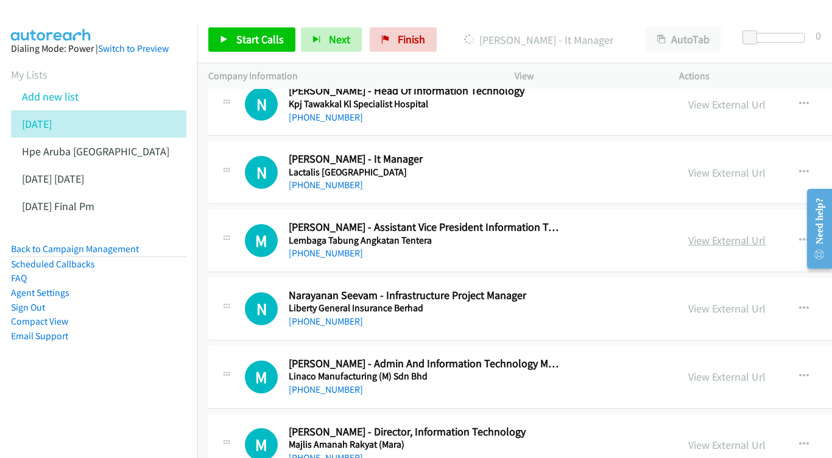
click at [705, 233] on link "View External Url" at bounding box center [726, 240] width 77 height 14
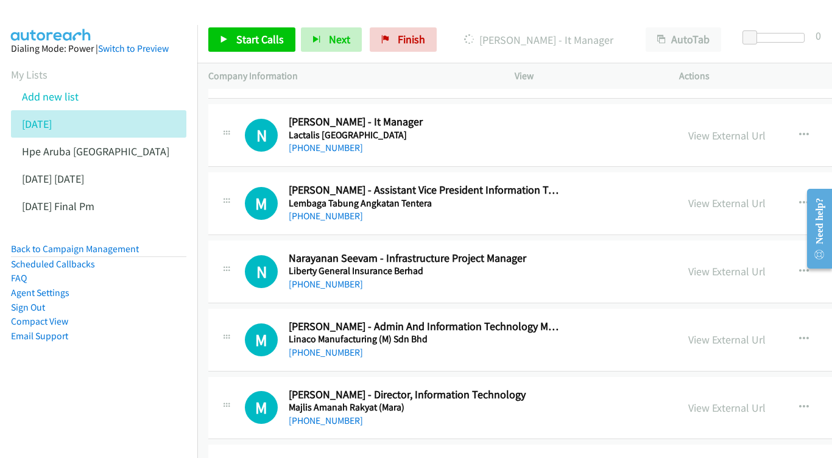
scroll to position [6314, 0]
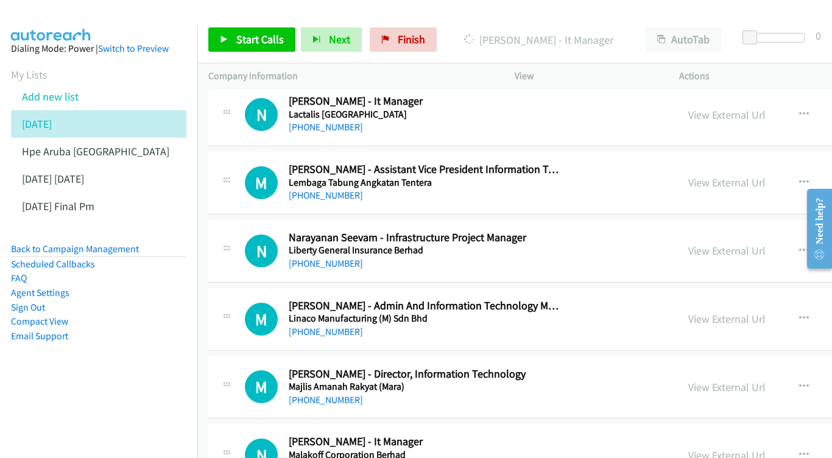
click at [713, 242] on div "View External Url" at bounding box center [726, 250] width 77 height 16
click at [712, 244] on link "View External Url" at bounding box center [726, 251] width 77 height 14
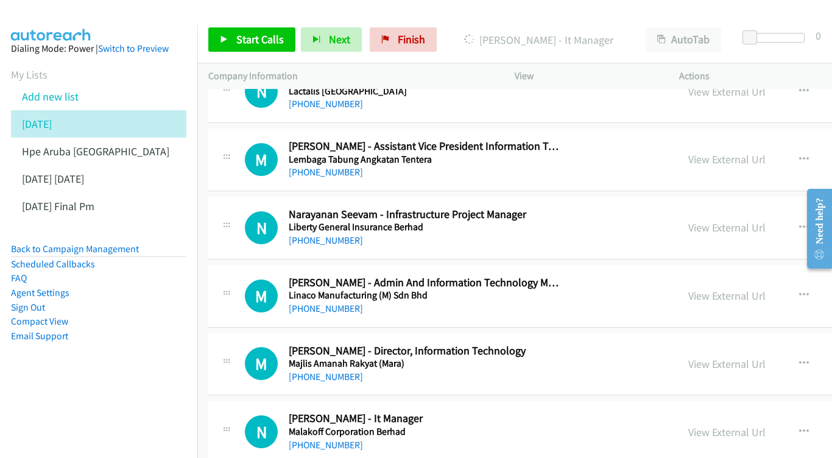
scroll to position [6392, 0]
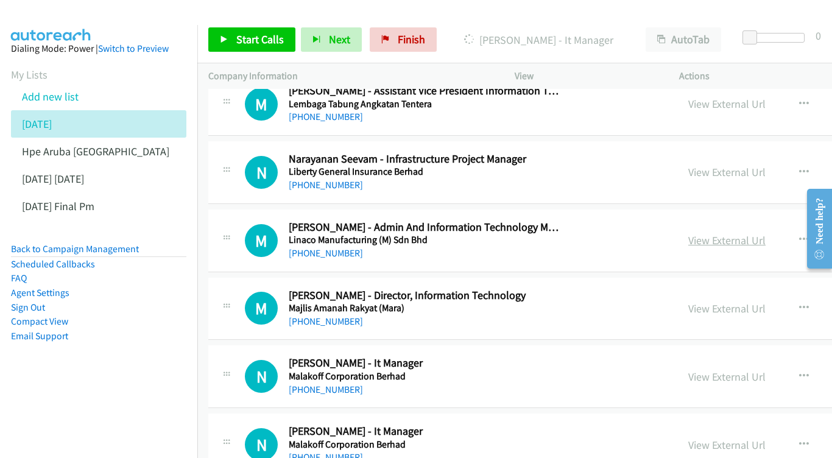
click at [688, 233] on link "View External Url" at bounding box center [726, 240] width 77 height 14
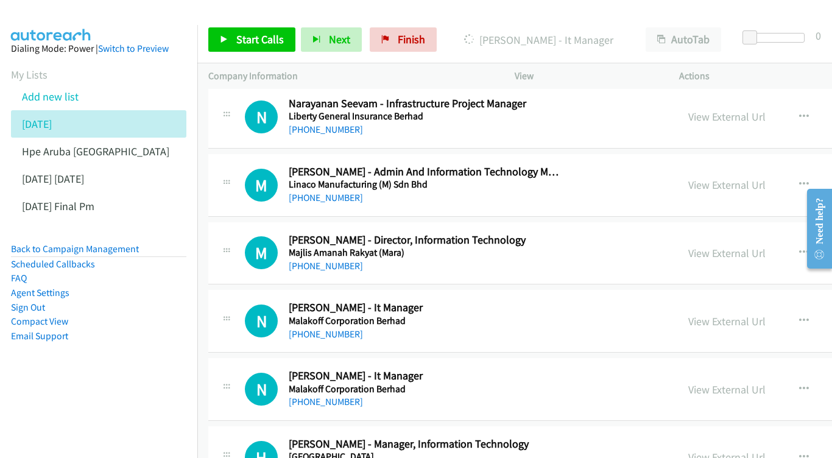
scroll to position [6450, 0]
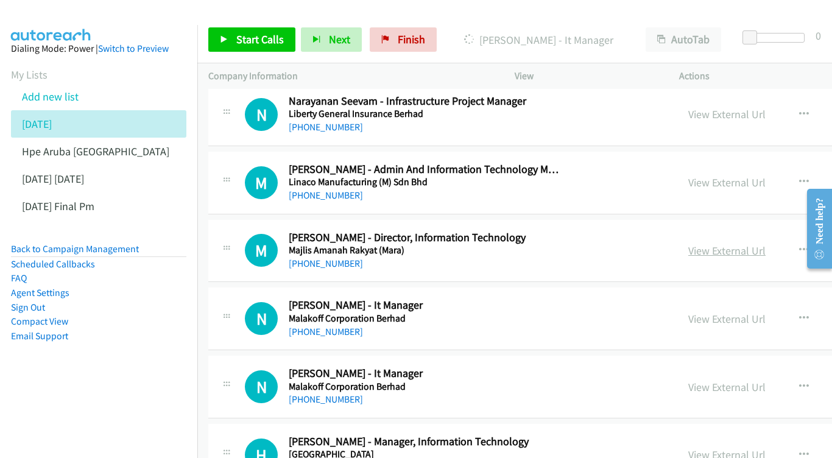
click at [688, 244] on link "View External Url" at bounding box center [726, 251] width 77 height 14
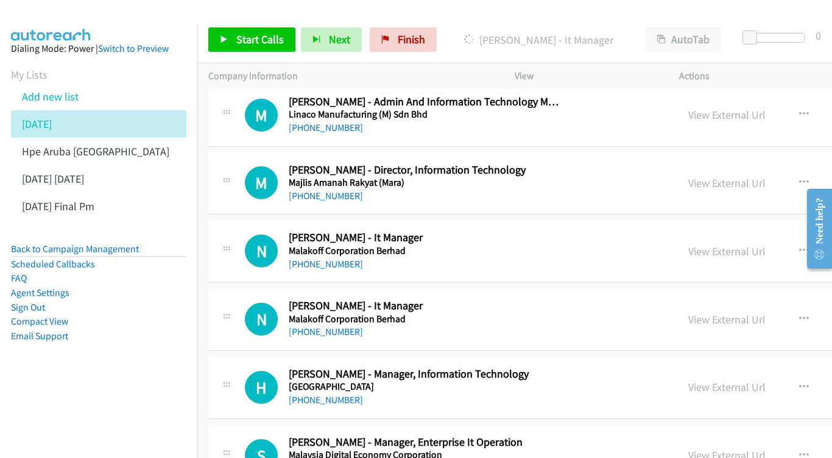
scroll to position [6520, 0]
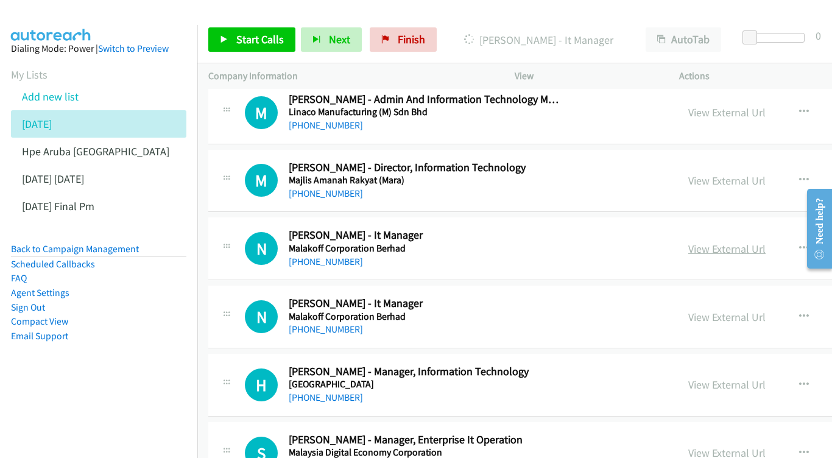
click at [726, 242] on link "View External Url" at bounding box center [726, 249] width 77 height 14
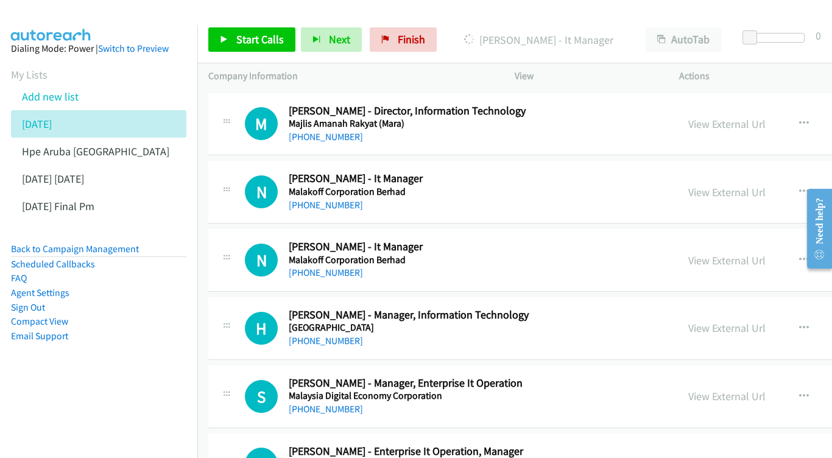
scroll to position [6579, 0]
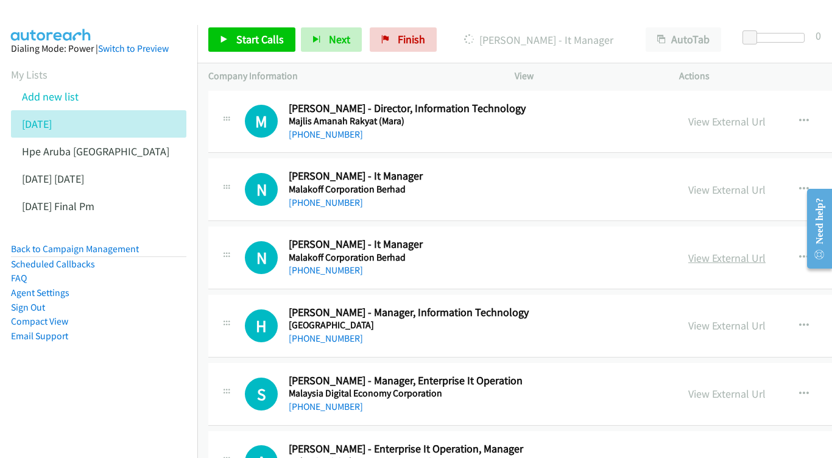
click at [722, 251] on link "View External Url" at bounding box center [726, 258] width 77 height 14
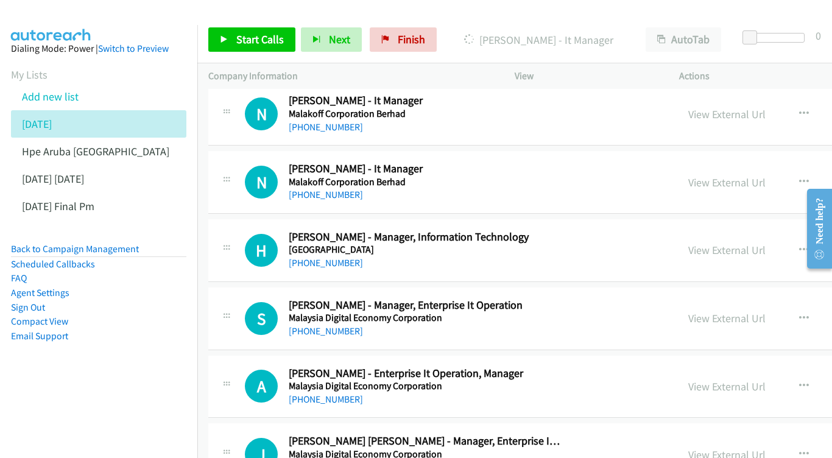
scroll to position [6657, 0]
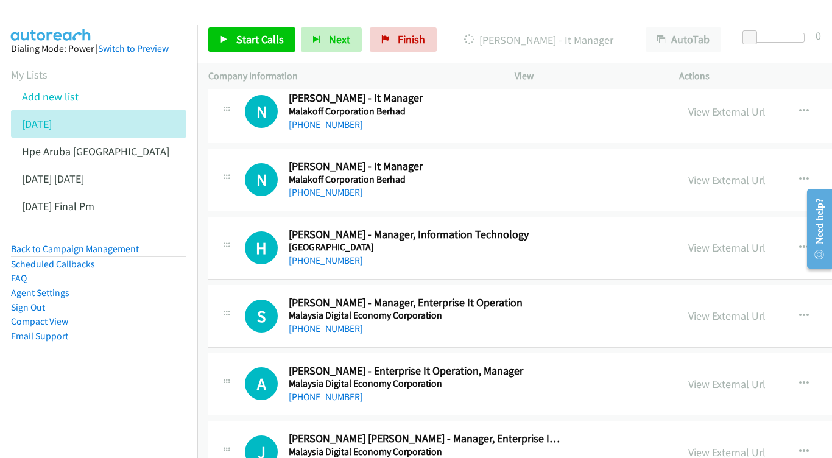
click at [706, 239] on div "View External Url" at bounding box center [726, 247] width 77 height 16
click at [702, 241] on link "View External Url" at bounding box center [726, 248] width 77 height 14
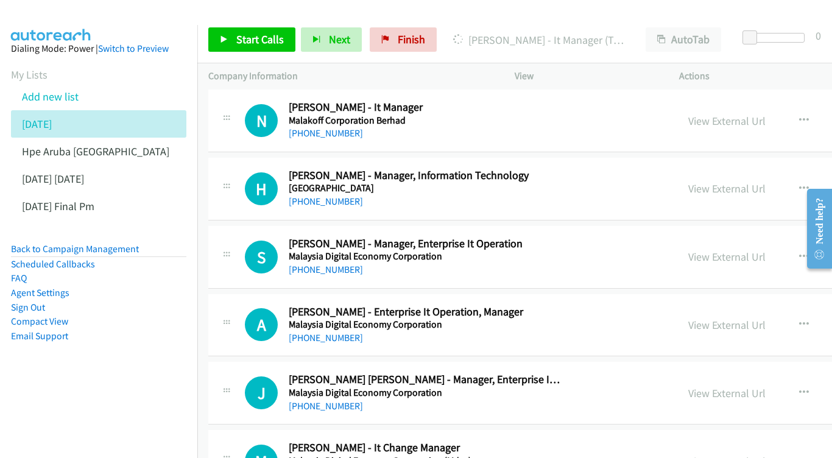
scroll to position [6735, 0]
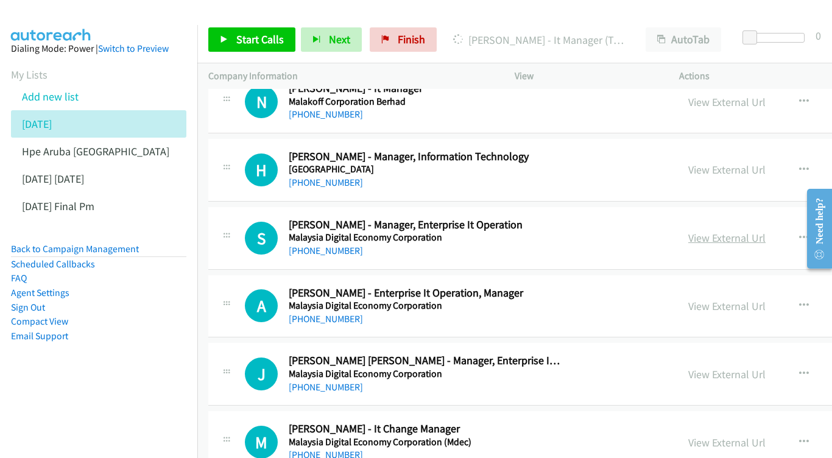
click at [702, 231] on link "View External Url" at bounding box center [726, 238] width 77 height 14
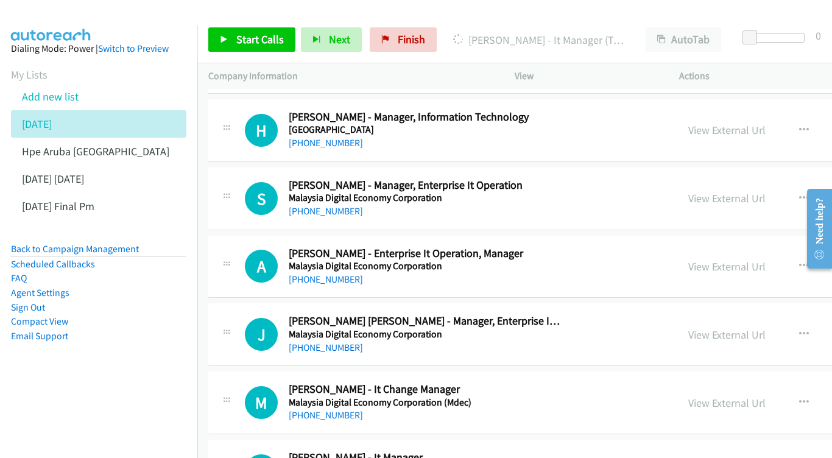
scroll to position [6794, 0]
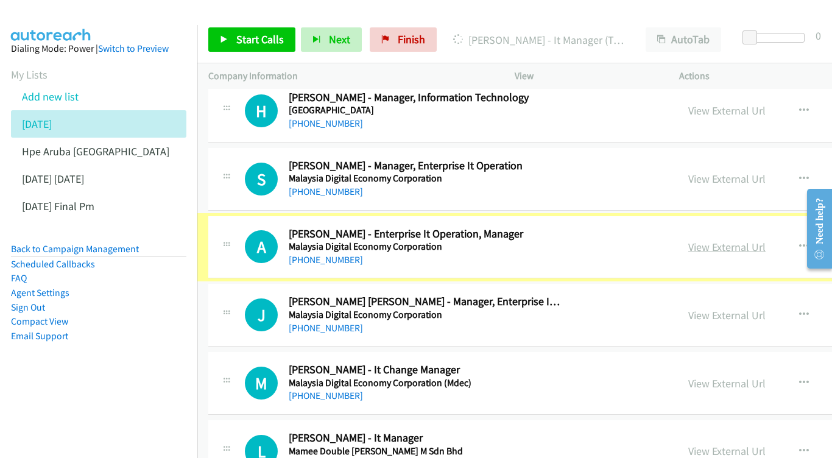
click at [729, 240] on link "View External Url" at bounding box center [726, 247] width 77 height 14
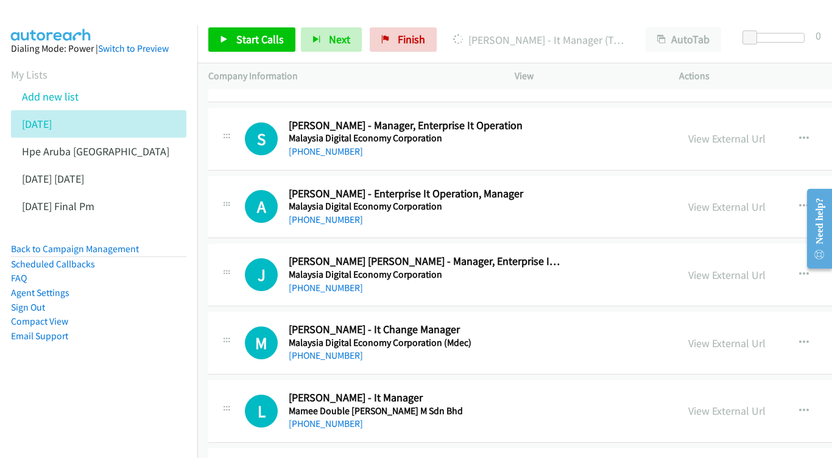
scroll to position [6855, 0]
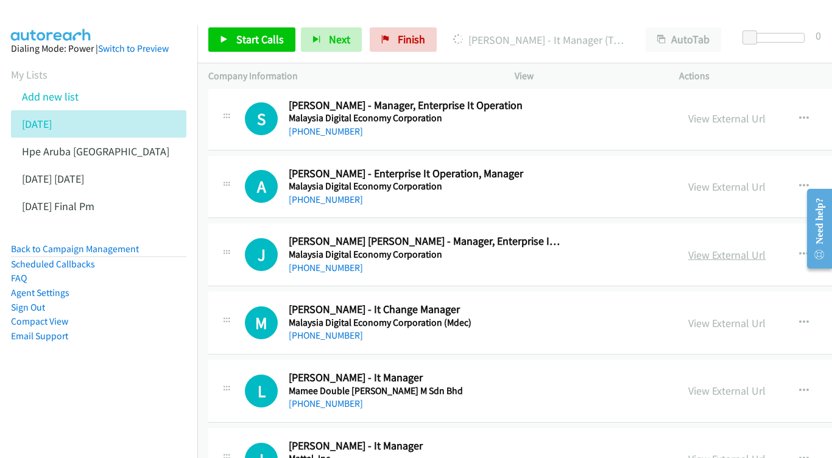
click at [712, 248] on link "View External Url" at bounding box center [726, 255] width 77 height 14
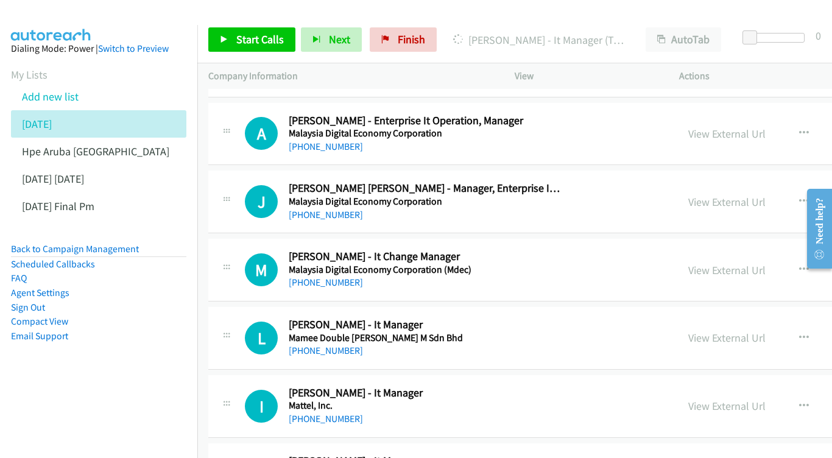
scroll to position [6910, 0]
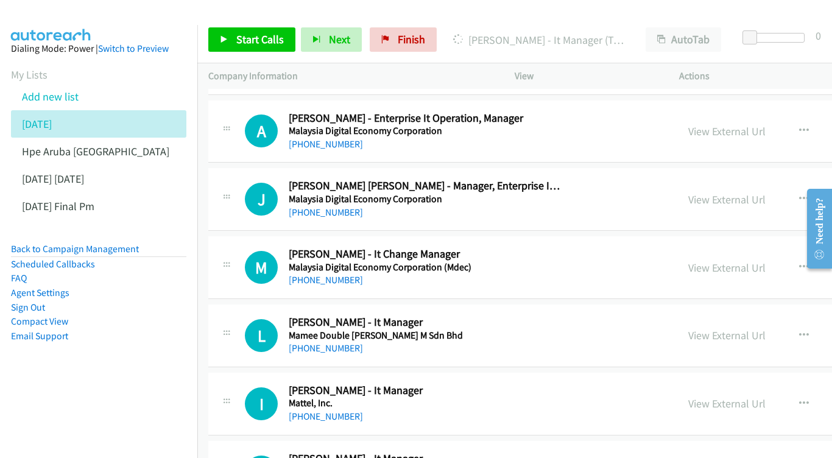
click at [717, 260] on div "View External Url" at bounding box center [726, 268] width 77 height 16
click at [718, 261] on link "View External Url" at bounding box center [726, 268] width 77 height 14
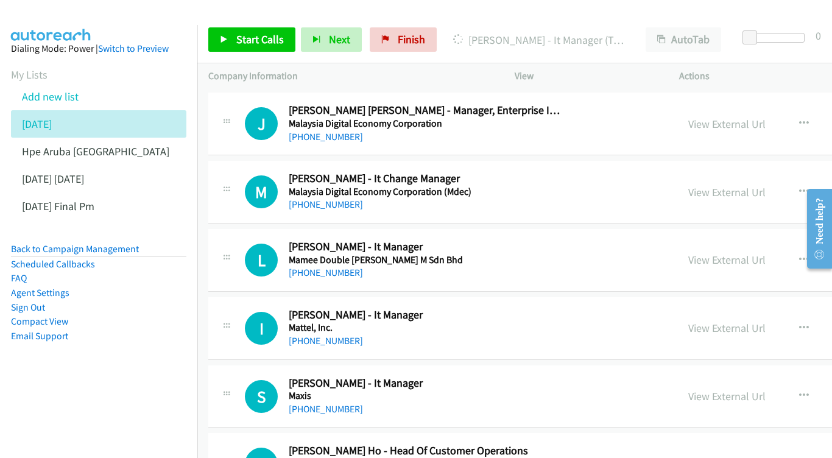
scroll to position [6988, 0]
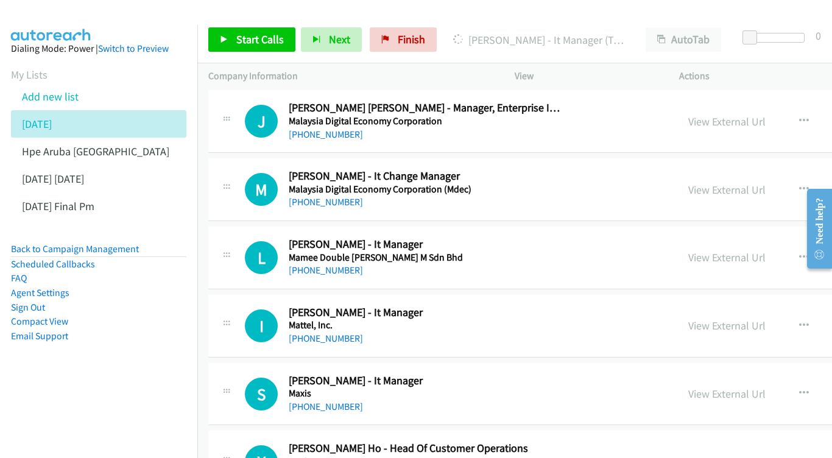
click at [726, 249] on div "View External Url" at bounding box center [726, 257] width 77 height 16
click at [693, 250] on link "View External Url" at bounding box center [726, 257] width 77 height 14
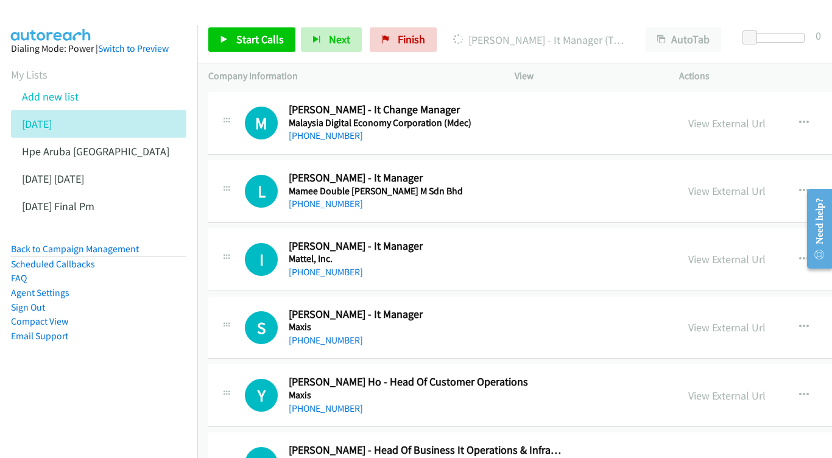
scroll to position [7069, 0]
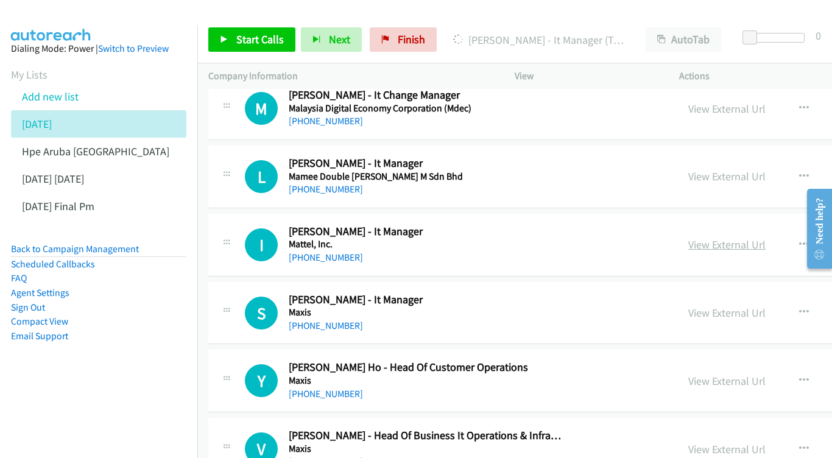
click at [693, 238] on link "View External Url" at bounding box center [726, 245] width 77 height 14
